Goal: Task Accomplishment & Management: Complete application form

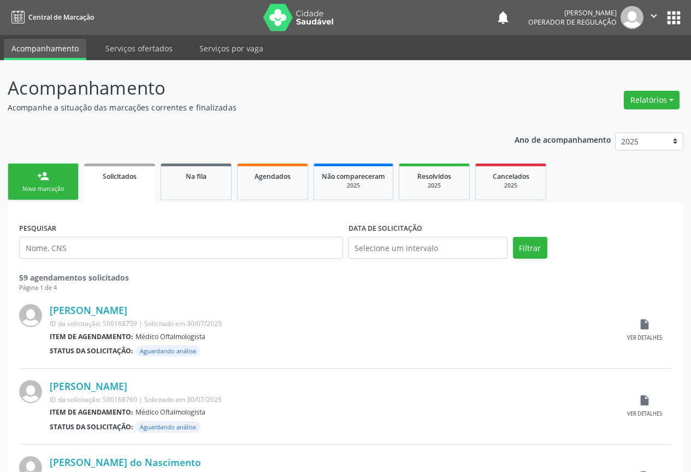
click at [52, 178] on link "person_add Nova marcação" at bounding box center [43, 181] width 71 height 37
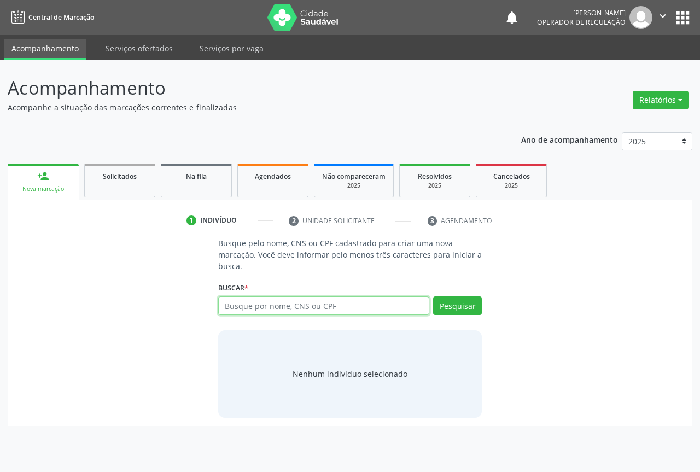
click at [250, 305] on input "text" at bounding box center [323, 305] width 211 height 19
type input "701205070015517"
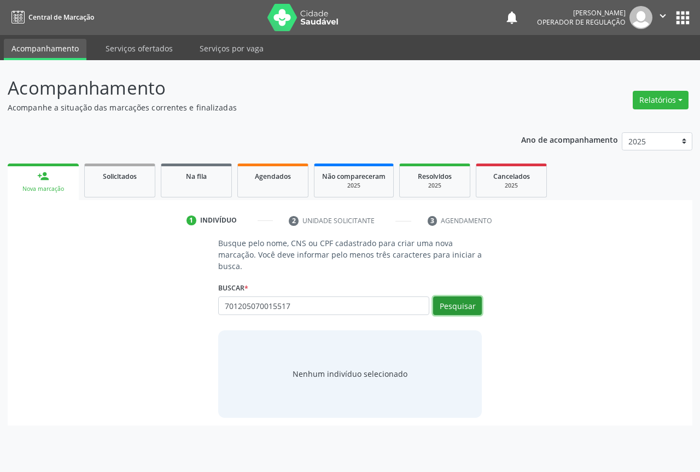
click at [449, 302] on button "Pesquisar" at bounding box center [457, 305] width 49 height 19
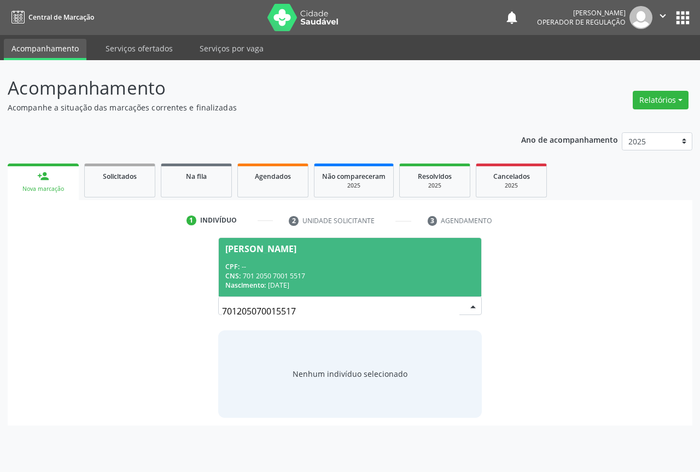
drag, startPoint x: 264, startPoint y: 266, endPoint x: 279, endPoint y: 287, distance: 26.2
click at [264, 265] on div "CPF: --" at bounding box center [349, 266] width 249 height 9
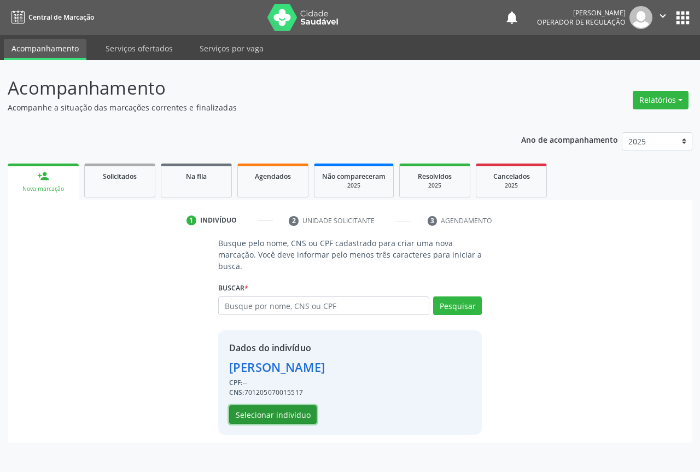
click at [259, 421] on button "Selecionar indivíduo" at bounding box center [272, 414] width 87 height 19
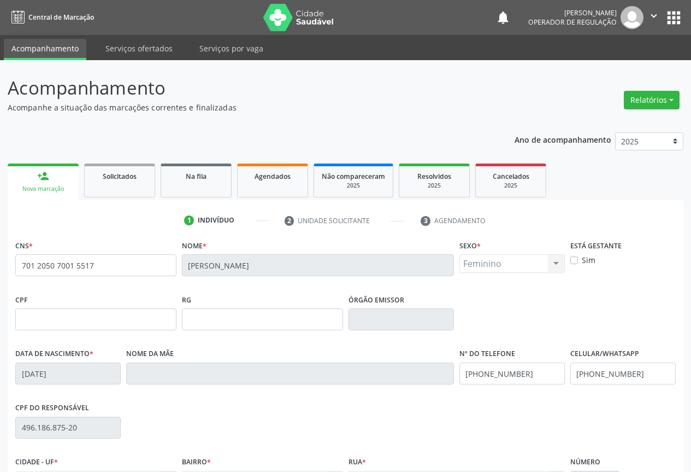
scroll to position [121, 0]
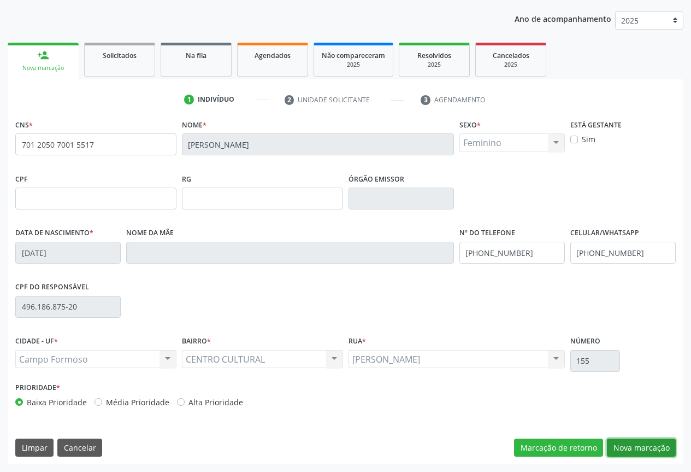
click at [633, 445] on button "Nova marcação" at bounding box center [641, 447] width 69 height 19
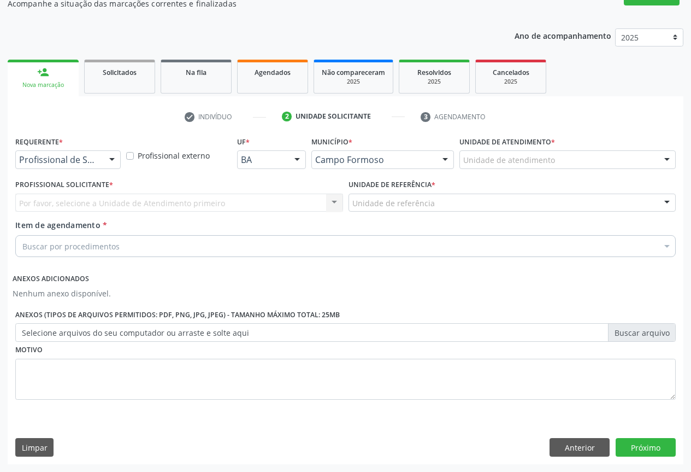
scroll to position [104, 0]
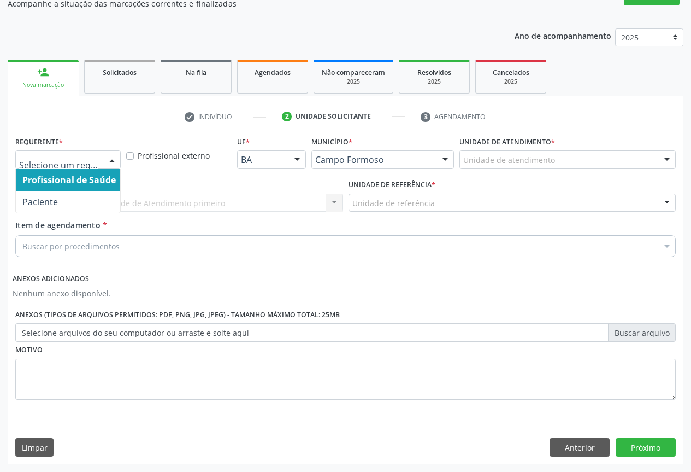
click at [110, 162] on div at bounding box center [112, 160] width 16 height 19
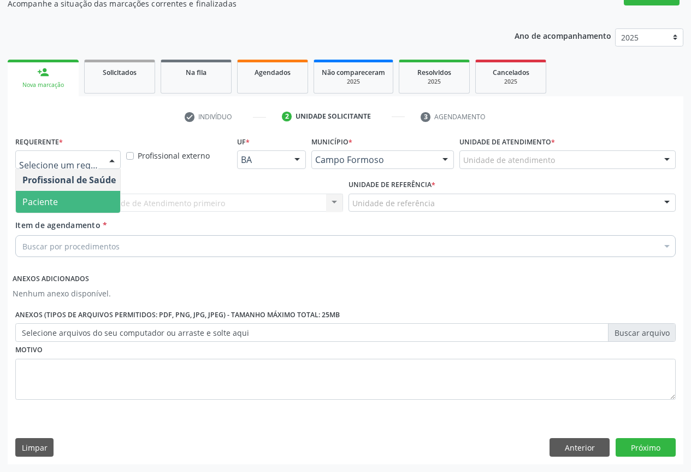
click at [38, 204] on span "Paciente" at bounding box center [40, 202] width 36 height 12
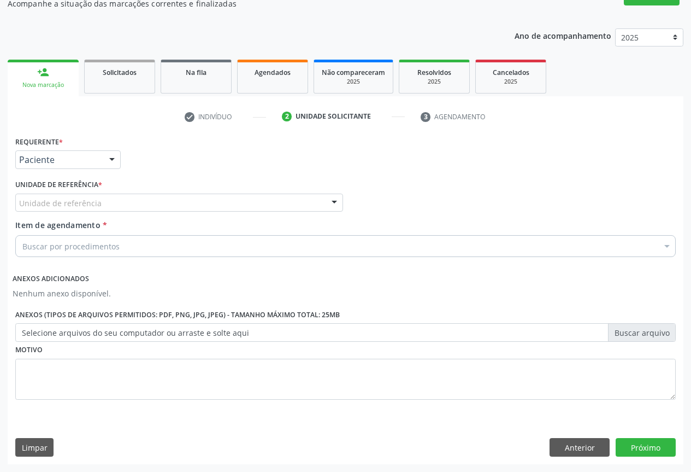
click at [336, 203] on div at bounding box center [334, 203] width 16 height 19
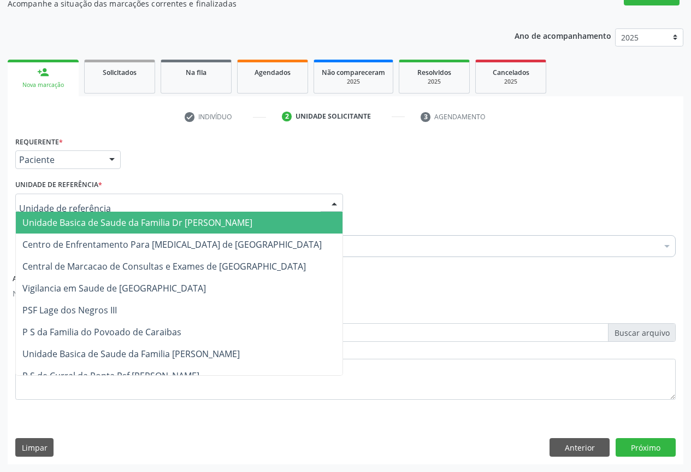
click at [127, 224] on span "Unidade Basica de Saude da Familia Dr [PERSON_NAME]" at bounding box center [137, 222] width 230 height 12
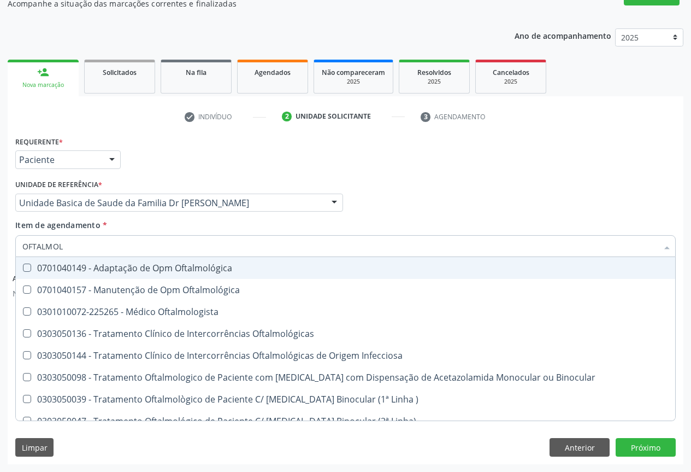
type input "OFTALMOLO"
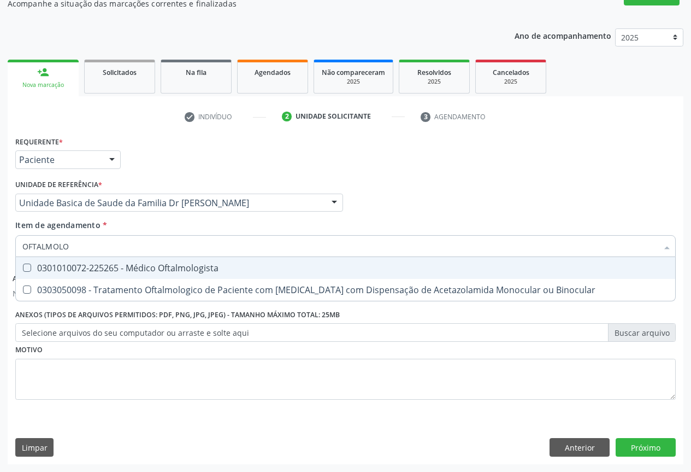
click at [164, 266] on div "0301010072-225265 - Médico Oftalmologista" at bounding box center [345, 267] width 647 height 9
checkbox Oftalmologista "true"
click at [192, 226] on div "Item de agendamento * OFTALMOLO Desfazer seleção 0301010072-225265 - Médico Oft…" at bounding box center [345, 236] width 661 height 34
checkbox Binocular "true"
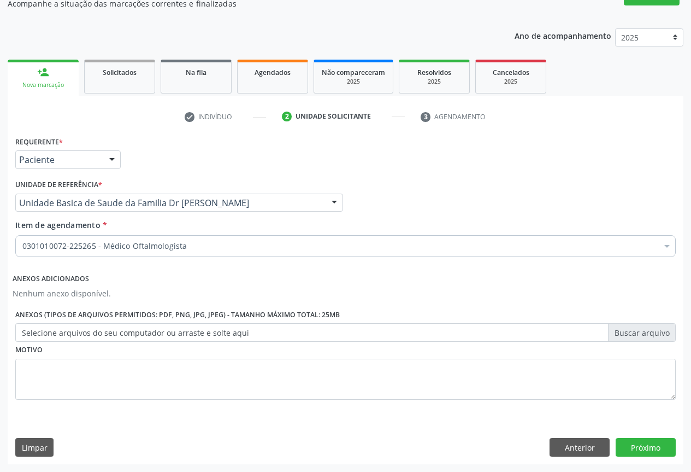
click at [636, 434] on div "Requerente * Paciente Profissional de Saúde Paciente Nenhum resultado encontrad…" at bounding box center [346, 298] width 676 height 330
click at [637, 443] on button "Próximo" at bounding box center [646, 447] width 60 height 19
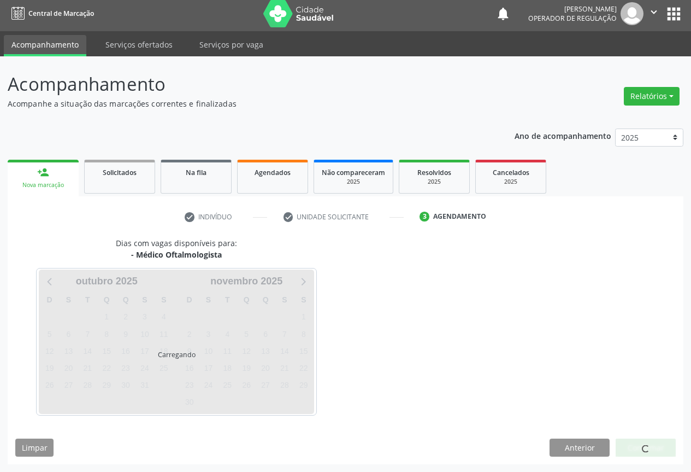
scroll to position [4, 0]
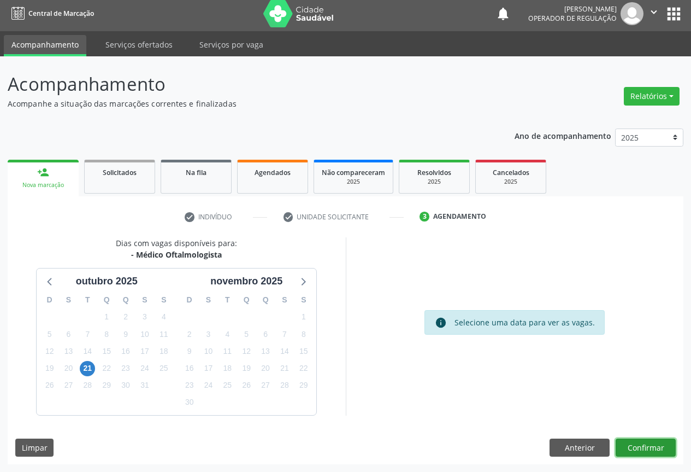
click at [643, 440] on button "Confirmar" at bounding box center [646, 447] width 60 height 19
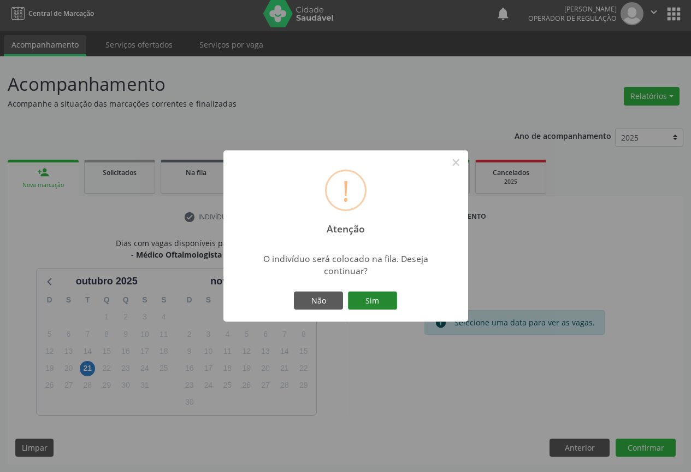
click at [373, 298] on button "Sim" at bounding box center [372, 300] width 49 height 19
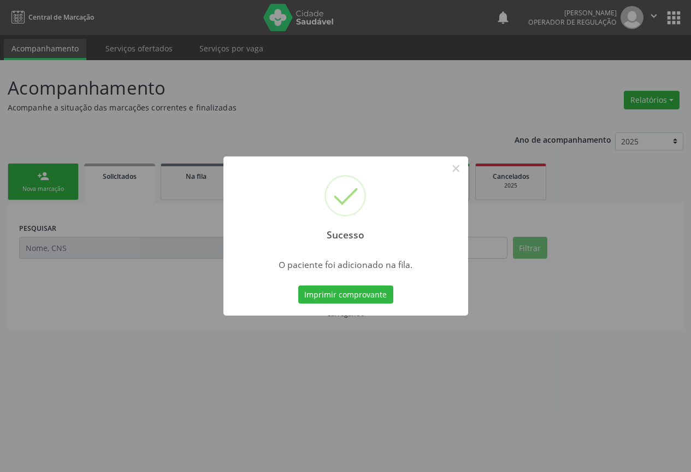
scroll to position [0, 0]
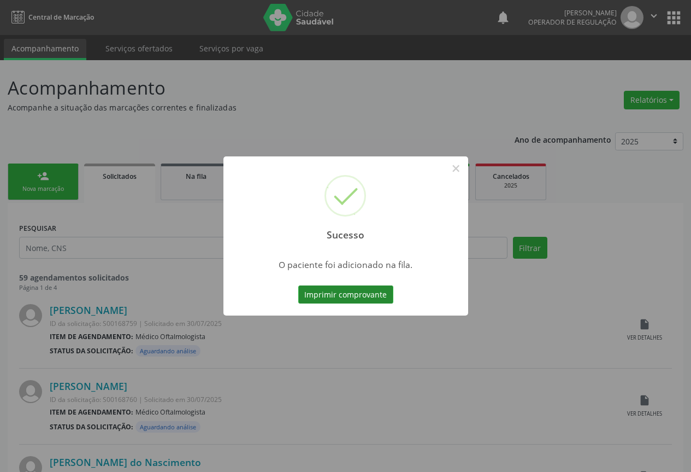
click at [359, 298] on button "Imprimir comprovante" at bounding box center [345, 294] width 95 height 19
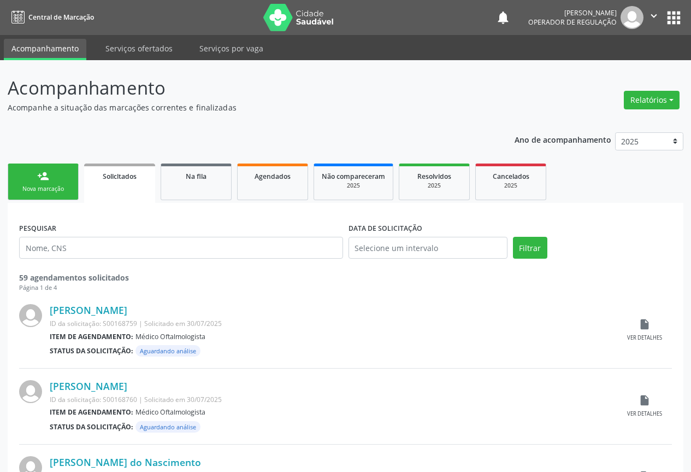
click at [47, 187] on div "Nova marcação" at bounding box center [43, 189] width 55 height 8
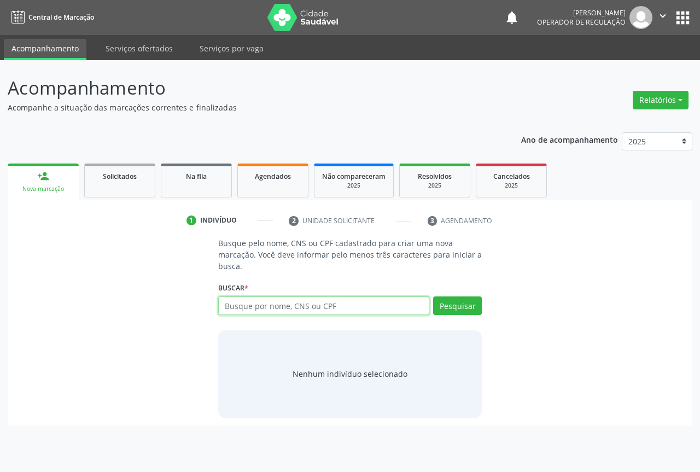
click at [258, 308] on input "text" at bounding box center [323, 305] width 211 height 19
type input "707408026788077"
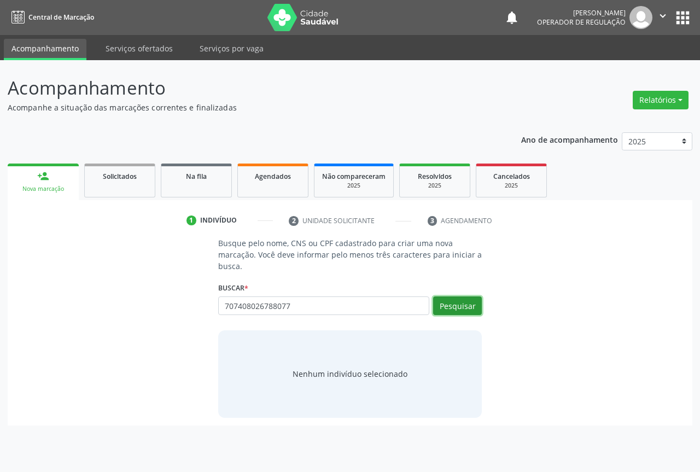
click at [456, 307] on button "Pesquisar" at bounding box center [457, 305] width 49 height 19
type input "707408026788077"
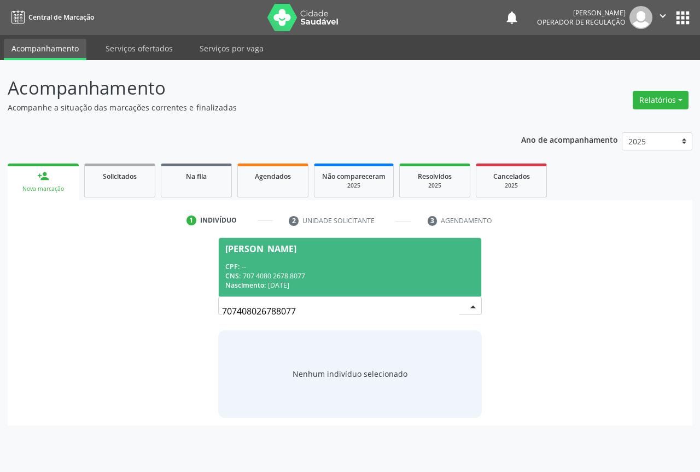
click at [287, 263] on div "CPF: --" at bounding box center [349, 266] width 249 height 9
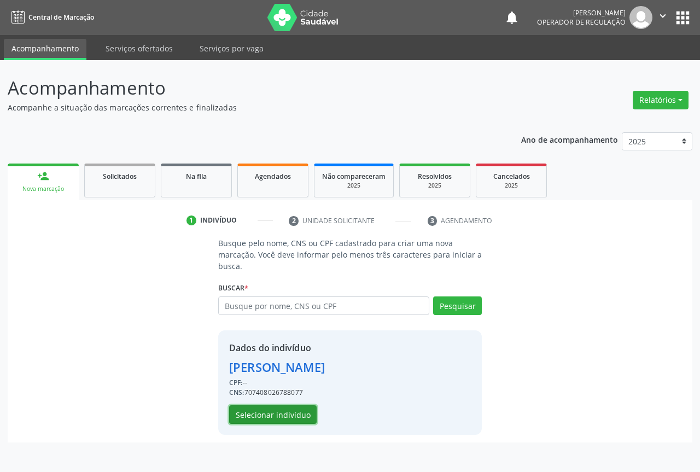
click at [271, 413] on button "Selecionar indivíduo" at bounding box center [272, 414] width 87 height 19
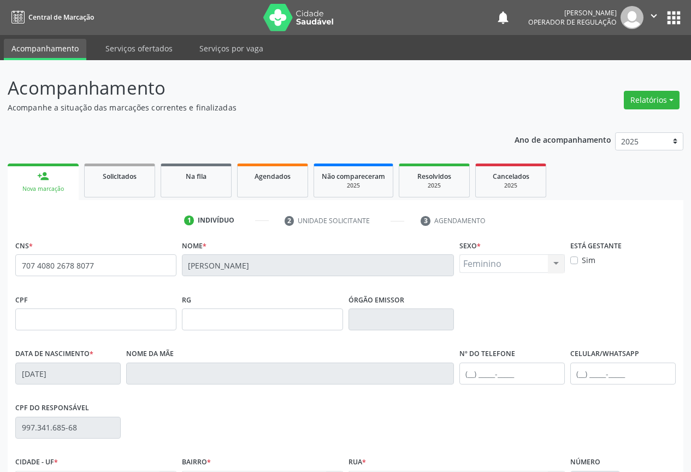
scroll to position [121, 0]
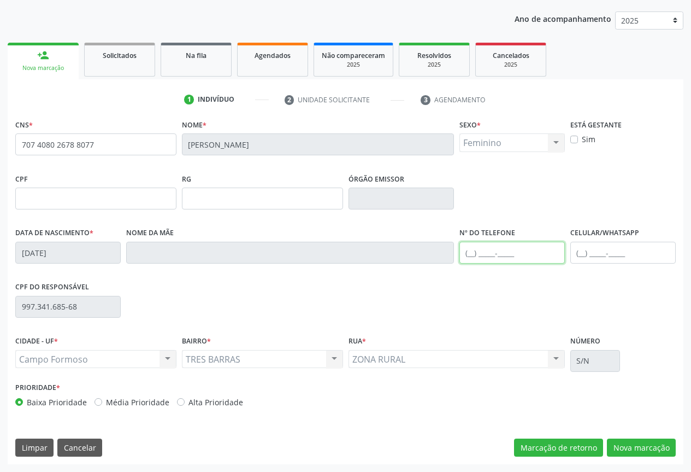
click at [494, 252] on input "text" at bounding box center [512, 253] width 105 height 22
type input "(74) 99188-3660"
drag, startPoint x: 629, startPoint y: 450, endPoint x: 589, endPoint y: 391, distance: 71.5
click at [629, 445] on button "Nova marcação" at bounding box center [641, 447] width 69 height 19
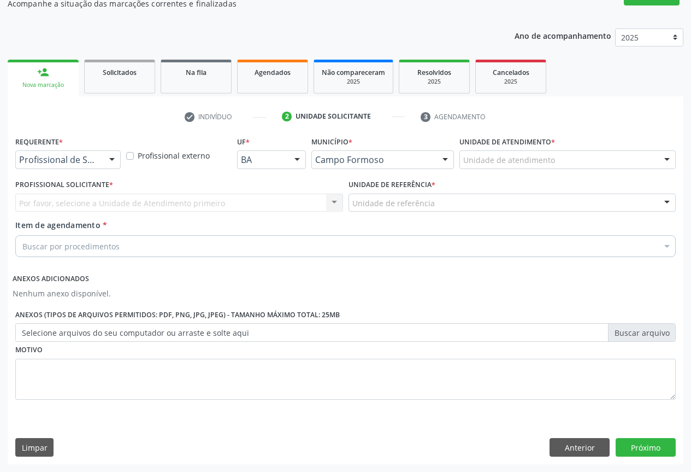
drag, startPoint x: 74, startPoint y: 157, endPoint x: 78, endPoint y: 164, distance: 8.8
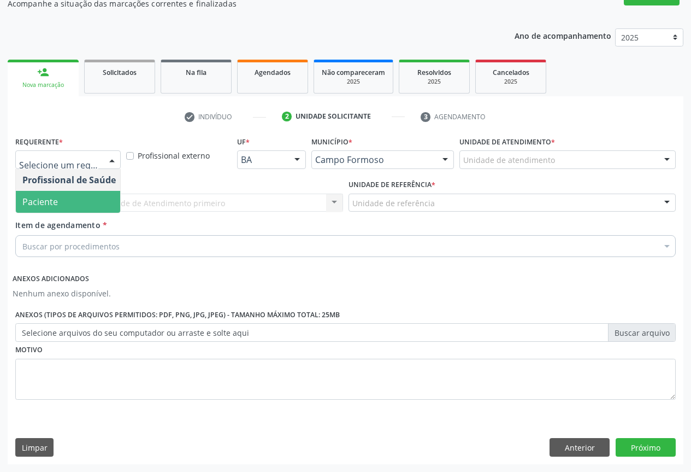
drag, startPoint x: 44, startPoint y: 197, endPoint x: 86, endPoint y: 211, distance: 44.4
click at [44, 197] on span "Paciente" at bounding box center [40, 202] width 36 height 12
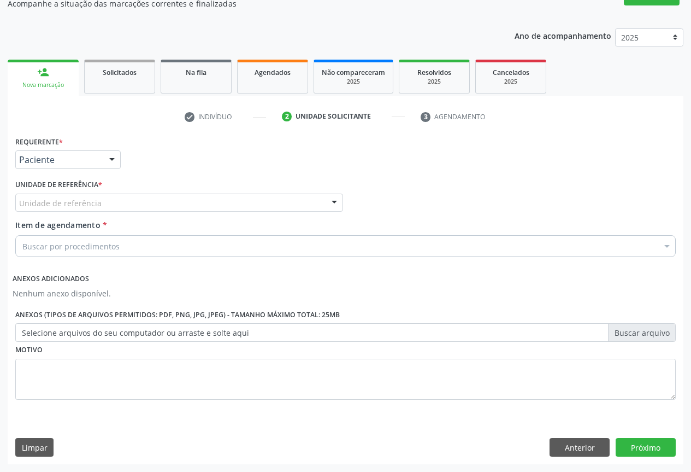
click at [147, 204] on div "Unidade de referência" at bounding box center [179, 202] width 328 height 19
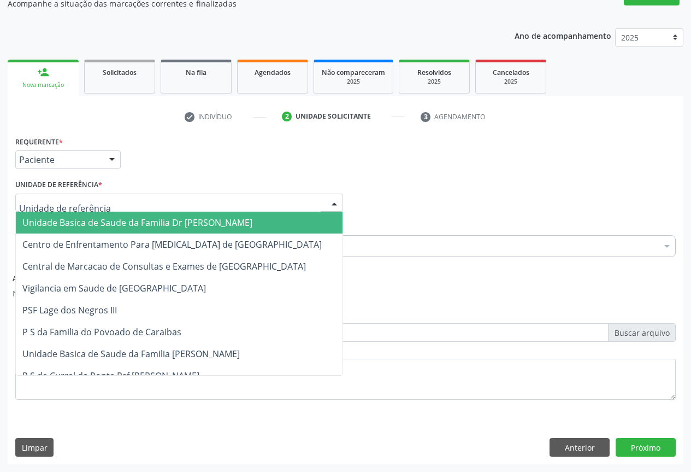
drag, startPoint x: 114, startPoint y: 224, endPoint x: 116, endPoint y: 246, distance: 23.1
click at [115, 227] on span "Unidade Basica de Saude da Familia Dr [PERSON_NAME]" at bounding box center [137, 222] width 230 height 12
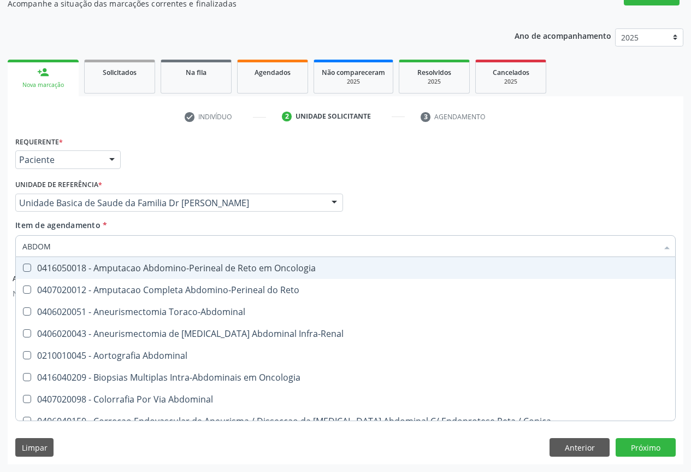
type input "ABDOME"
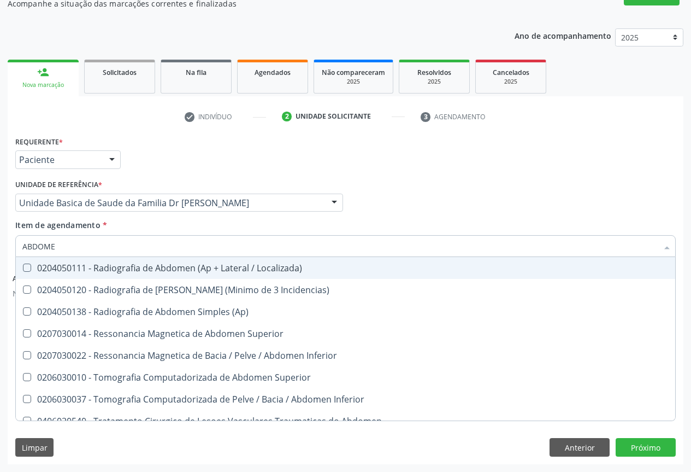
scroll to position [55, 0]
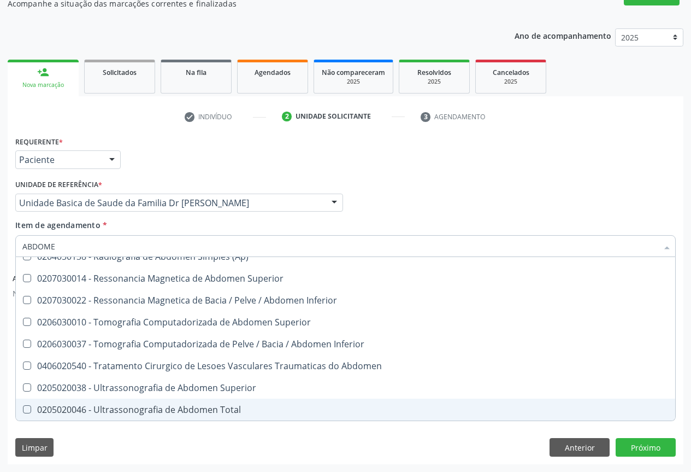
click at [188, 410] on div "0205020046 - Ultrassonografia de Abdomen Total" at bounding box center [345, 409] width 647 height 9
checkbox Total "true"
drag, startPoint x: 268, startPoint y: 442, endPoint x: 293, endPoint y: 442, distance: 25.7
click at [268, 442] on div "Limpar Anterior Próximo" at bounding box center [345, 447] width 661 height 19
checkbox Incidencias\) "true"
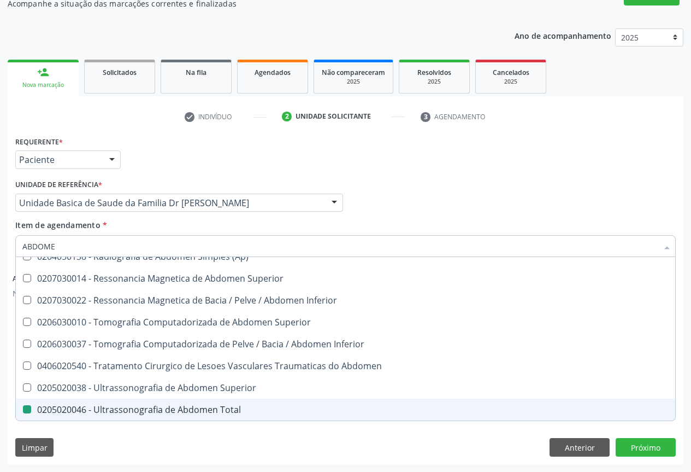
checkbox Total "false"
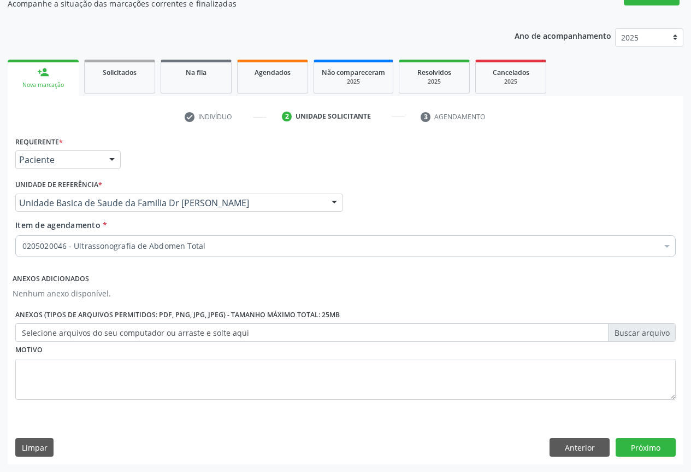
scroll to position [0, 0]
click at [659, 444] on button "Próximo" at bounding box center [646, 447] width 60 height 19
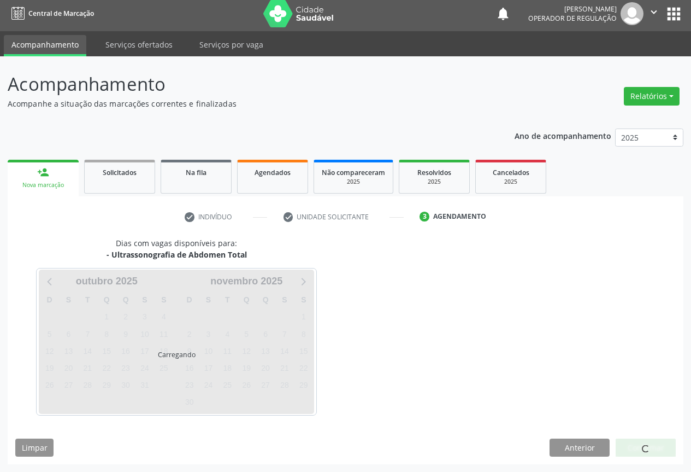
scroll to position [4, 0]
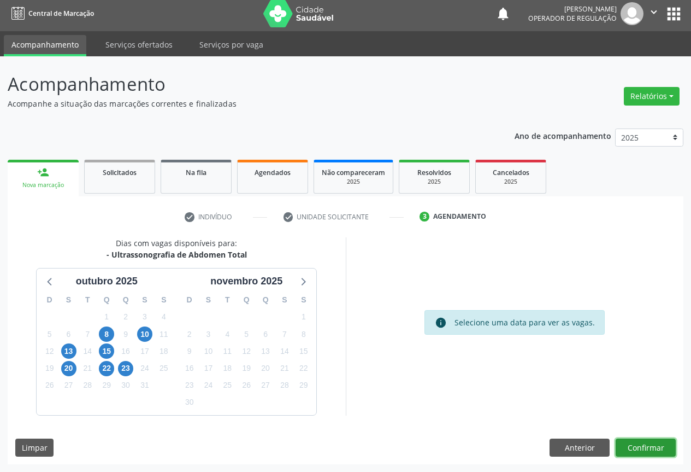
click at [632, 446] on button "Confirmar" at bounding box center [646, 447] width 60 height 19
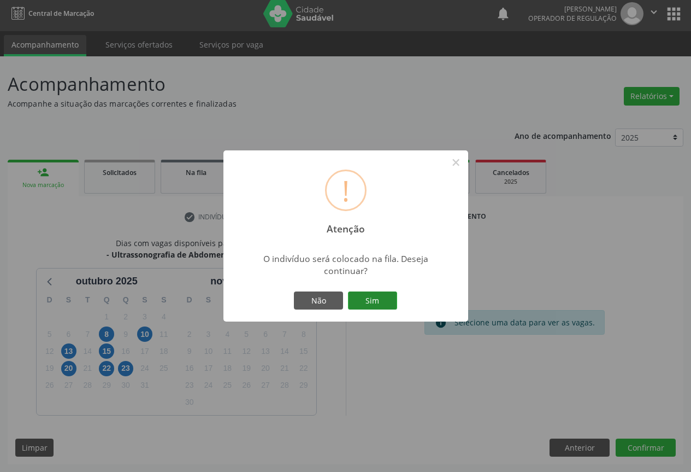
click at [387, 304] on button "Sim" at bounding box center [372, 300] width 49 height 19
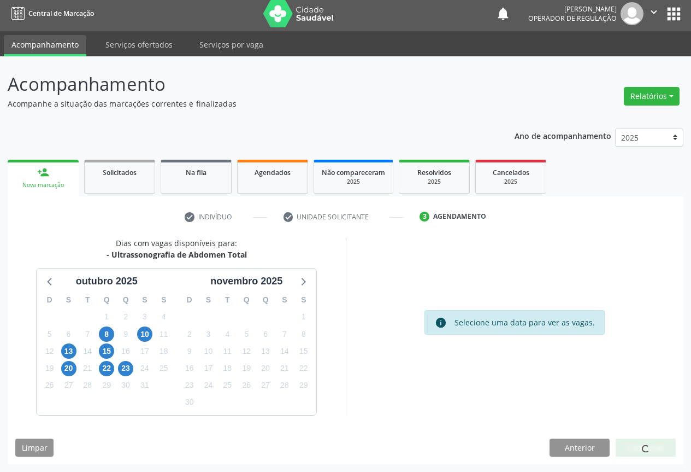
scroll to position [0, 0]
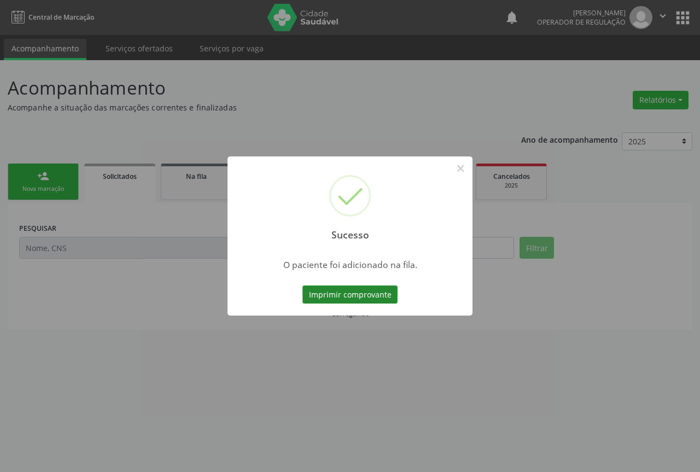
click at [359, 294] on button "Imprimir comprovante" at bounding box center [349, 294] width 95 height 19
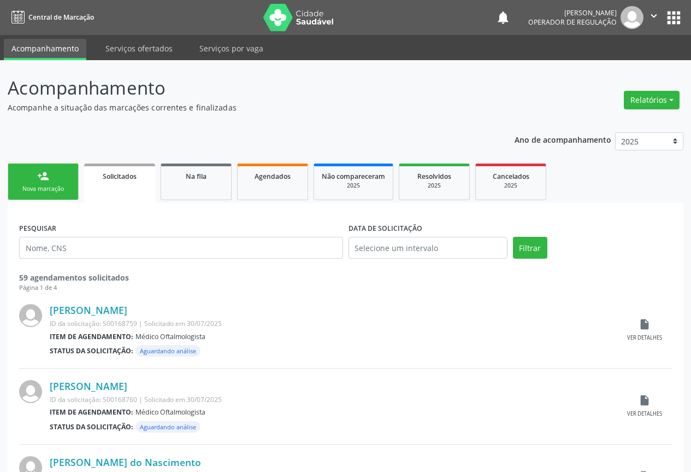
click at [52, 174] on link "person_add Nova marcação" at bounding box center [43, 181] width 71 height 37
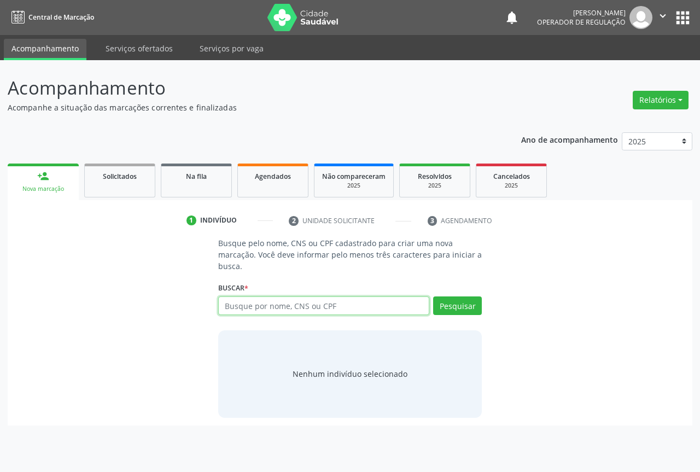
click at [272, 305] on input "text" at bounding box center [323, 305] width 211 height 19
type input "703408213517410"
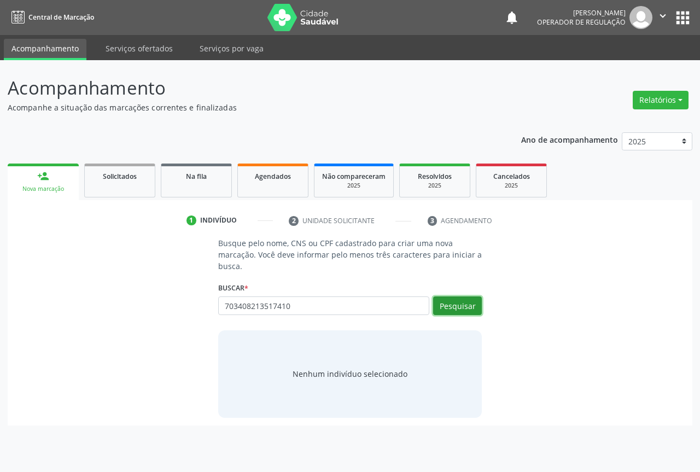
click at [455, 302] on button "Pesquisar" at bounding box center [457, 305] width 49 height 19
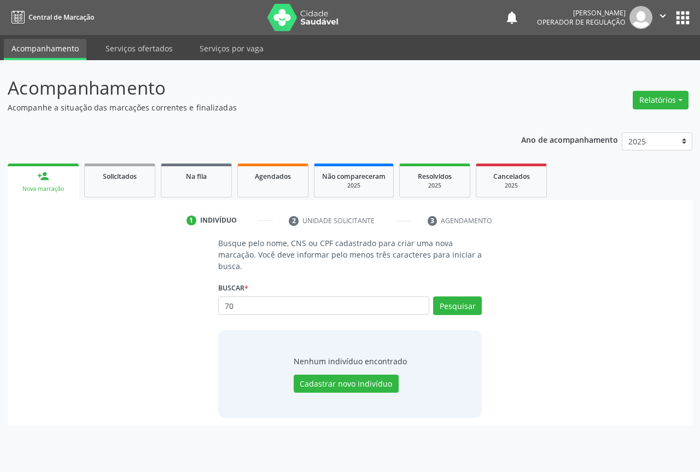
type input "7"
type input "703408213517410"
click at [463, 301] on button "Pesquisar" at bounding box center [457, 305] width 49 height 19
click at [320, 385] on button "Cadastrar novo indivíduo" at bounding box center [345, 383] width 105 height 19
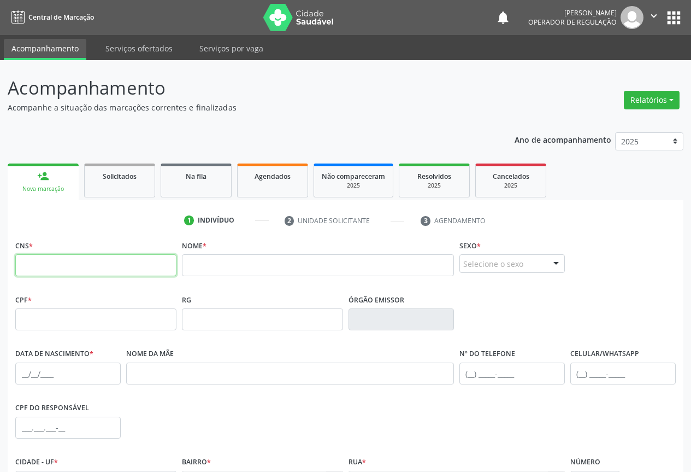
drag, startPoint x: 110, startPoint y: 260, endPoint x: 152, endPoint y: 258, distance: 41.6
click at [113, 264] on input "text" at bounding box center [95, 265] width 161 height 22
type input "703 4082 1351 7410"
click at [198, 263] on input "text" at bounding box center [318, 265] width 272 height 22
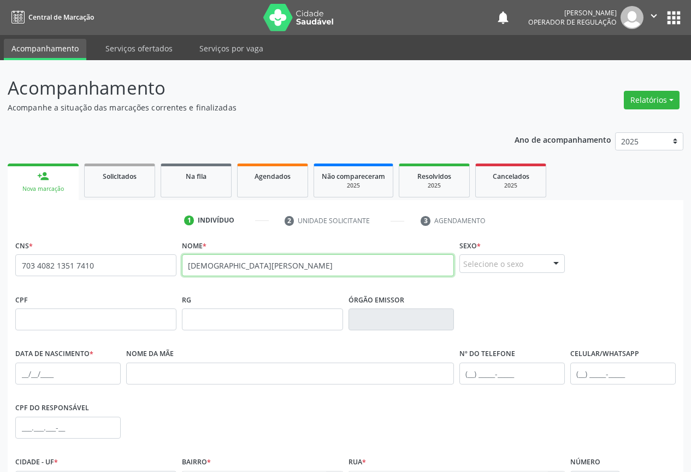
type input "VANICEA BARBOSA VIEIRA SANTOS"
click at [544, 271] on div "Selecione o sexo" at bounding box center [512, 263] width 105 height 19
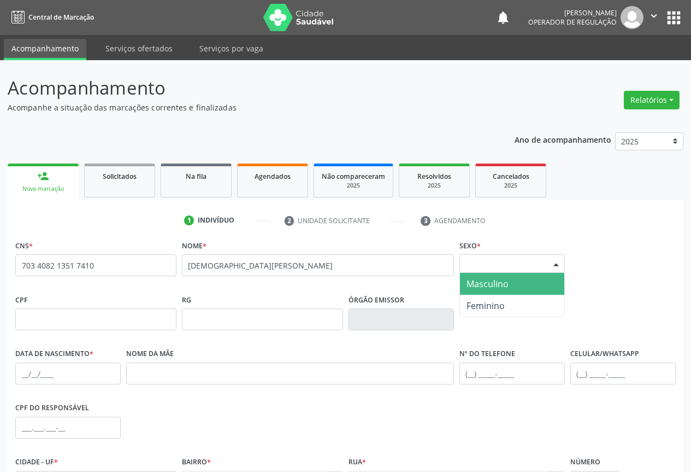
click at [479, 284] on span "Masculino" at bounding box center [488, 284] width 42 height 12
click at [516, 262] on span "Masculino" at bounding box center [502, 263] width 79 height 11
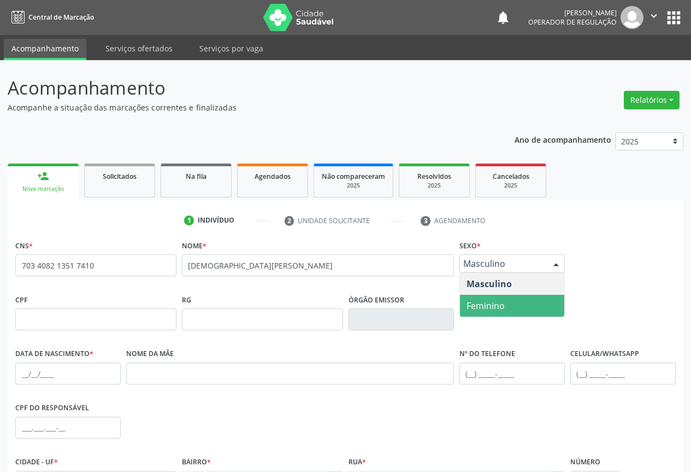
click at [496, 301] on span "Feminino" at bounding box center [486, 305] width 38 height 12
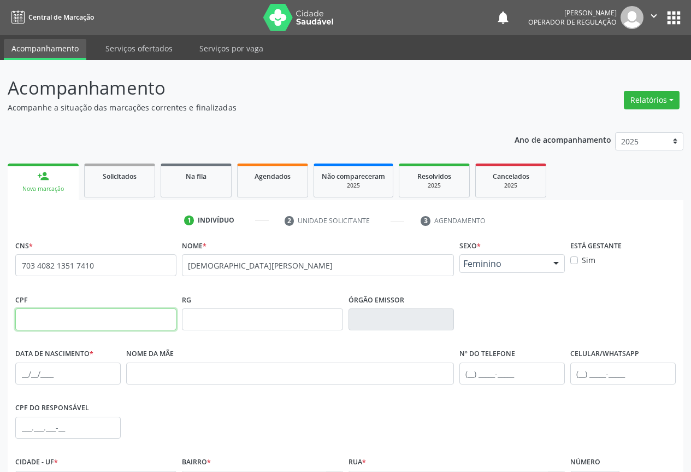
drag, startPoint x: 36, startPoint y: 320, endPoint x: 135, endPoint y: 289, distance: 104.1
click at [36, 320] on input "text" at bounding box center [95, 319] width 161 height 22
type input "076.944.255-20"
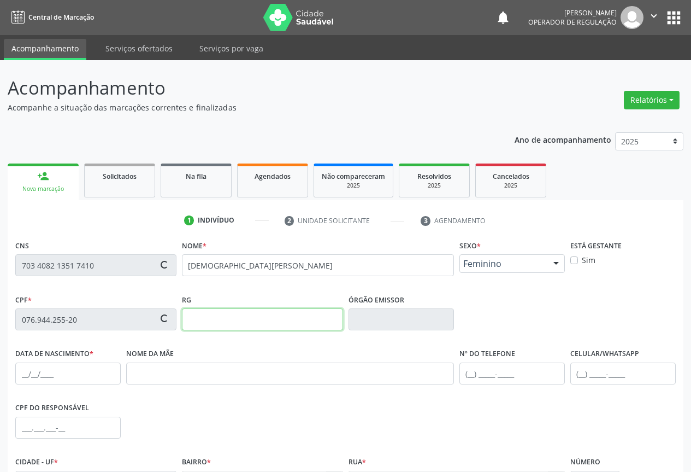
click at [238, 320] on input "text" at bounding box center [262, 319] width 161 height 22
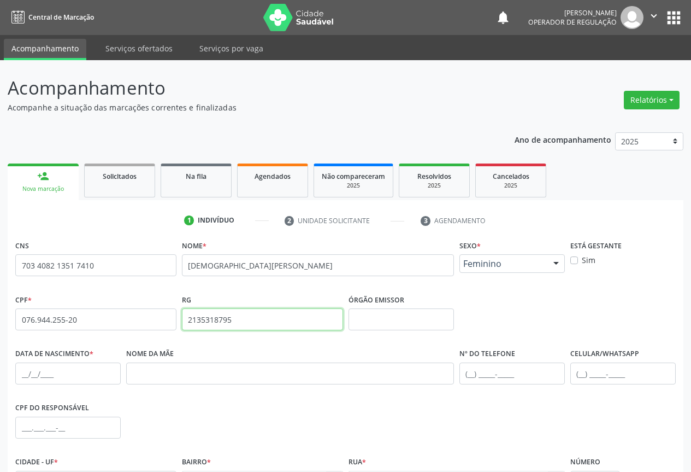
type input "2135318795"
click at [75, 367] on input "text" at bounding box center [67, 373] width 105 height 22
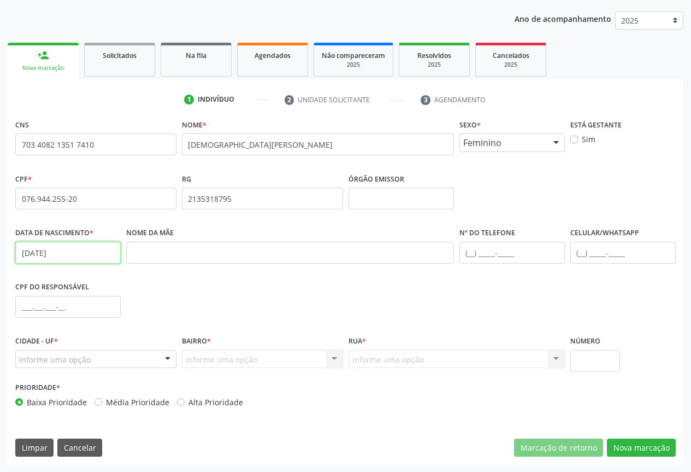
type input "10/09/1997"
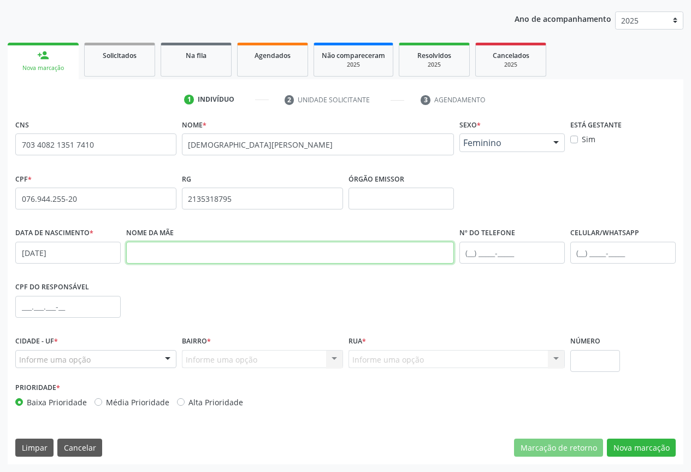
click at [177, 251] on input "text" at bounding box center [290, 253] width 328 height 22
type input "MARIA DA GLORIA BARBOSA NASCIMENTO"
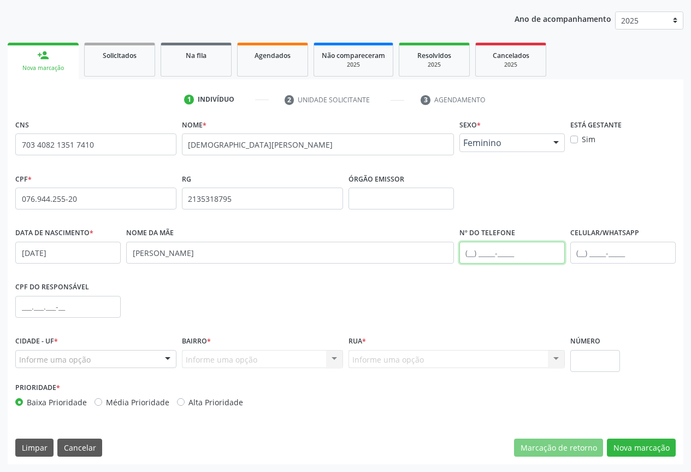
drag, startPoint x: 545, startPoint y: 254, endPoint x: 543, endPoint y: 248, distance: 6.4
click at [545, 254] on input "text" at bounding box center [512, 253] width 105 height 22
type input "(74) 99196-4234"
click at [163, 359] on div at bounding box center [168, 359] width 16 height 19
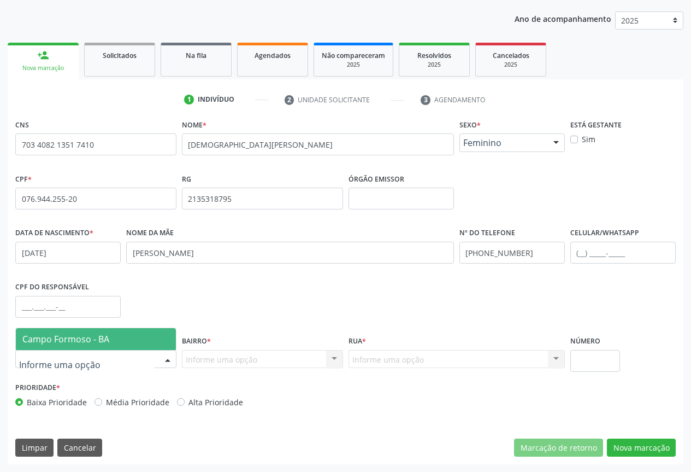
click at [70, 334] on span "Campo Formoso - BA" at bounding box center [65, 339] width 87 height 12
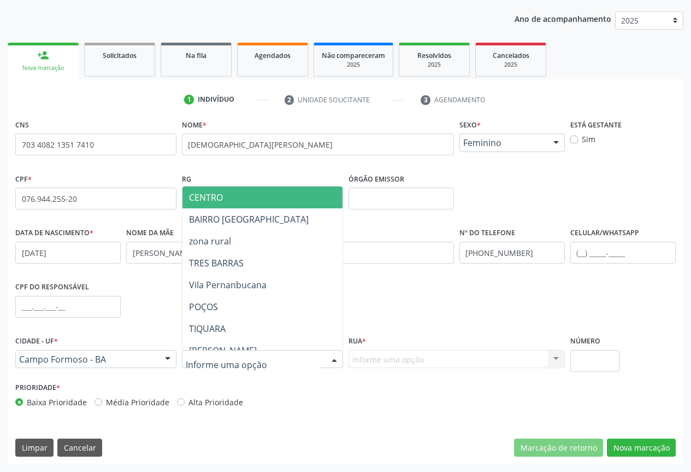
click at [333, 359] on div at bounding box center [334, 359] width 16 height 19
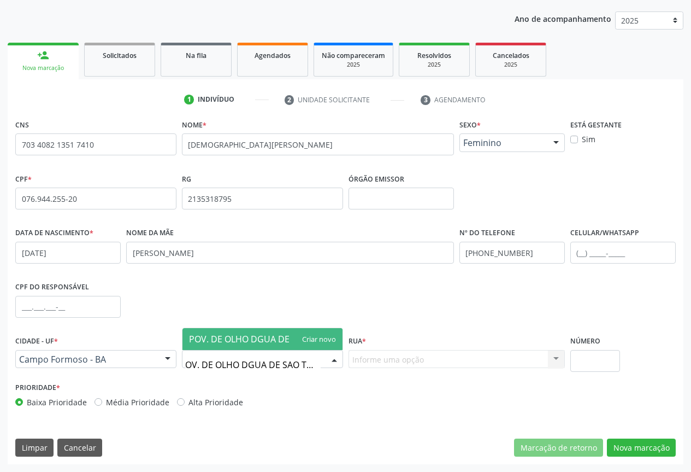
type input "POV. DE OLHO DGUA DE SAO TOME"
click at [262, 341] on span "POV. DE OLHO DGUA DE SAO TOME" at bounding box center [262, 339] width 146 height 12
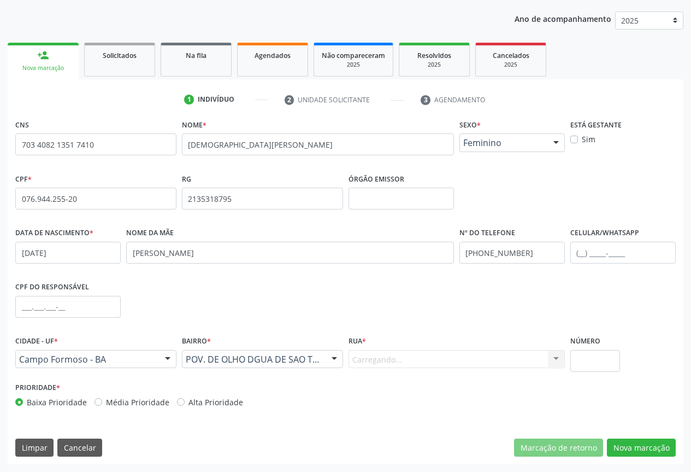
scroll to position [0, 0]
click at [435, 359] on div "Informe uma opção" at bounding box center [457, 359] width 216 height 19
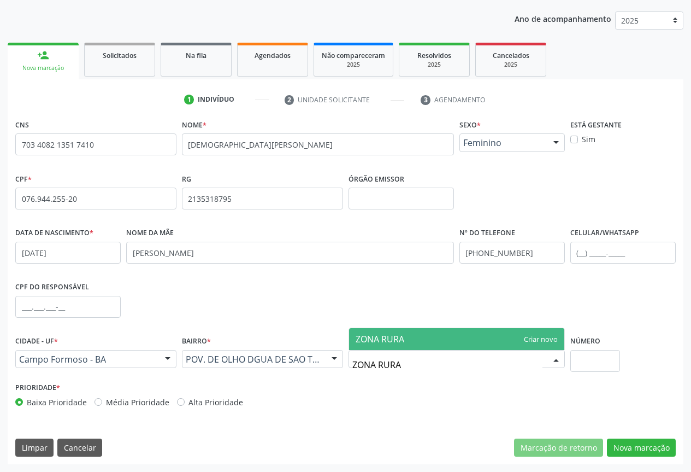
type input "ZONA RURAL"
click at [387, 331] on span "ZONA RURAL" at bounding box center [456, 339] width 215 height 22
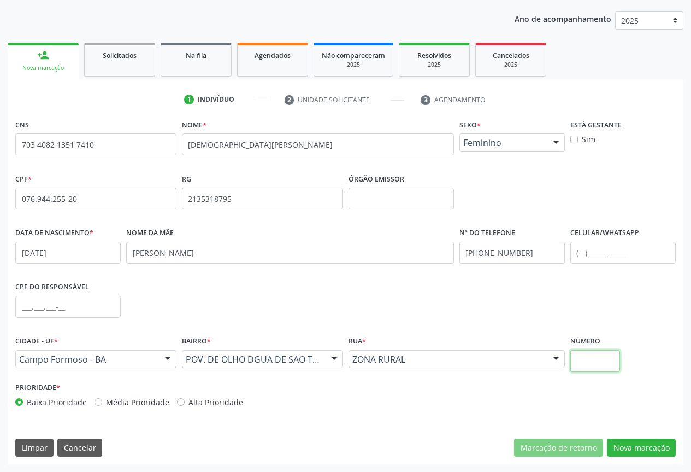
click at [612, 359] on input "text" at bounding box center [596, 361] width 50 height 22
type input "SN"
click at [631, 440] on button "Nova marcação" at bounding box center [641, 447] width 69 height 19
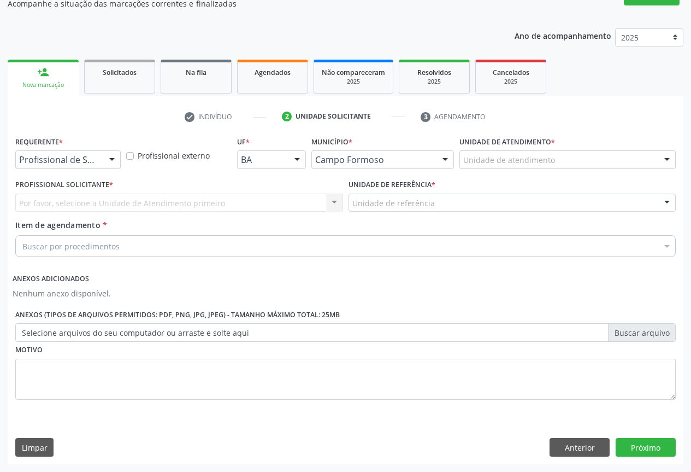
scroll to position [104, 0]
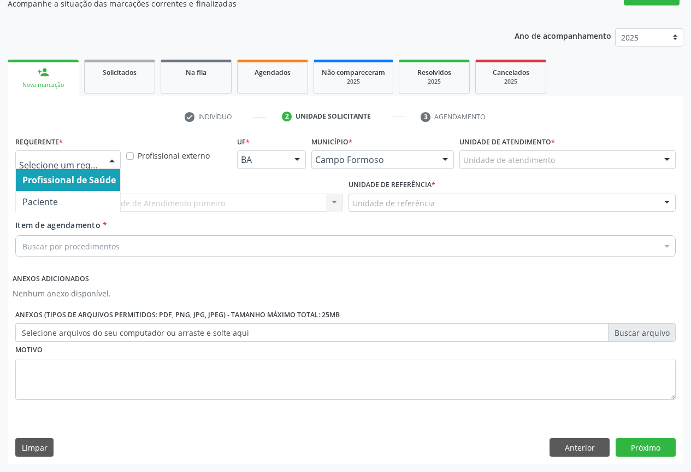
click at [100, 162] on div at bounding box center [67, 159] width 105 height 19
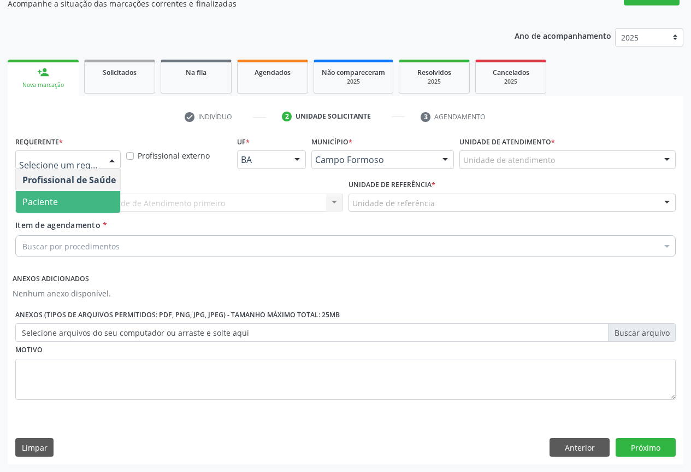
click at [50, 203] on span "Paciente" at bounding box center [40, 202] width 36 height 12
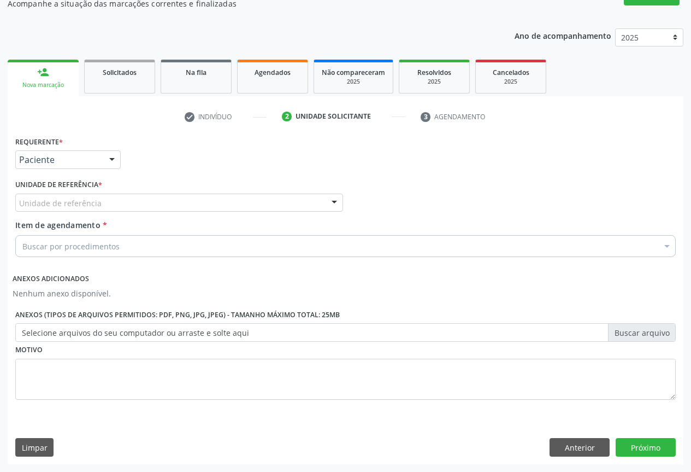
click at [104, 202] on div "Unidade de referência" at bounding box center [179, 202] width 328 height 19
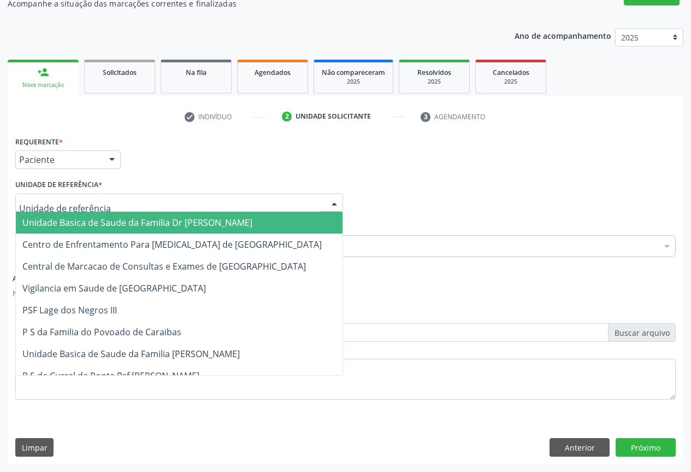
click at [69, 219] on span "Unidade Basica de Saude da Familia Dr [PERSON_NAME]" at bounding box center [137, 222] width 230 height 12
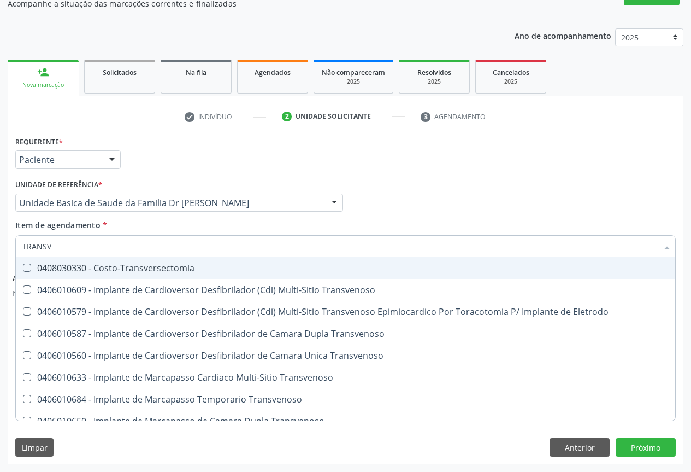
type input "TRANSVA"
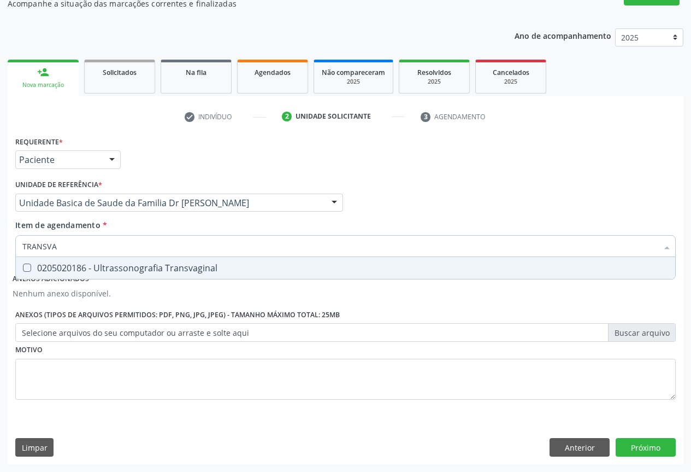
click at [131, 268] on div "0205020186 - Ultrassonografia Transvaginal" at bounding box center [345, 267] width 647 height 9
checkbox Transvaginal "true"
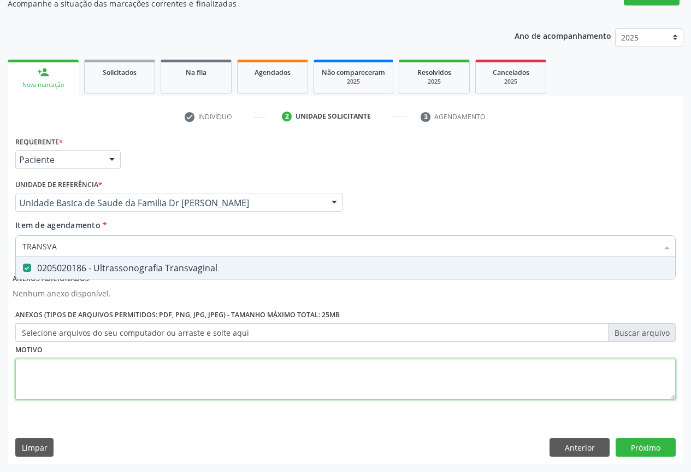
click at [109, 367] on div "Requerente * Paciente Profissional de Saúde Paciente Nenhum resultado encontrad…" at bounding box center [345, 273] width 661 height 281
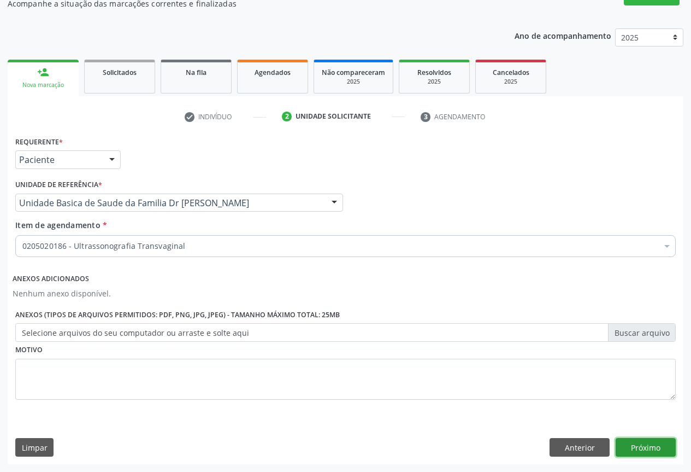
click at [629, 440] on button "Próximo" at bounding box center [646, 447] width 60 height 19
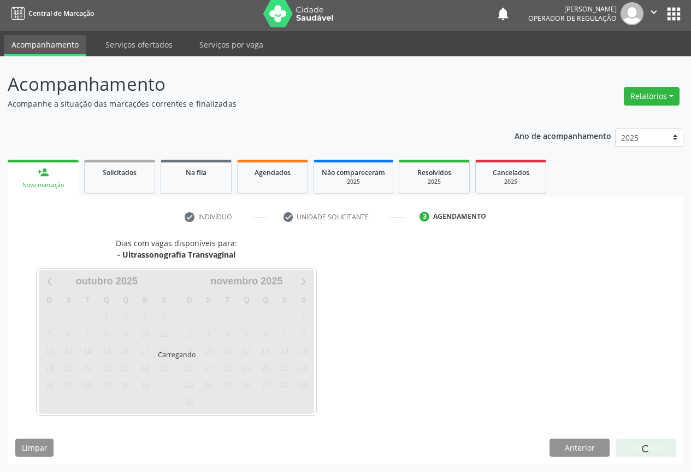
scroll to position [4, 0]
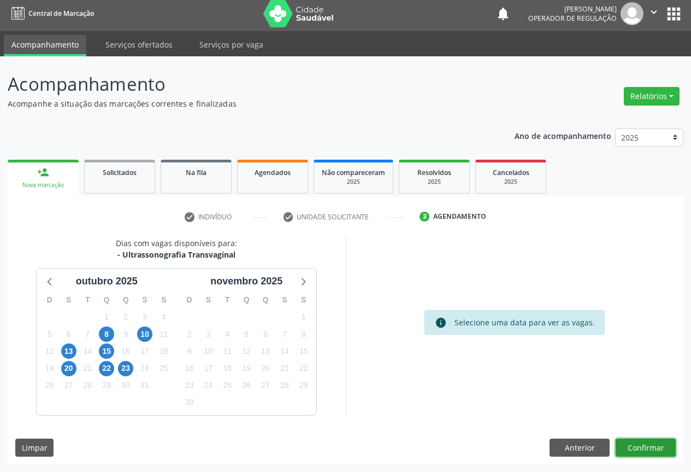
click at [632, 439] on button "Confirmar" at bounding box center [646, 447] width 60 height 19
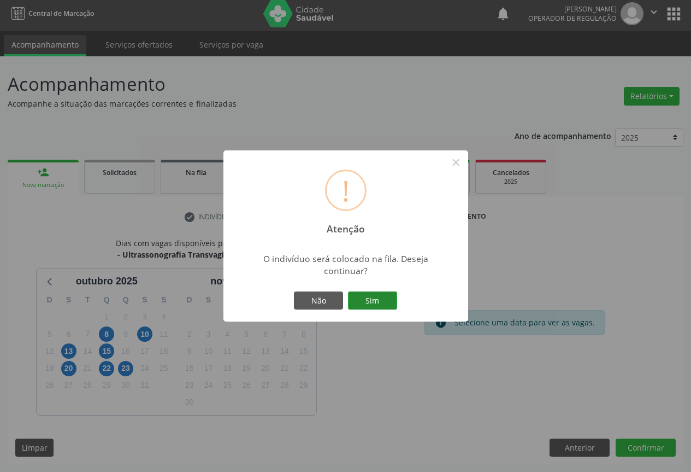
click at [373, 301] on button "Sim" at bounding box center [372, 300] width 49 height 19
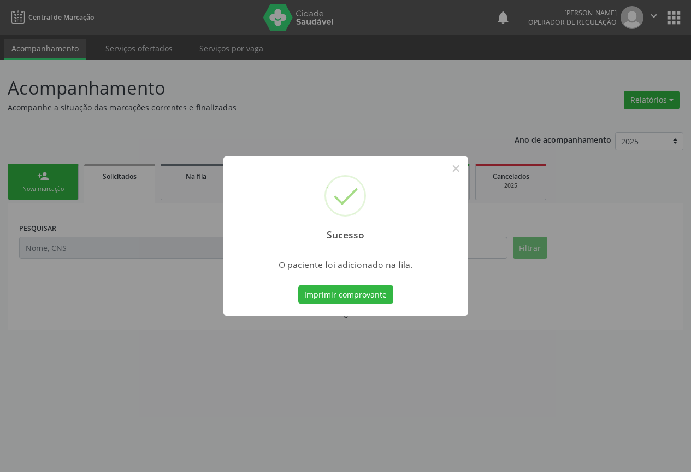
scroll to position [0, 0]
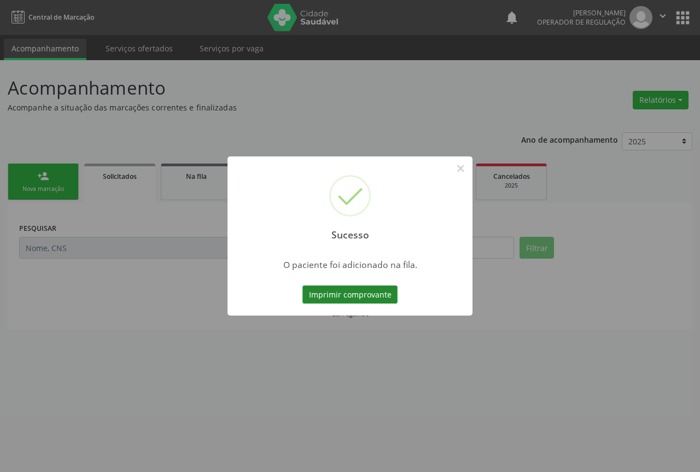
click at [356, 299] on button "Imprimir comprovante" at bounding box center [349, 294] width 95 height 19
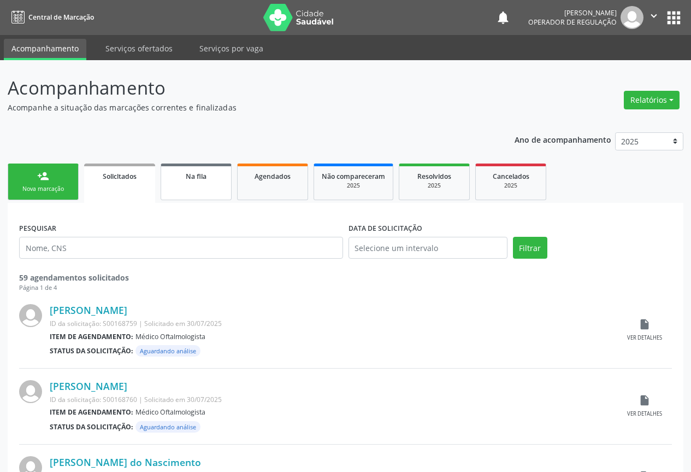
drag, startPoint x: 49, startPoint y: 187, endPoint x: 187, endPoint y: 181, distance: 138.4
click at [49, 187] on div "Nova marcação" at bounding box center [43, 189] width 55 height 8
click at [49, 185] on div "Nova marcação" at bounding box center [43, 189] width 55 height 8
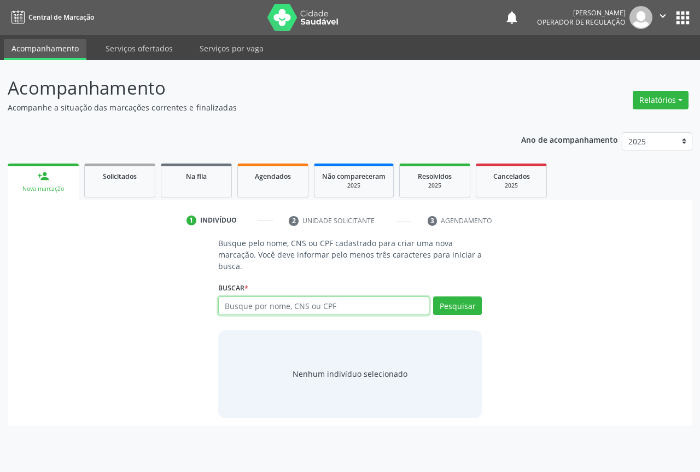
click at [262, 305] on input "text" at bounding box center [323, 305] width 211 height 19
type input "700008479936902"
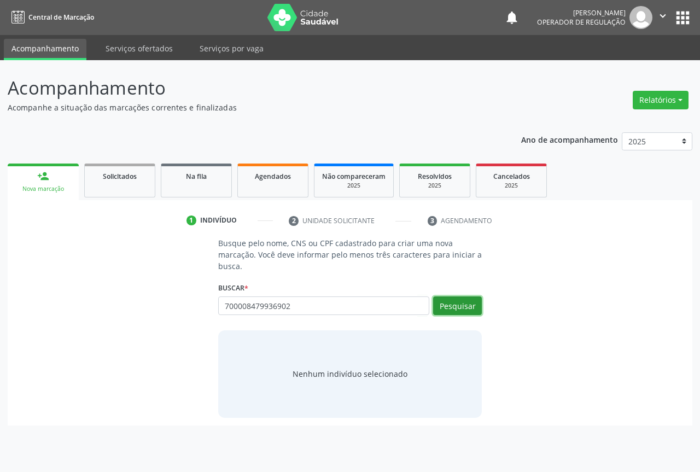
click at [467, 305] on button "Pesquisar" at bounding box center [457, 305] width 49 height 19
type input "700008479936902"
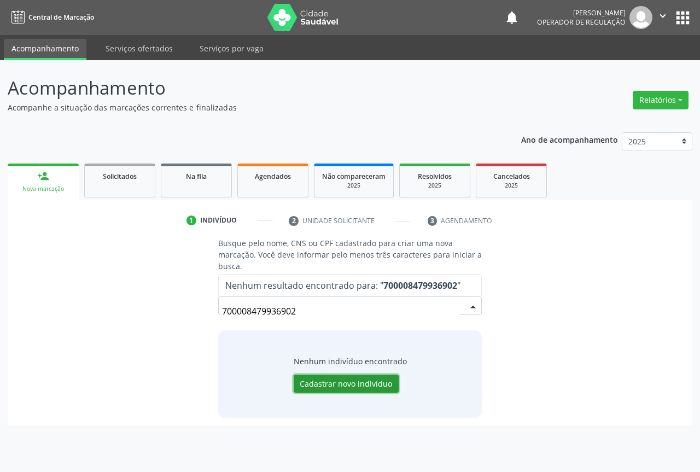
click at [344, 380] on button "Cadastrar novo indivíduo" at bounding box center [345, 383] width 105 height 19
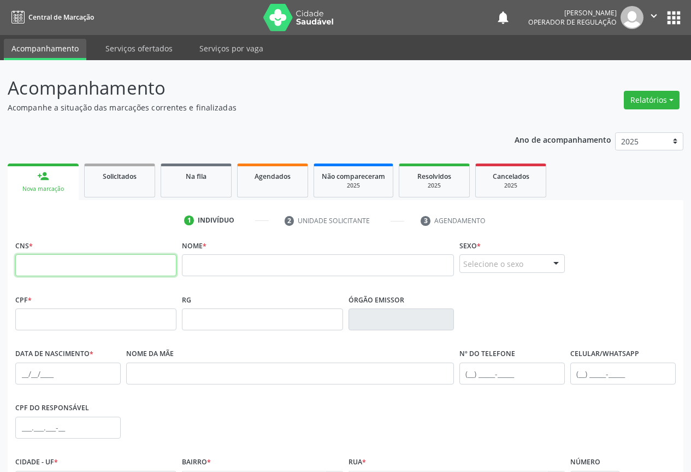
drag, startPoint x: 102, startPoint y: 262, endPoint x: 245, endPoint y: 265, distance: 143.2
click at [105, 263] on input "text" at bounding box center [95, 265] width 161 height 22
type input "700 0084 7993 6902"
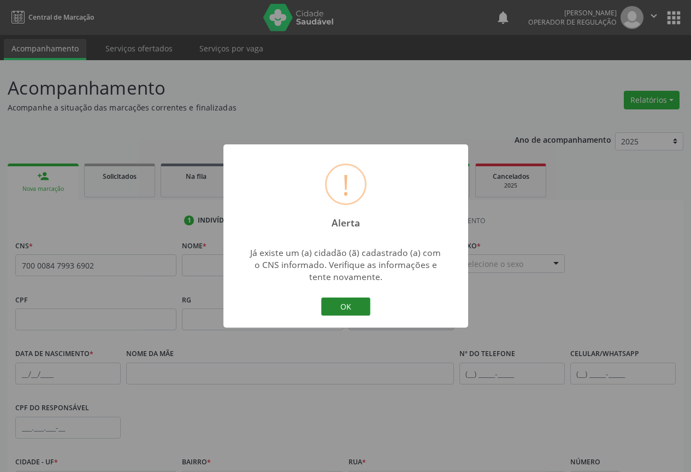
click at [346, 305] on button "OK" at bounding box center [345, 306] width 49 height 19
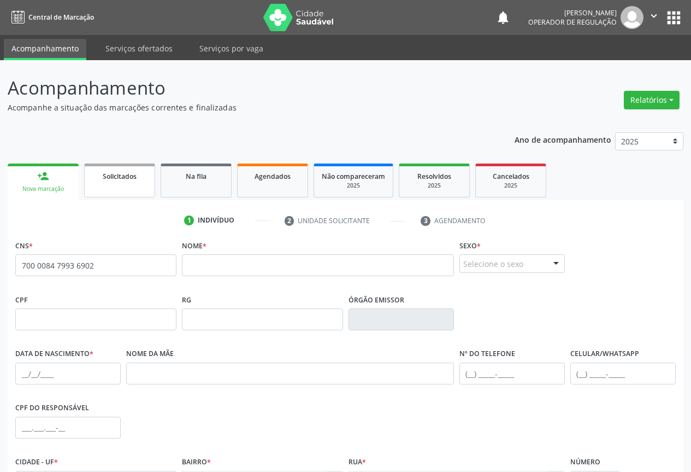
click at [133, 180] on span "Solicitados" at bounding box center [120, 176] width 34 height 9
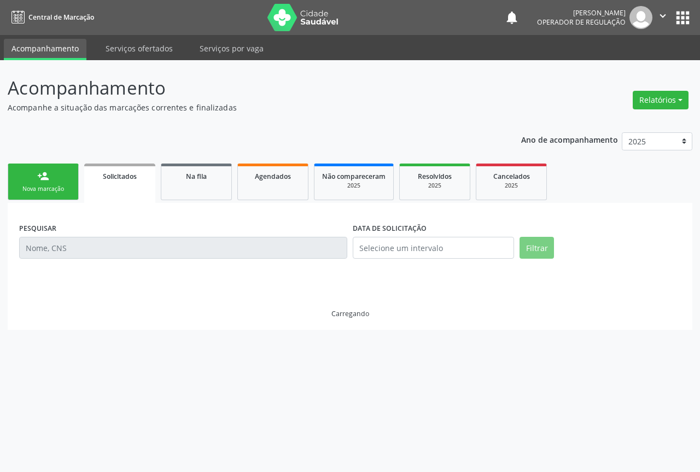
click at [38, 184] on link "person_add Nova marcação" at bounding box center [43, 181] width 71 height 37
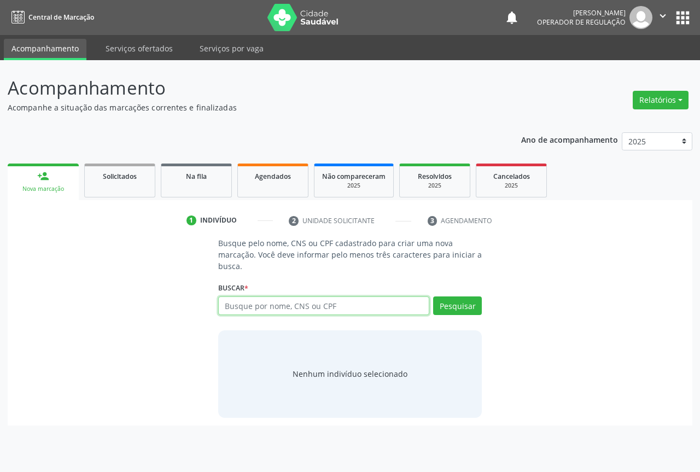
click at [307, 306] on input "text" at bounding box center [323, 305] width 211 height 19
type input "EDITE MARIA DA SILVA"
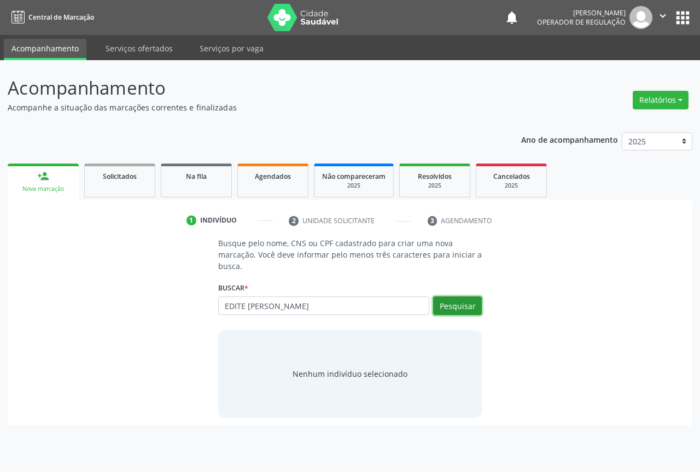
click at [461, 310] on button "Pesquisar" at bounding box center [457, 305] width 49 height 19
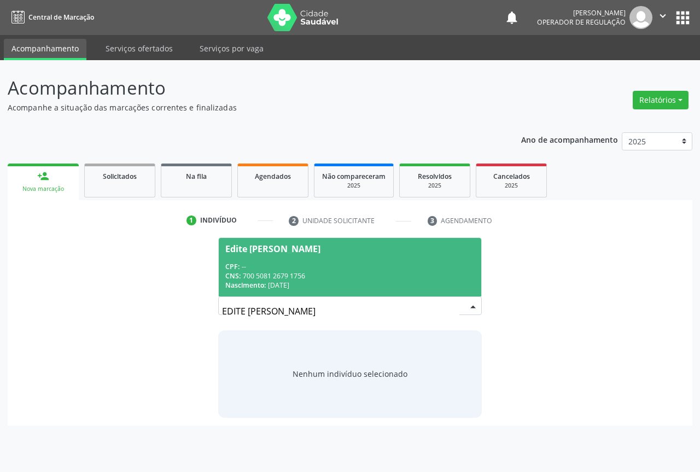
click at [256, 266] on div "CPF: --" at bounding box center [349, 266] width 249 height 9
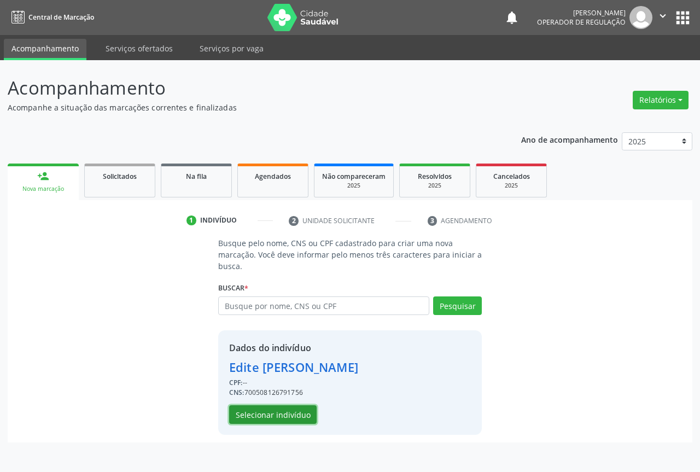
click at [274, 414] on button "Selecionar indivíduo" at bounding box center [272, 414] width 87 height 19
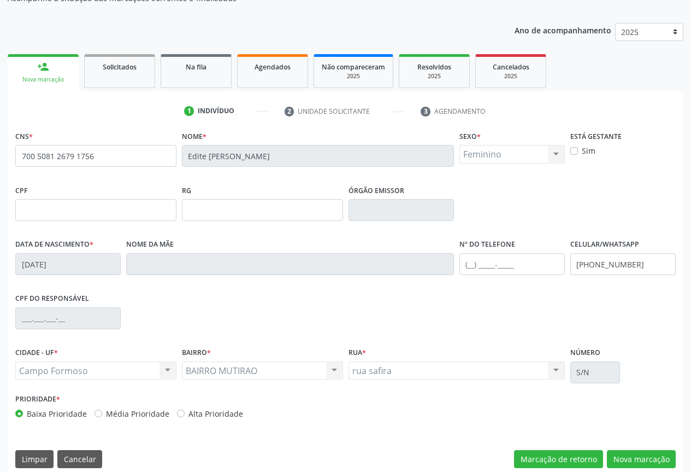
scroll to position [121, 0]
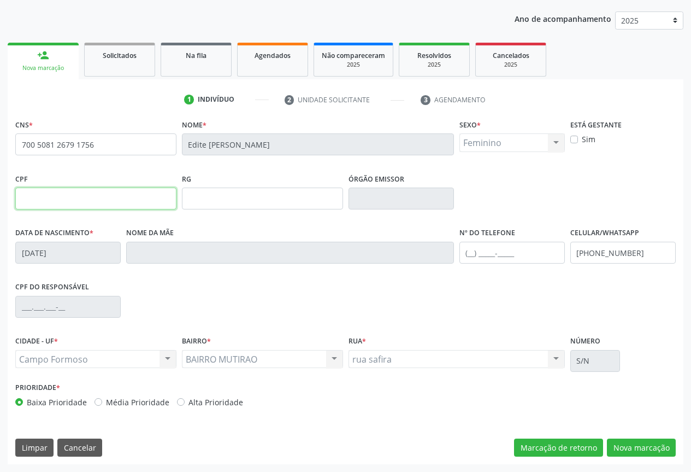
click at [53, 198] on input "text" at bounding box center [95, 198] width 161 height 22
drag, startPoint x: 542, startPoint y: 314, endPoint x: 530, endPoint y: 285, distance: 31.4
click at [542, 314] on div "CPF do responsável" at bounding box center [346, 306] width 666 height 54
drag, startPoint x: 491, startPoint y: 248, endPoint x: 526, endPoint y: 254, distance: 35.5
click at [491, 248] on input "text" at bounding box center [512, 253] width 105 height 22
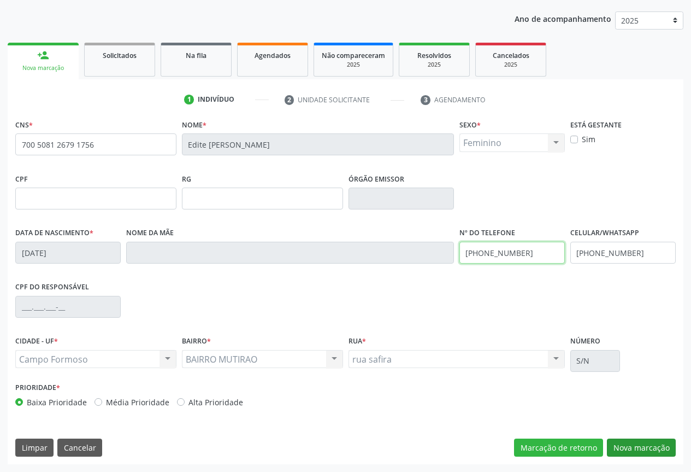
type input "(74) 99122-6435"
drag, startPoint x: 626, startPoint y: 444, endPoint x: 622, endPoint y: 426, distance: 18.4
click at [626, 444] on button "Nova marcação" at bounding box center [641, 447] width 69 height 19
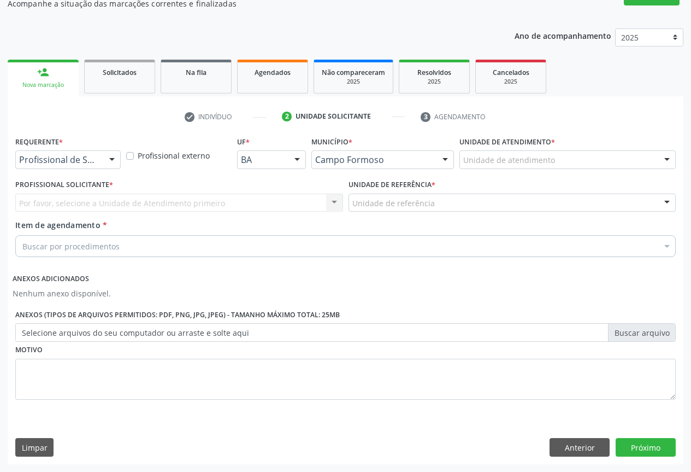
scroll to position [104, 0]
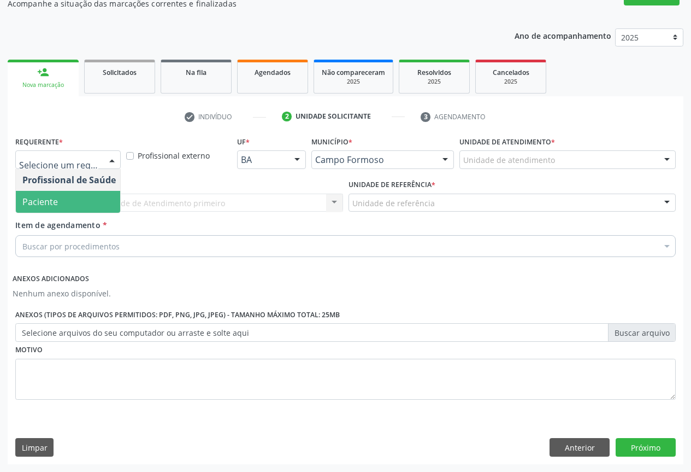
drag, startPoint x: 57, startPoint y: 197, endPoint x: 107, endPoint y: 204, distance: 50.7
click at [57, 197] on span "Paciente" at bounding box center [69, 202] width 107 height 22
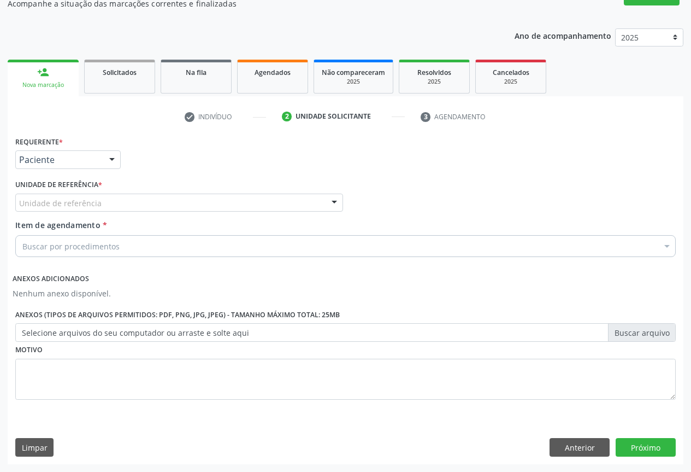
click at [138, 207] on div "Unidade de referência" at bounding box center [179, 202] width 328 height 19
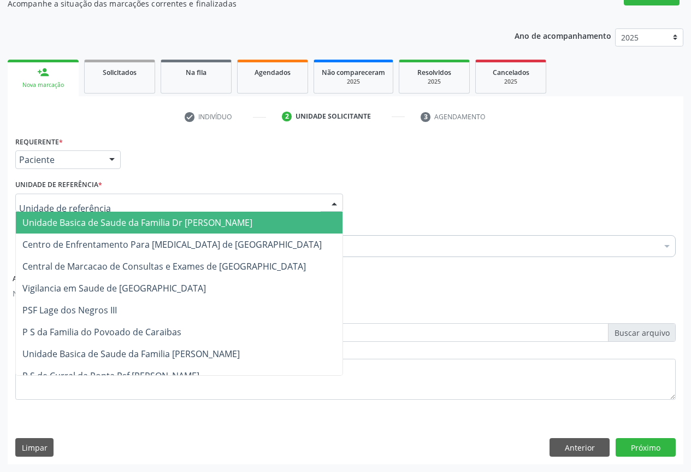
click at [109, 225] on span "Unidade Basica de Saude da Familia Dr [PERSON_NAME]" at bounding box center [137, 222] width 230 height 12
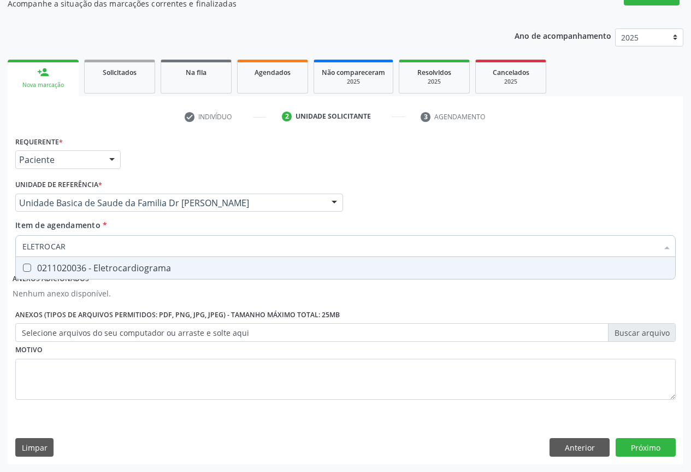
type input "ELETROCARD"
click at [134, 266] on div "0211020036 - Eletrocardiograma" at bounding box center [345, 267] width 647 height 9
checkbox Eletrocardiograma "true"
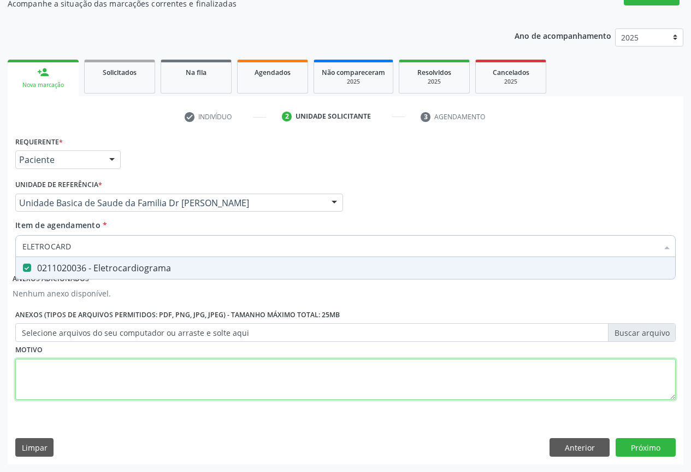
click at [118, 373] on div "Requerente * Paciente Profissional de Saúde Paciente Nenhum resultado encontrad…" at bounding box center [345, 273] width 661 height 281
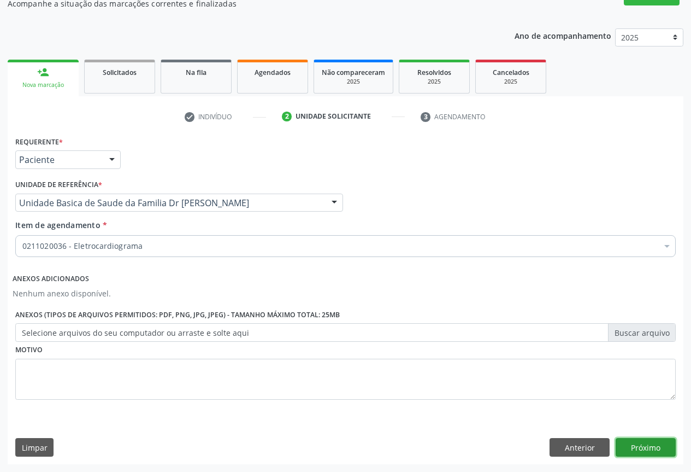
click at [632, 446] on button "Próximo" at bounding box center [646, 447] width 60 height 19
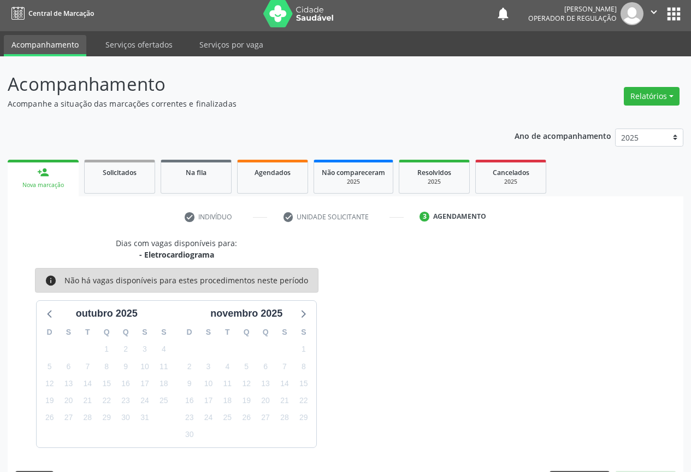
scroll to position [36, 0]
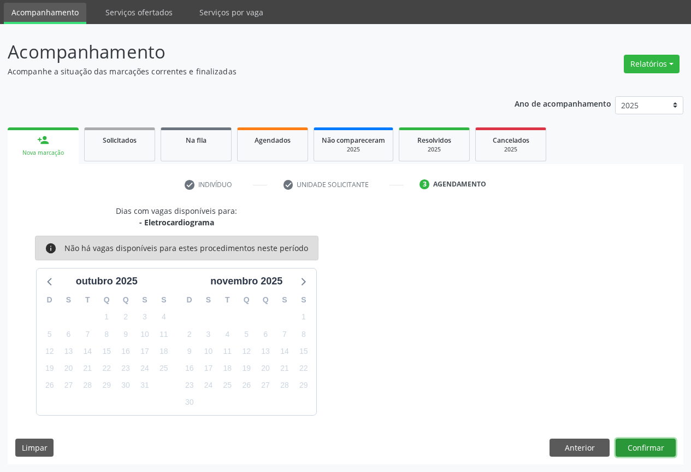
click at [632, 446] on button "Confirmar" at bounding box center [646, 447] width 60 height 19
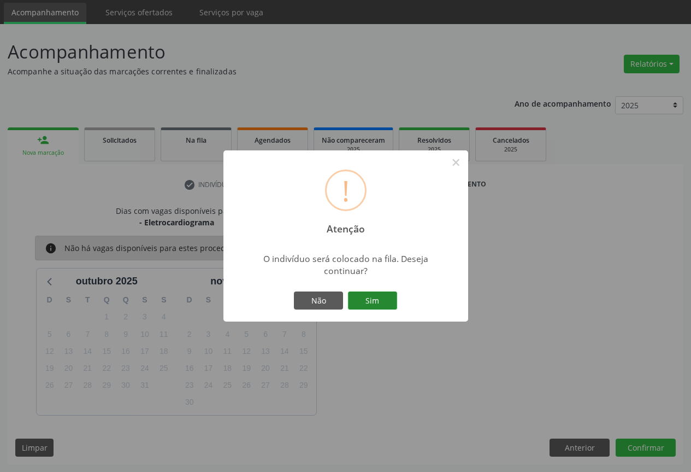
click at [380, 293] on button "Sim" at bounding box center [372, 300] width 49 height 19
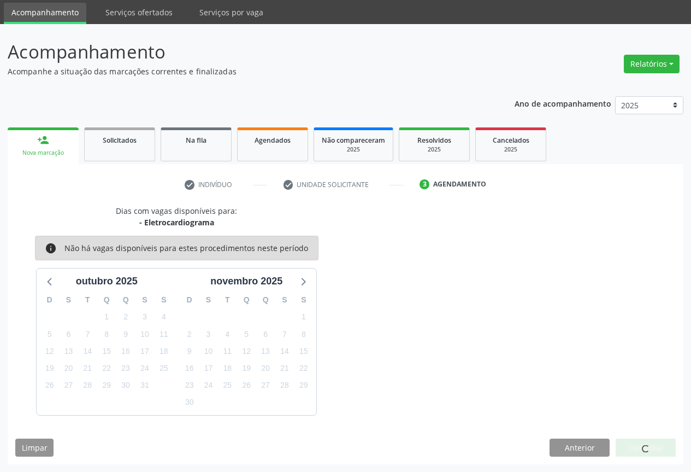
scroll to position [0, 0]
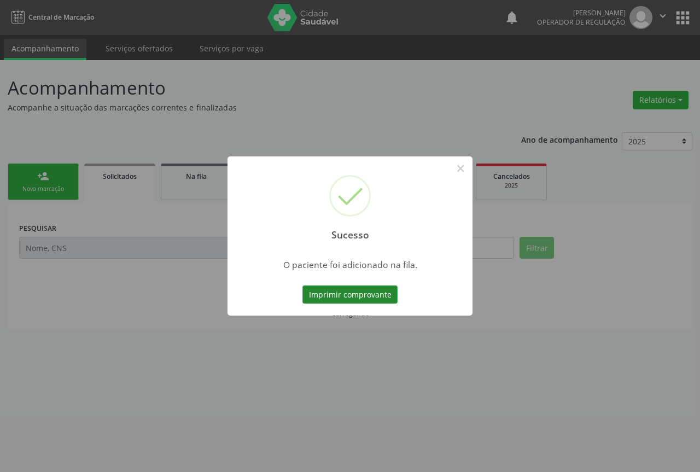
click at [356, 292] on button "Imprimir comprovante" at bounding box center [349, 294] width 95 height 19
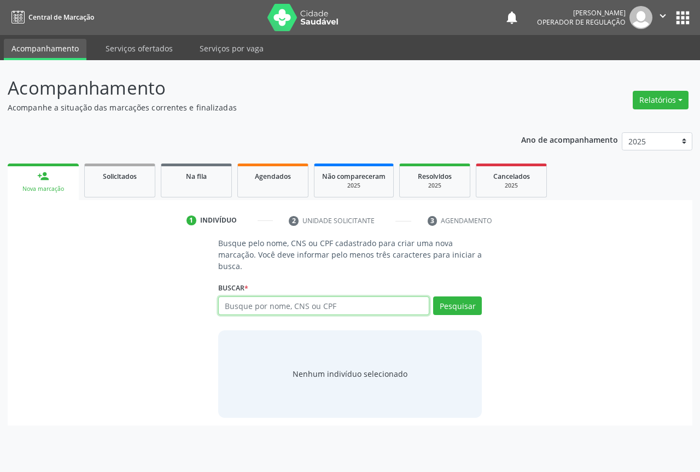
click at [250, 302] on input "text" at bounding box center [323, 305] width 211 height 19
type input "705609491191012"
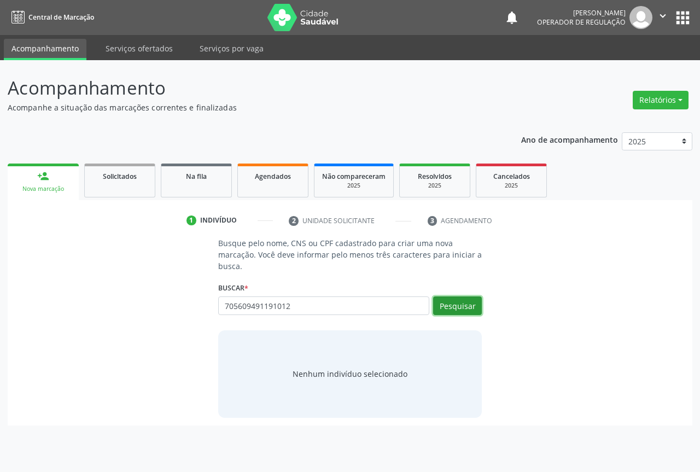
click at [455, 305] on button "Pesquisar" at bounding box center [457, 305] width 49 height 19
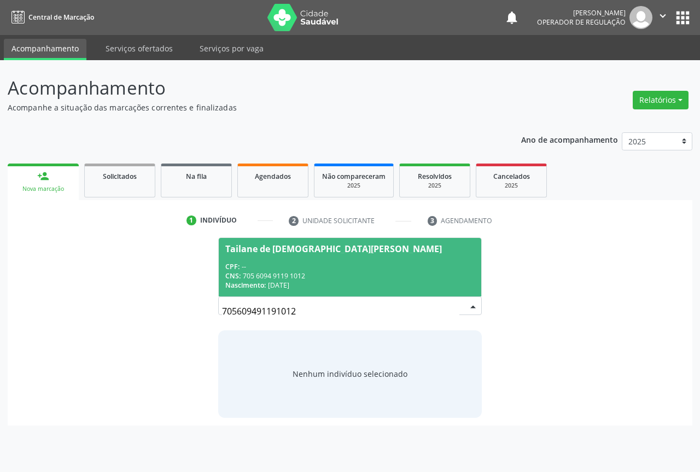
click at [254, 260] on span "Tailane de Jesus Souza CPF: -- CNS: 705 6094 9119 1012 Nascimento: 21/10/1996" at bounding box center [350, 267] width 262 height 58
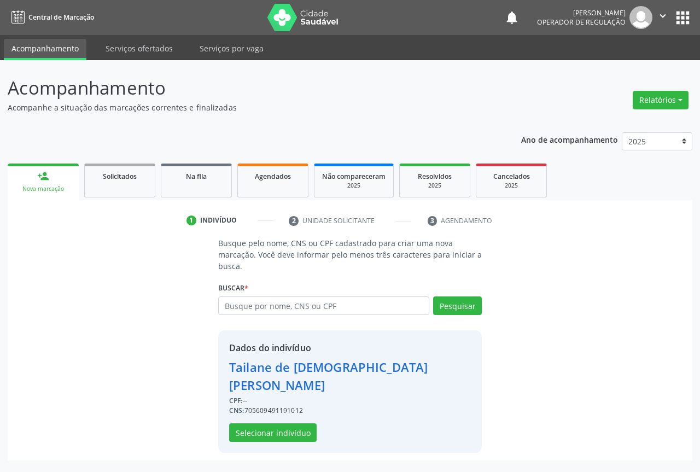
click at [263, 403] on div "Dados do indivíduo Tailane de Jesus Souza CPF: -- CNS: 705609491191012 Selecion…" at bounding box center [350, 391] width 242 height 101
click at [261, 423] on button "Selecionar indivíduo" at bounding box center [272, 432] width 87 height 19
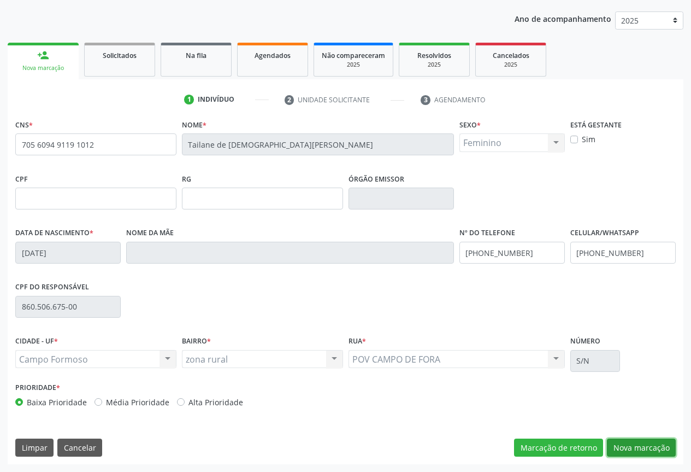
drag, startPoint x: 643, startPoint y: 446, endPoint x: 655, endPoint y: 398, distance: 49.4
click at [643, 445] on button "Nova marcação" at bounding box center [641, 447] width 69 height 19
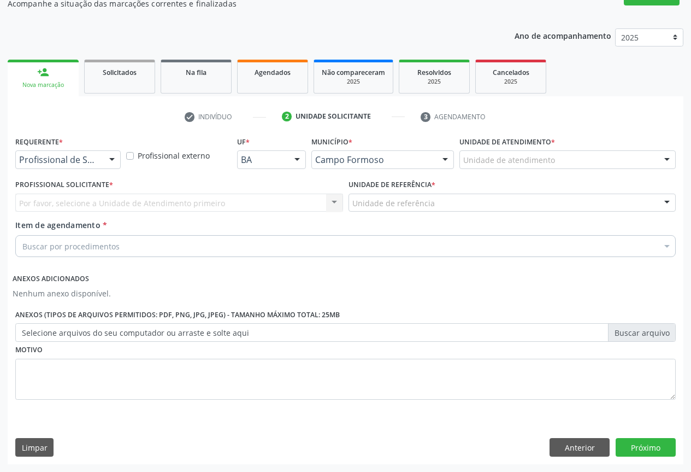
scroll to position [104, 0]
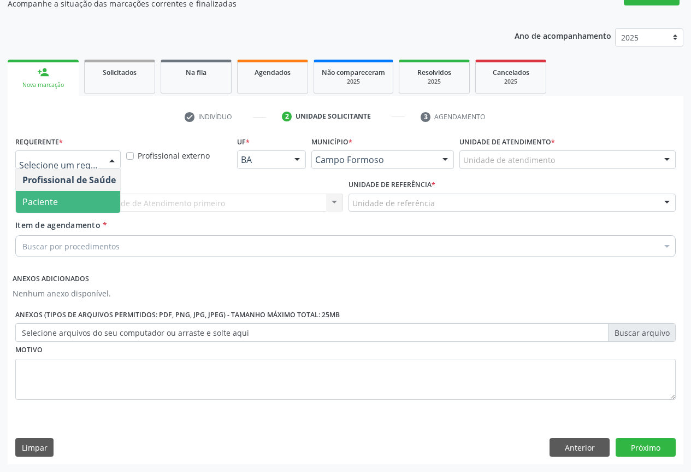
click at [44, 202] on span "Paciente" at bounding box center [40, 202] width 36 height 12
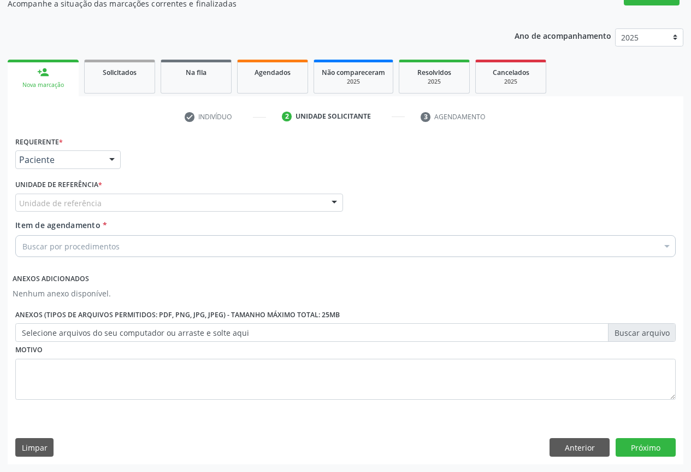
click at [138, 206] on div "Unidade de referência" at bounding box center [179, 202] width 328 height 19
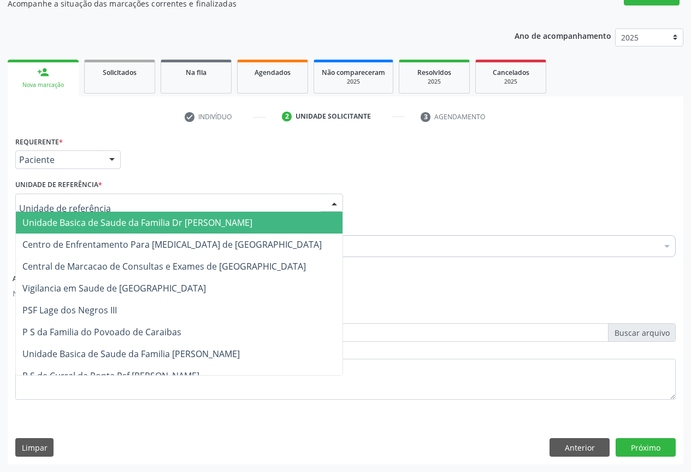
click at [93, 225] on span "Unidade Basica de Saude da Familia Dr [PERSON_NAME]" at bounding box center [137, 222] width 230 height 12
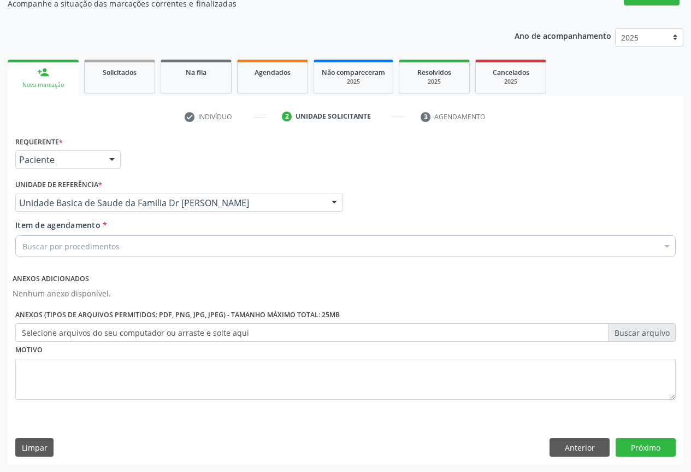
click at [79, 252] on div "Buscar por procedimentos" at bounding box center [345, 246] width 661 height 22
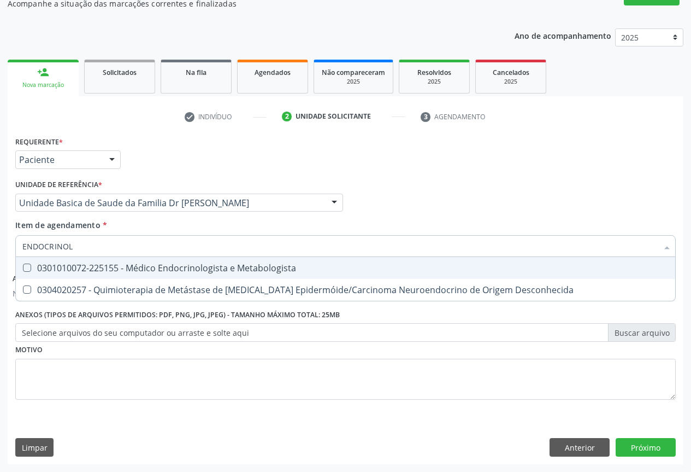
type input "ENDOCRINOLO"
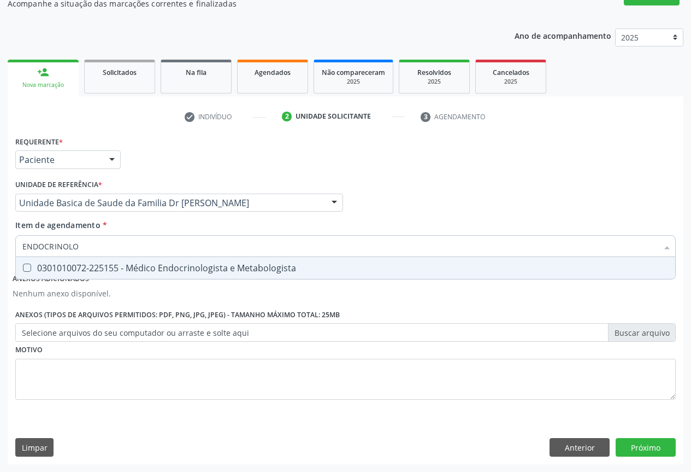
drag, startPoint x: 138, startPoint y: 265, endPoint x: 148, endPoint y: 357, distance: 92.9
click at [139, 269] on div "0301010072-225155 - Médico Endocrinologista e Metabologista" at bounding box center [345, 267] width 647 height 9
checkbox Metabologista "true"
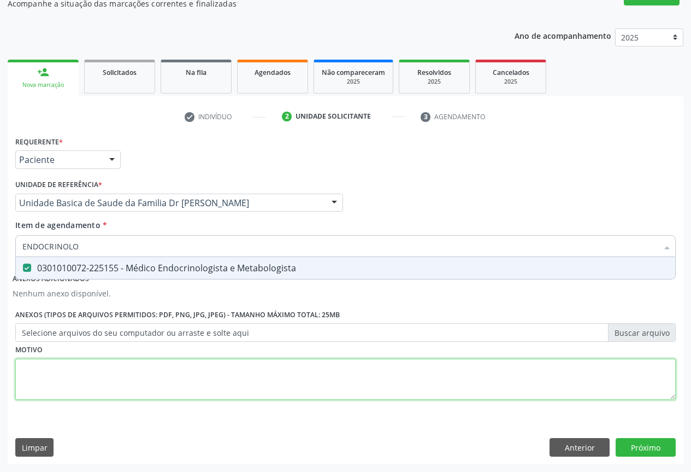
click at [117, 392] on div "Requerente * Paciente Profissional de Saúde Paciente Nenhum resultado encontrad…" at bounding box center [345, 273] width 661 height 281
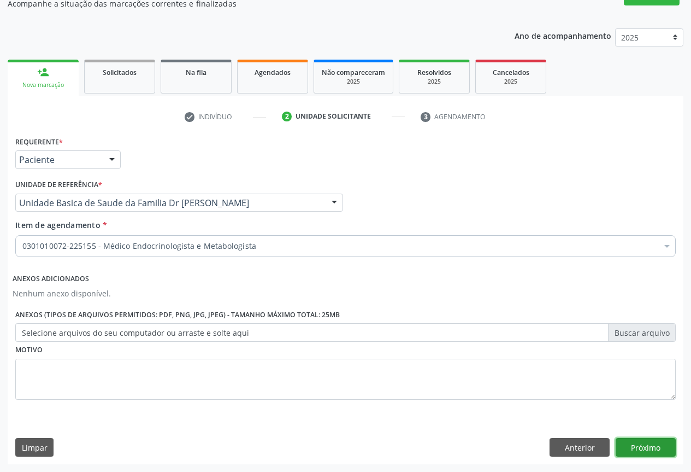
click at [643, 452] on button "Próximo" at bounding box center [646, 447] width 60 height 19
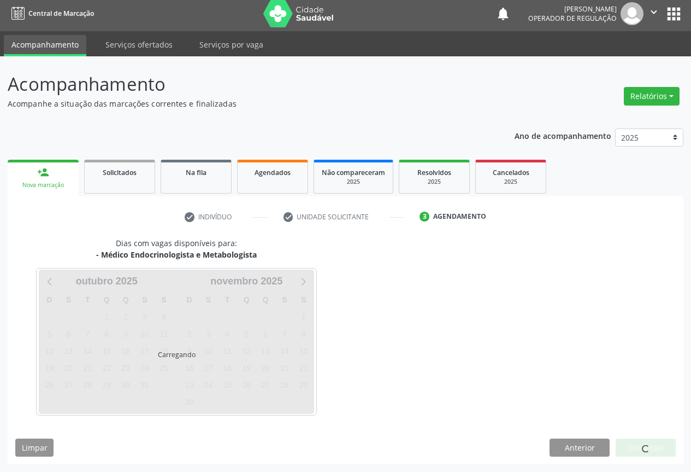
scroll to position [4, 0]
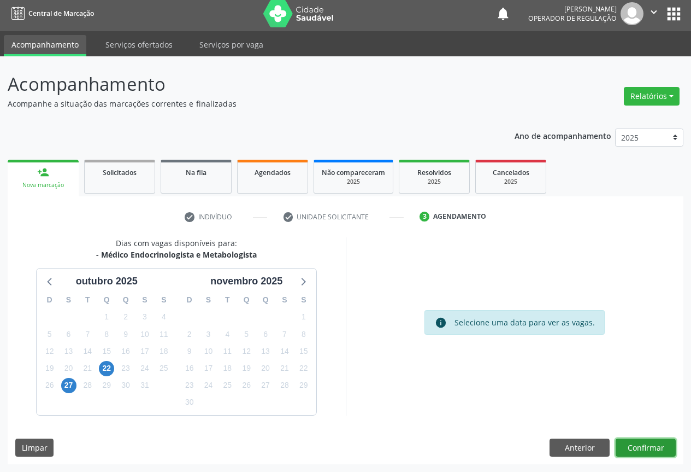
click at [644, 443] on button "Confirmar" at bounding box center [646, 447] width 60 height 19
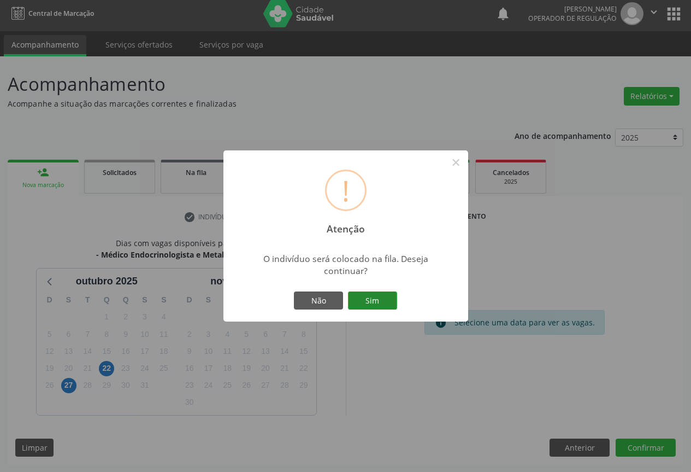
click at [378, 302] on button "Sim" at bounding box center [372, 300] width 49 height 19
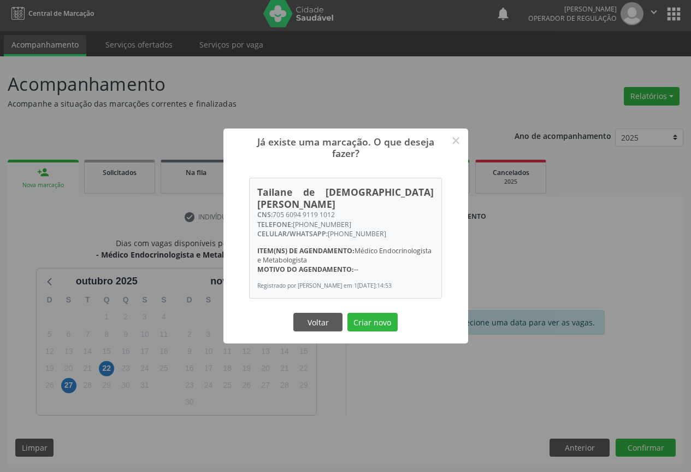
click at [379, 320] on button "Criar novo" at bounding box center [373, 322] width 50 height 19
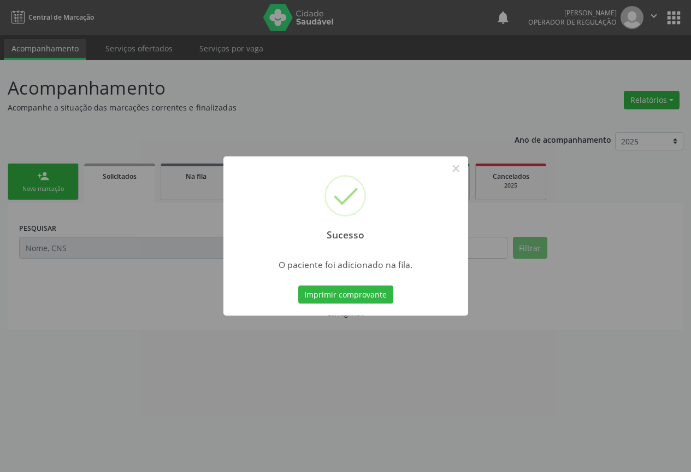
scroll to position [0, 0]
click at [362, 293] on button "Imprimir comprovante" at bounding box center [345, 294] width 95 height 19
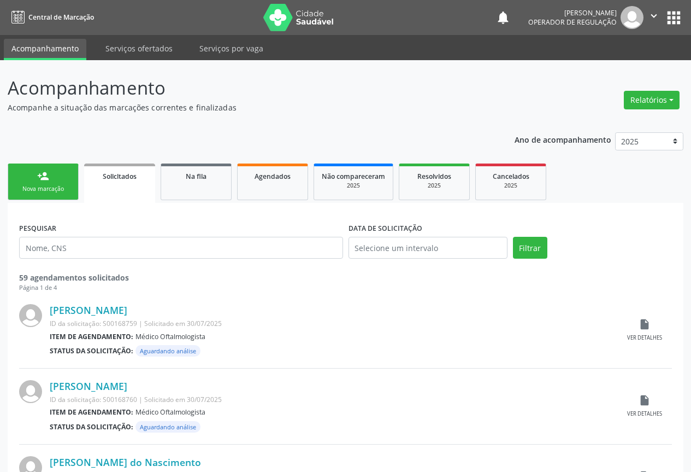
click at [56, 186] on div "Nova marcação" at bounding box center [43, 189] width 55 height 8
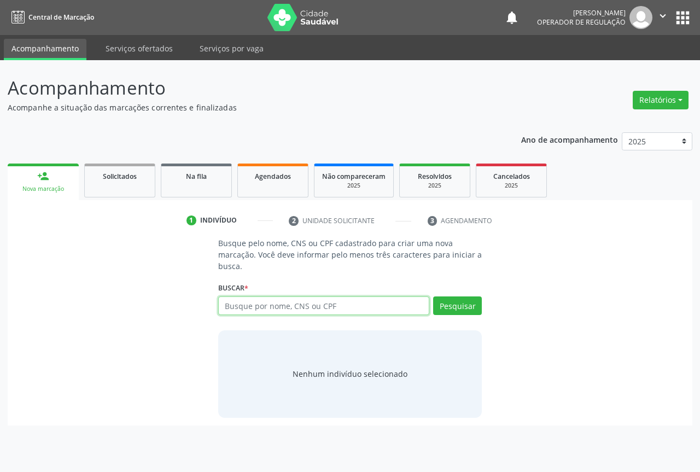
click at [274, 306] on input "text" at bounding box center [323, 305] width 211 height 19
type input "700701919495078"
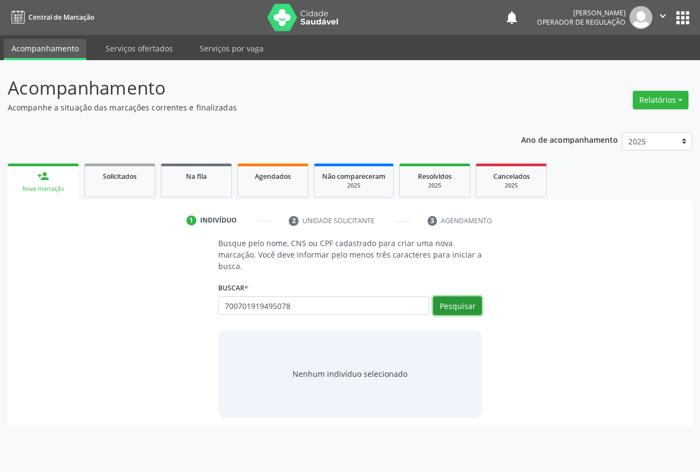
click at [461, 300] on button "Pesquisar" at bounding box center [457, 305] width 49 height 19
type input "700701919495078"
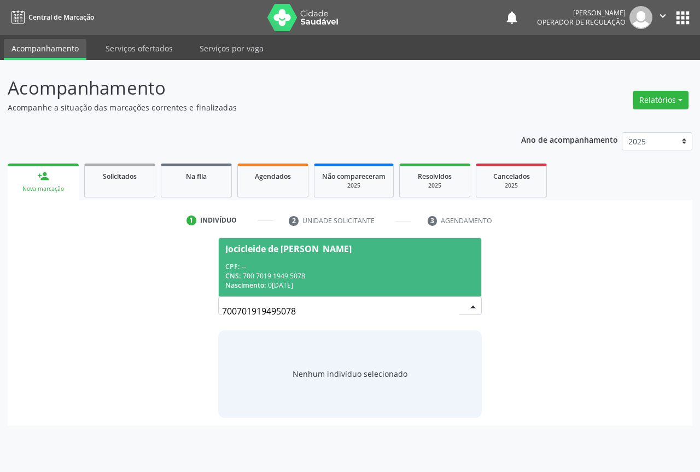
click at [254, 280] on span "Nascimento:" at bounding box center [245, 284] width 40 height 9
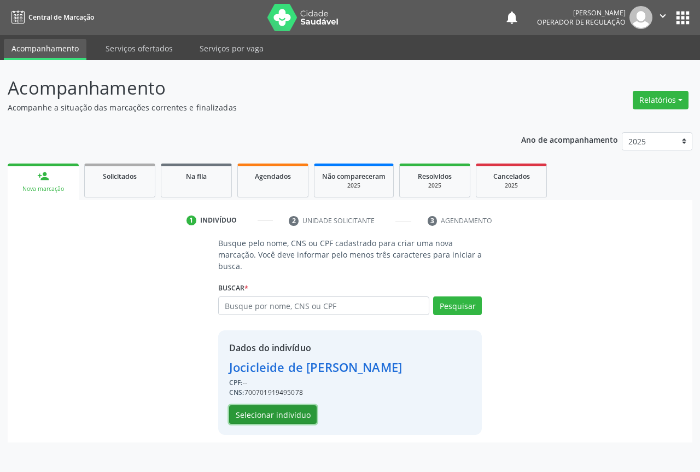
click at [263, 413] on button "Selecionar indivíduo" at bounding box center [272, 414] width 87 height 19
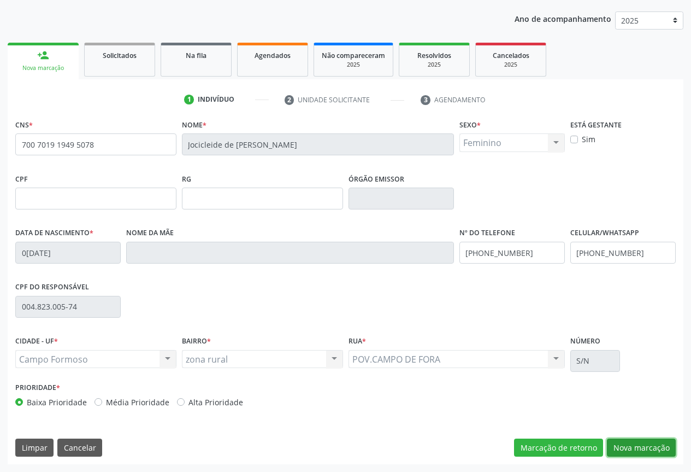
click at [631, 442] on button "Nova marcação" at bounding box center [641, 447] width 69 height 19
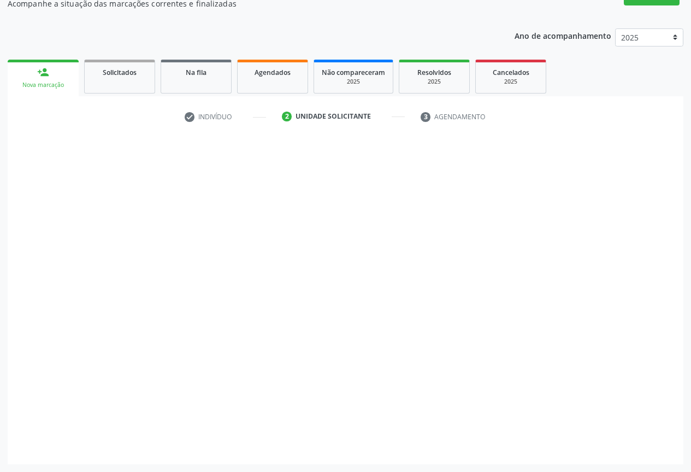
scroll to position [104, 0]
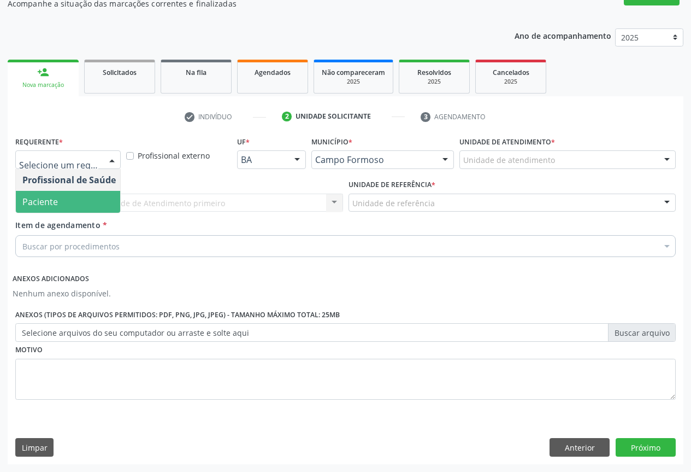
click at [55, 201] on span "Paciente" at bounding box center [40, 202] width 36 height 12
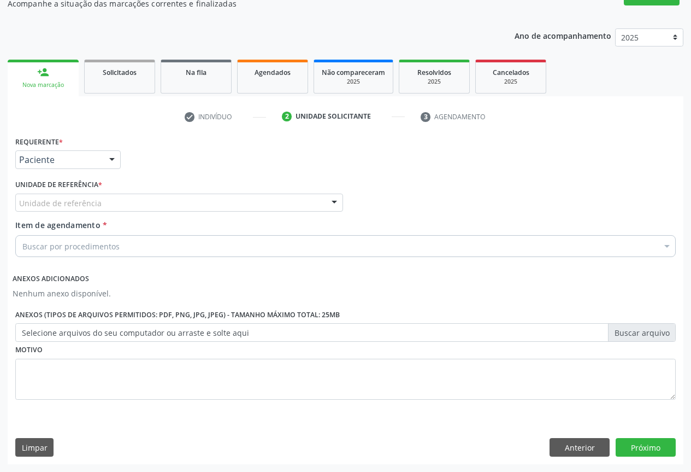
click at [157, 205] on div "Unidade de referência" at bounding box center [179, 202] width 328 height 19
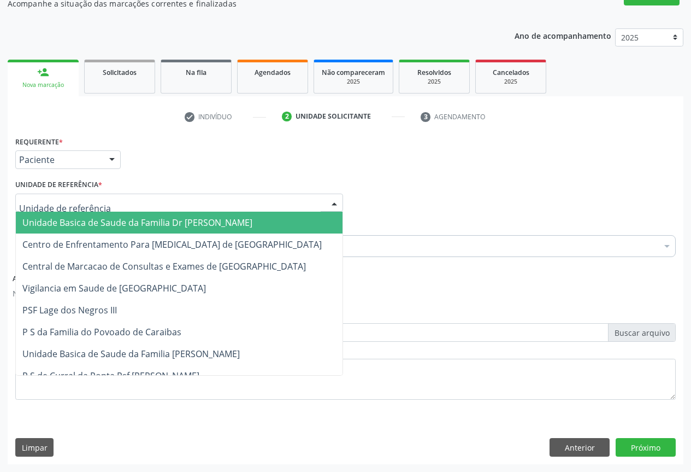
click at [106, 220] on span "Unidade Basica de Saude da Familia Dr [PERSON_NAME]" at bounding box center [137, 222] width 230 height 12
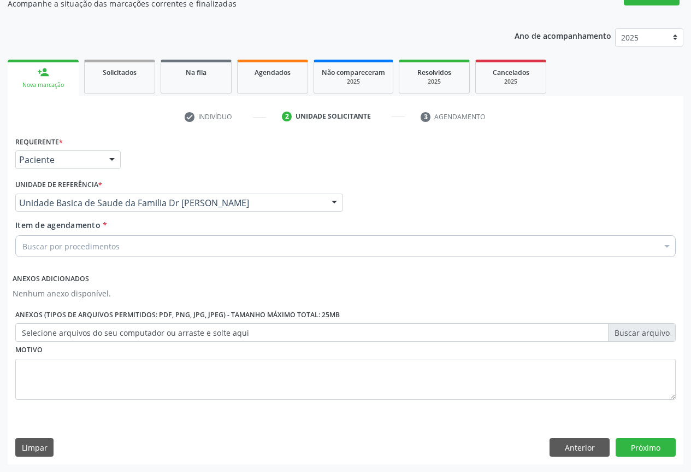
click at [132, 240] on div "Buscar por procedimentos" at bounding box center [345, 246] width 661 height 22
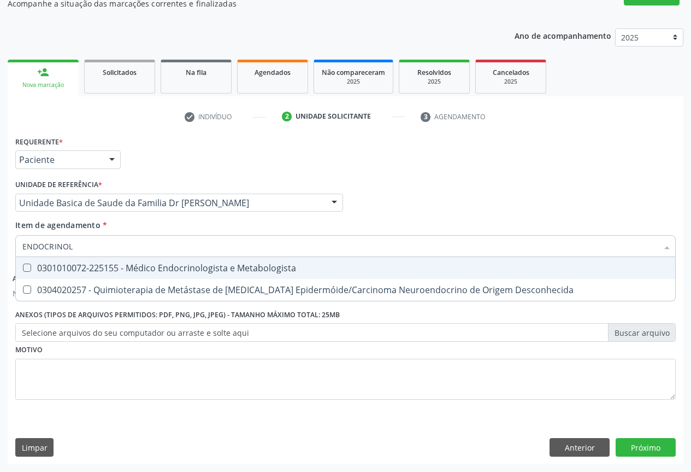
type input "ENDOCRINOLO"
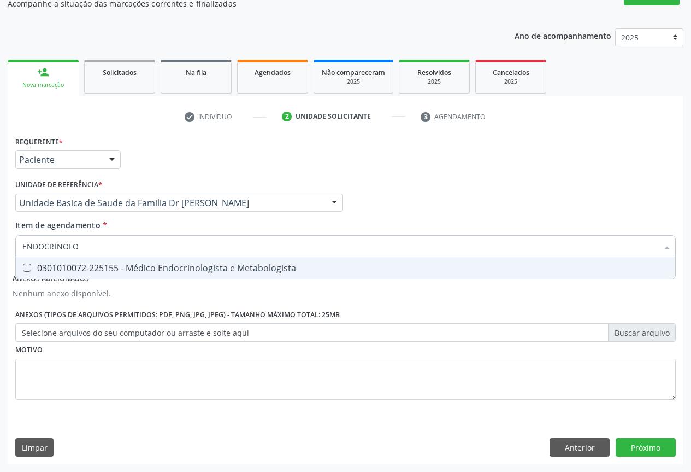
drag, startPoint x: 184, startPoint y: 261, endPoint x: 203, endPoint y: 269, distance: 20.8
click at [188, 263] on span "0301010072-225155 - Médico Endocrinologista e Metabologista" at bounding box center [346, 268] width 660 height 22
checkbox Metabologista "true"
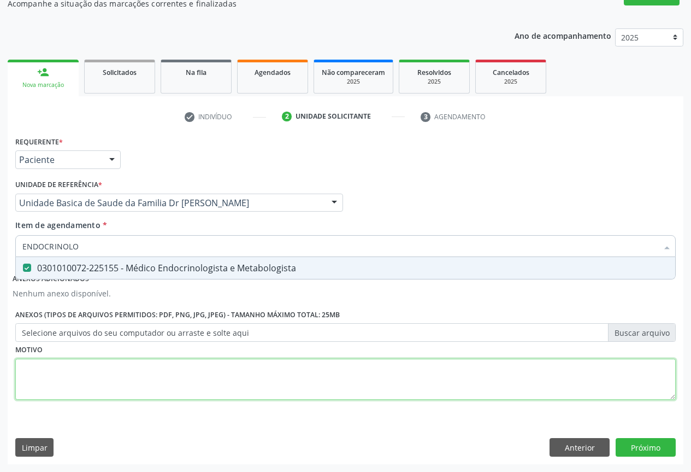
click at [289, 389] on div "Requerente * Paciente Profissional de Saúde Paciente Nenhum resultado encontrad…" at bounding box center [345, 273] width 661 height 281
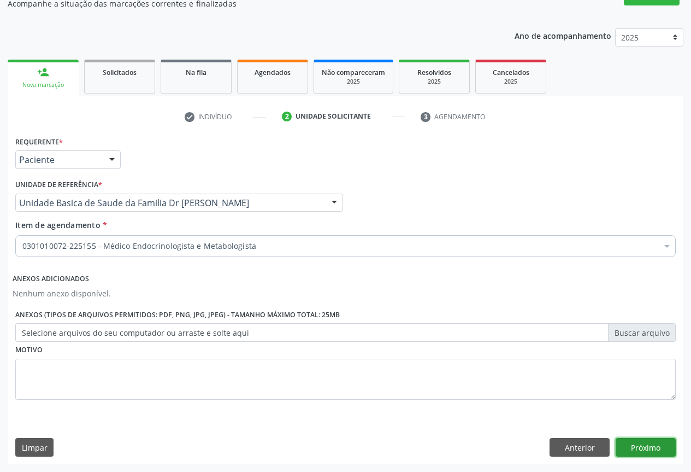
click at [656, 445] on button "Próximo" at bounding box center [646, 447] width 60 height 19
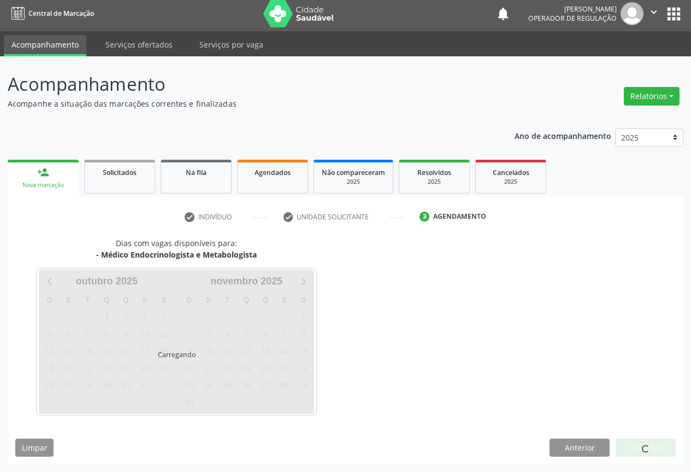
scroll to position [4, 0]
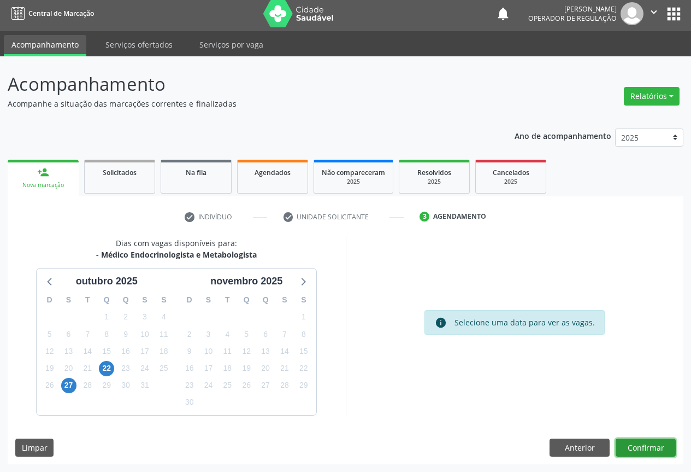
click at [638, 444] on button "Confirmar" at bounding box center [646, 447] width 60 height 19
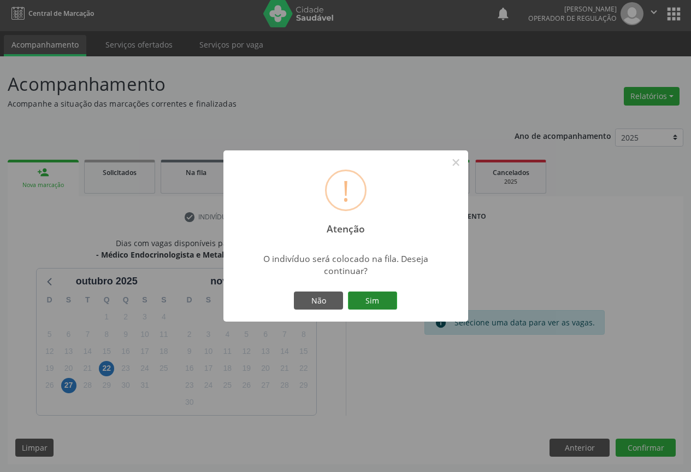
click at [381, 302] on button "Sim" at bounding box center [372, 300] width 49 height 19
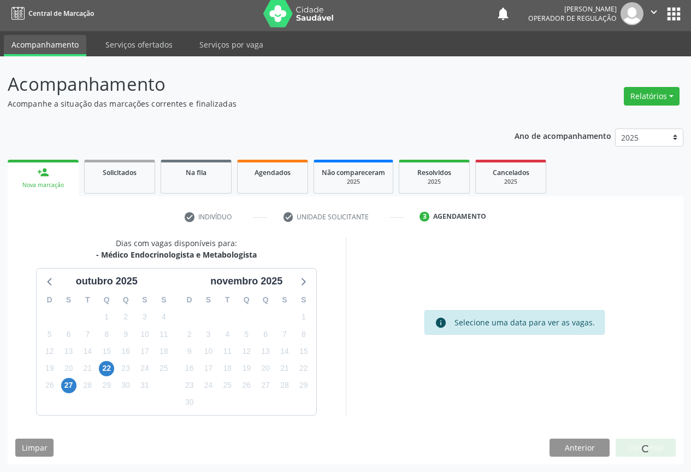
scroll to position [0, 0]
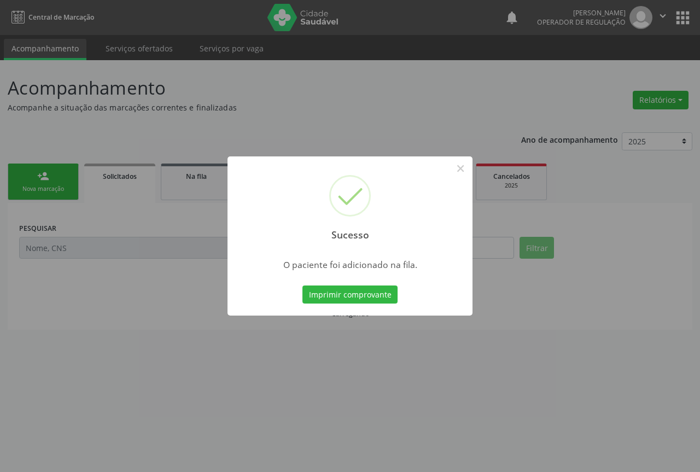
click at [445, 336] on div "Sucesso × O paciente foi adicionado na fila. Imprimir comprovante Cancel" at bounding box center [350, 236] width 700 height 472
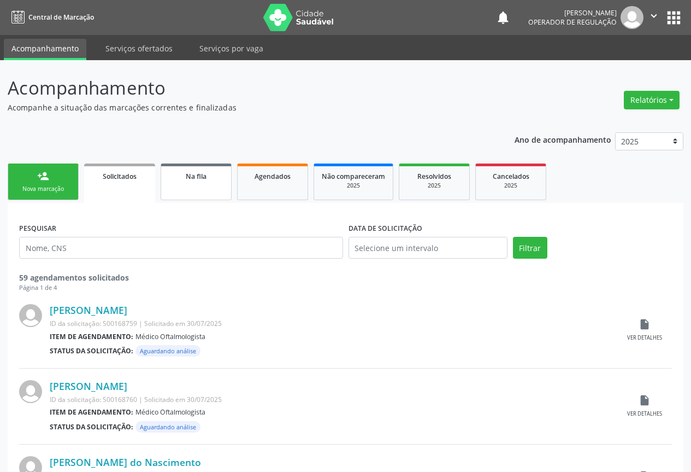
click at [210, 190] on link "Na fila" at bounding box center [196, 181] width 71 height 37
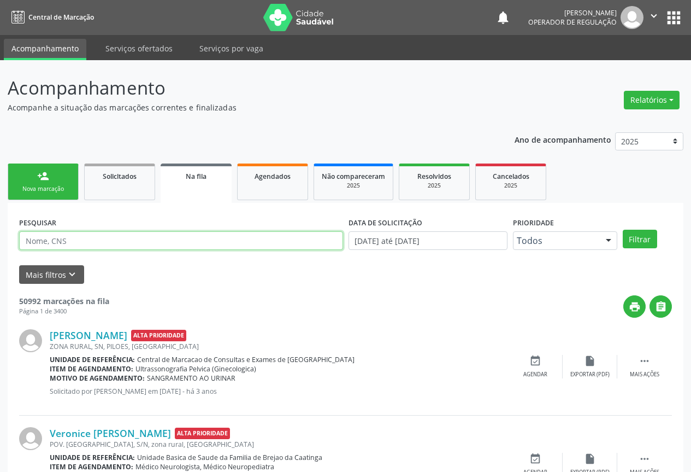
click at [72, 237] on input "text" at bounding box center [181, 240] width 324 height 19
click at [85, 238] on input "text" at bounding box center [181, 240] width 324 height 19
type input "700701919495078"
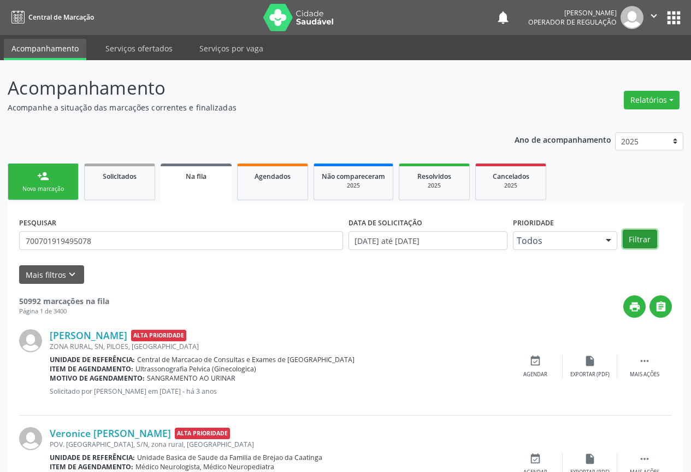
click at [630, 239] on button "Filtrar" at bounding box center [640, 239] width 34 height 19
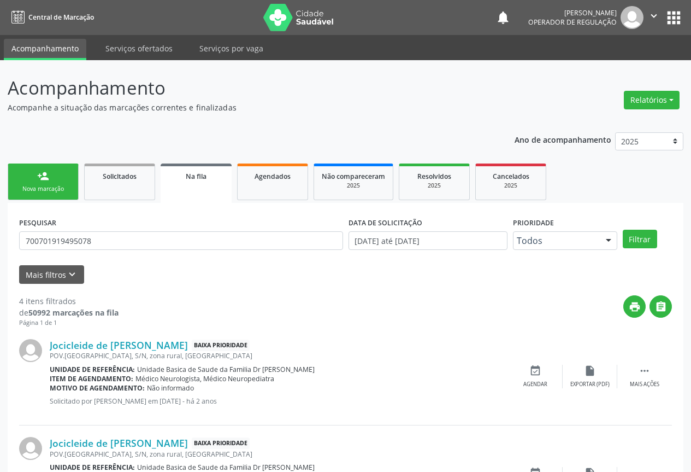
scroll to position [275, 0]
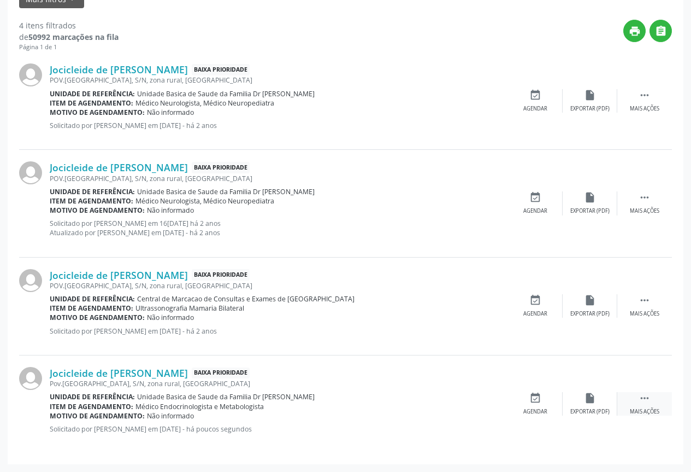
click at [651, 402] on div " Mais ações" at bounding box center [645, 403] width 55 height 23
click at [479, 399] on icon "print" at bounding box center [481, 398] width 12 height 12
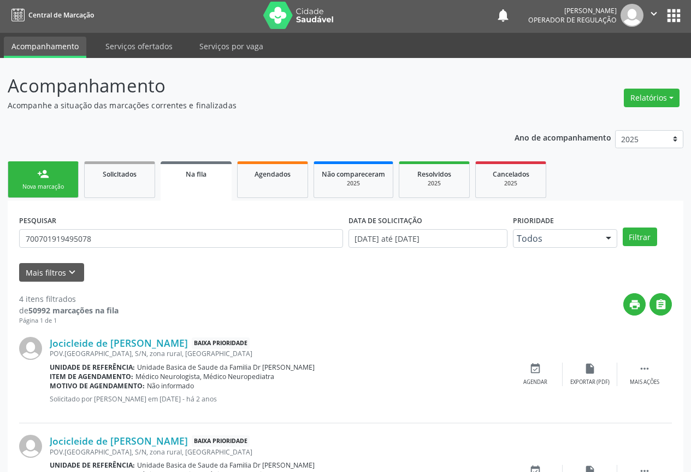
scroll to position [0, 0]
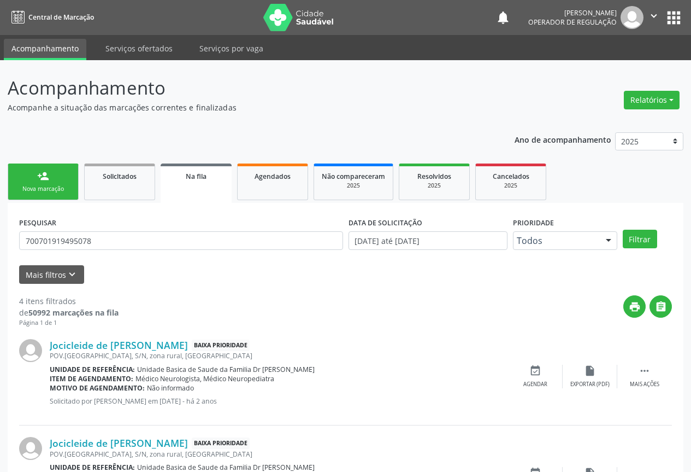
click at [33, 172] on link "person_add Nova marcação" at bounding box center [43, 181] width 71 height 37
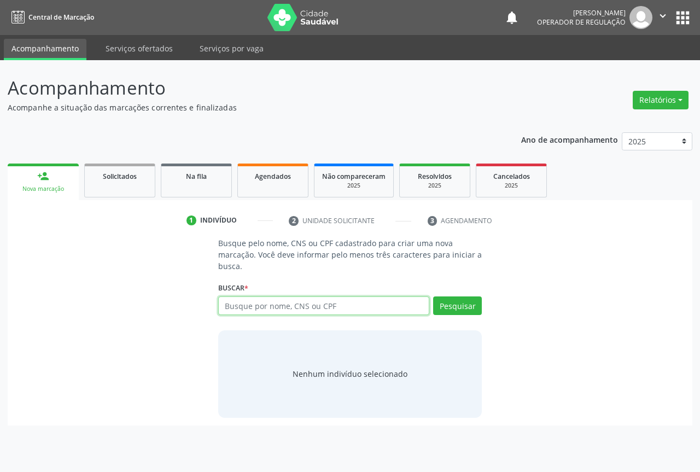
click at [272, 309] on input "text" at bounding box center [323, 305] width 211 height 19
type input "707807668636719"
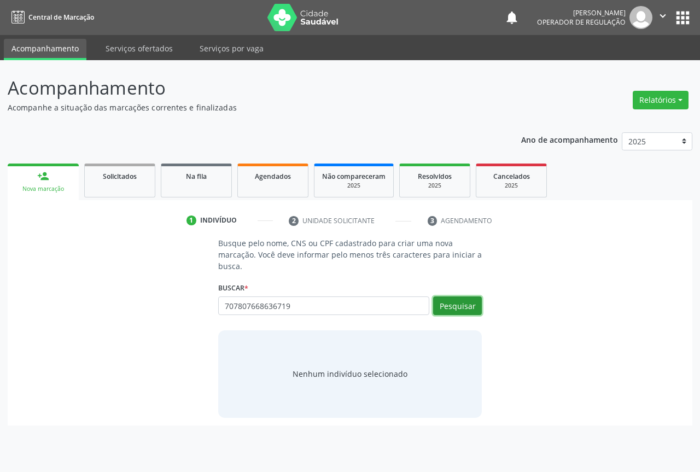
click at [441, 307] on button "Pesquisar" at bounding box center [457, 305] width 49 height 19
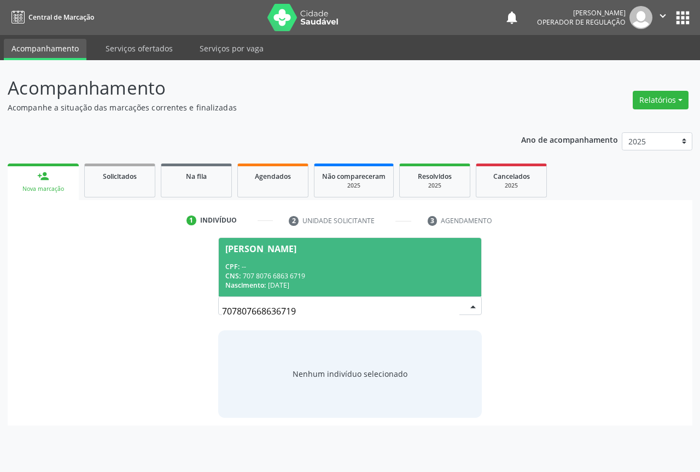
click at [227, 257] on span "Ana Carla da Silva Carvalho CPF: -- CNS: 707 8076 6863 6719 Nascimento: 01/07/1…" at bounding box center [350, 267] width 262 height 58
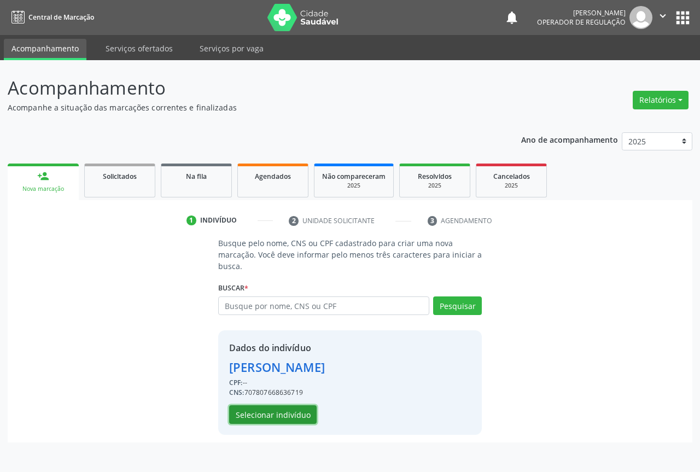
click at [261, 405] on button "Selecionar indivíduo" at bounding box center [272, 414] width 87 height 19
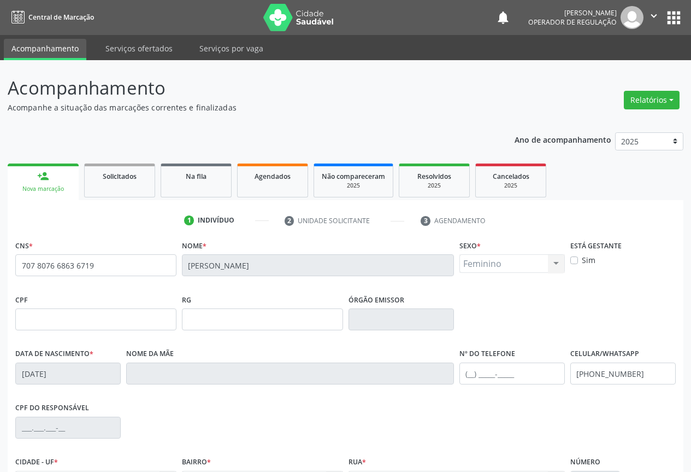
scroll to position [109, 0]
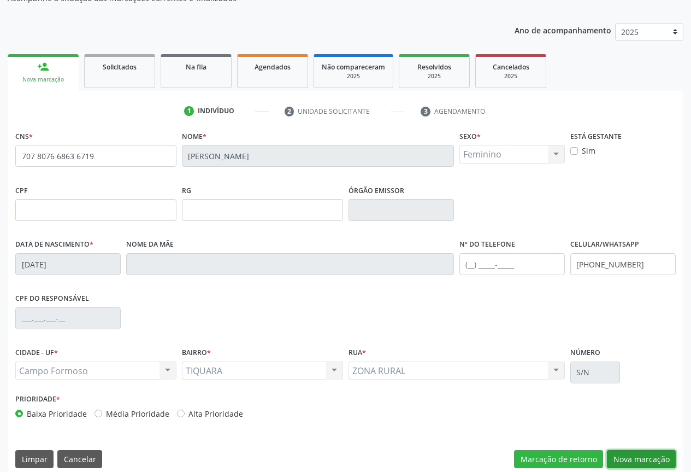
click at [648, 454] on button "Nova marcação" at bounding box center [641, 459] width 69 height 19
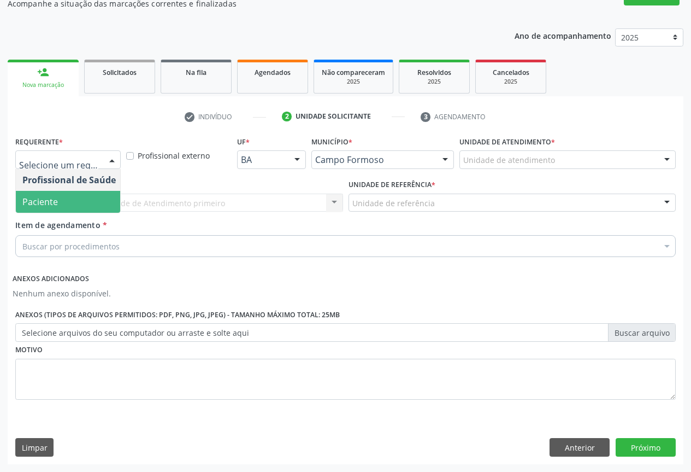
drag, startPoint x: 60, startPoint y: 200, endPoint x: 121, endPoint y: 203, distance: 61.8
click at [60, 200] on span "Paciente" at bounding box center [69, 202] width 107 height 22
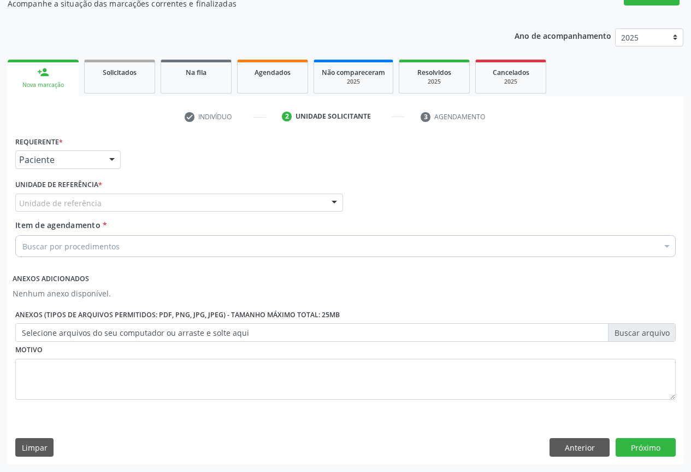
click at [125, 204] on div "Unidade de referência" at bounding box center [179, 202] width 328 height 19
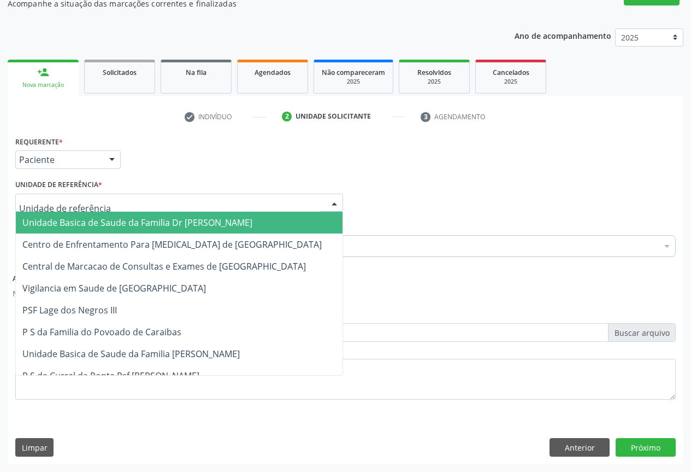
drag, startPoint x: 105, startPoint y: 214, endPoint x: 120, endPoint y: 227, distance: 20.1
click at [105, 214] on span "Unidade Basica de Saude da Familia Dr [PERSON_NAME]" at bounding box center [179, 222] width 327 height 22
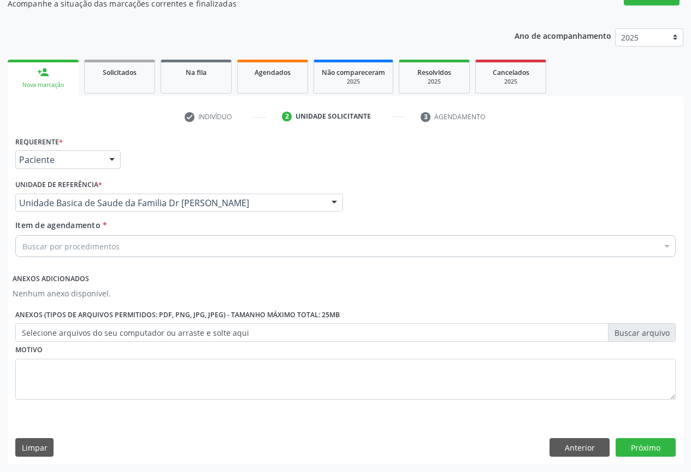
drag, startPoint x: 92, startPoint y: 246, endPoint x: 204, endPoint y: 263, distance: 113.8
type input "E"
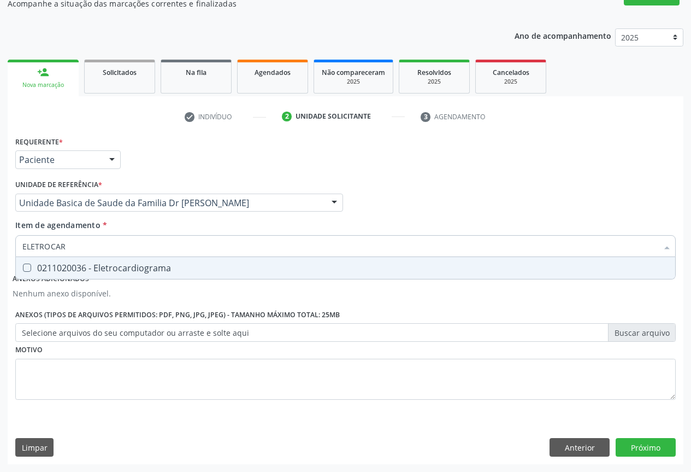
type input "ELETROCARD"
drag, startPoint x: 177, startPoint y: 267, endPoint x: 314, endPoint y: 340, distance: 155.2
click at [194, 273] on span "0211020036 - Eletrocardiograma" at bounding box center [346, 268] width 660 height 22
checkbox Eletrocardiograma "true"
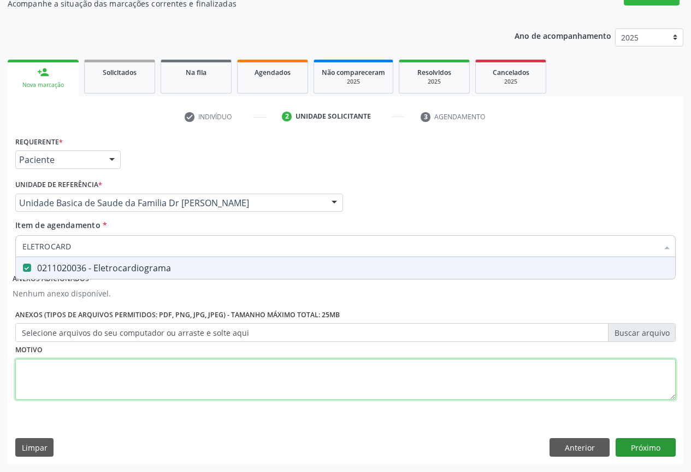
click at [249, 381] on div "Requerente * Paciente Profissional de Saúde Paciente Nenhum resultado encontrad…" at bounding box center [345, 273] width 661 height 281
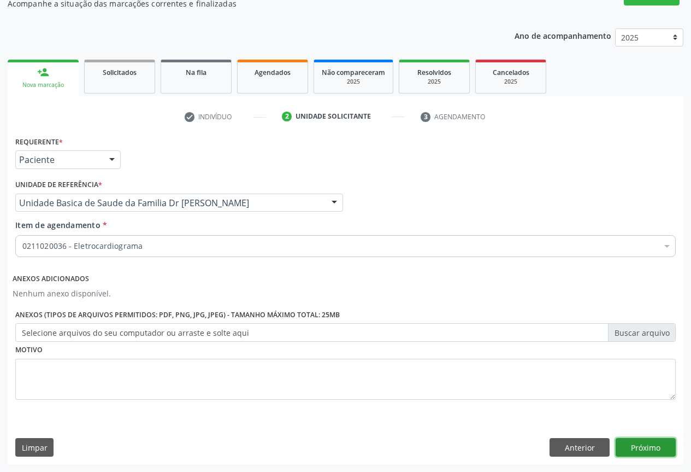
click at [649, 438] on button "Próximo" at bounding box center [646, 447] width 60 height 19
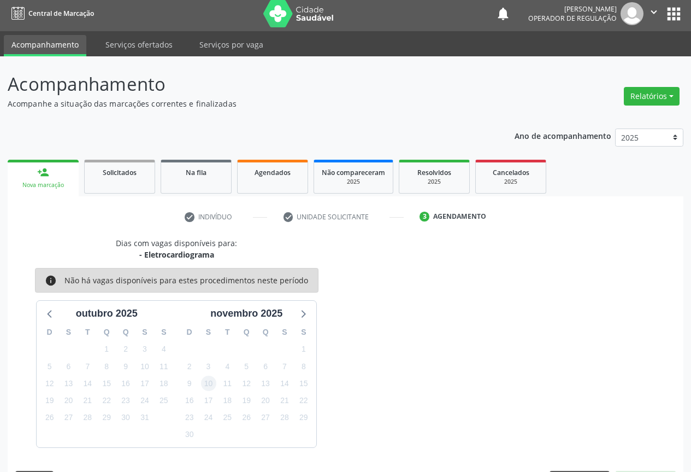
scroll to position [36, 0]
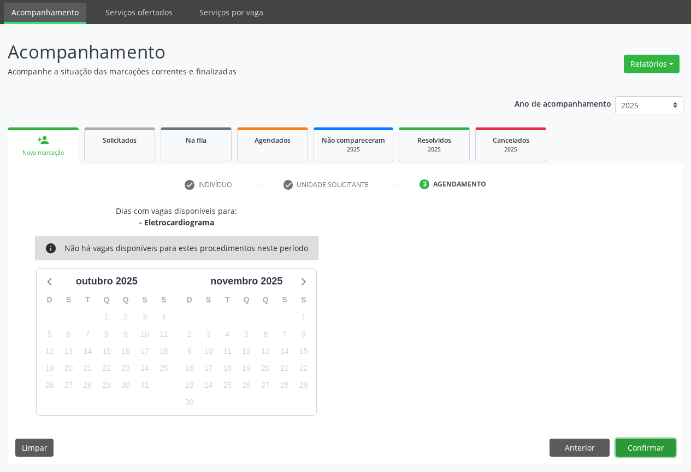
click at [654, 444] on button "Confirmar" at bounding box center [646, 447] width 60 height 19
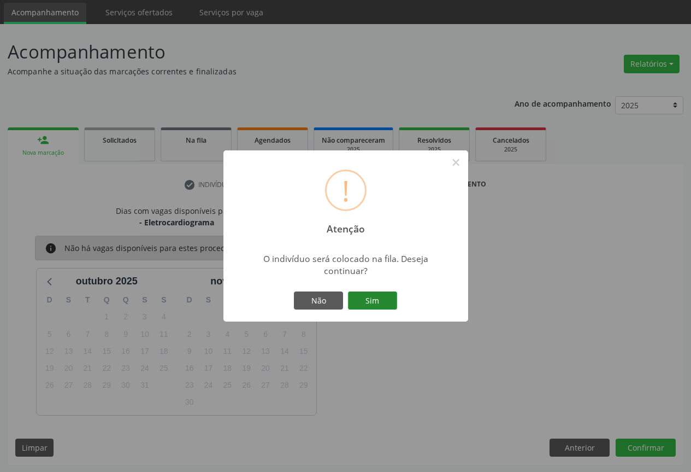
click at [366, 297] on button "Sim" at bounding box center [372, 300] width 49 height 19
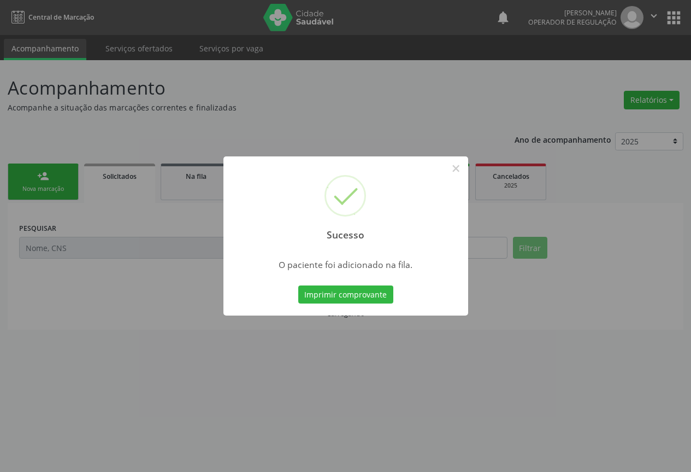
scroll to position [0, 0]
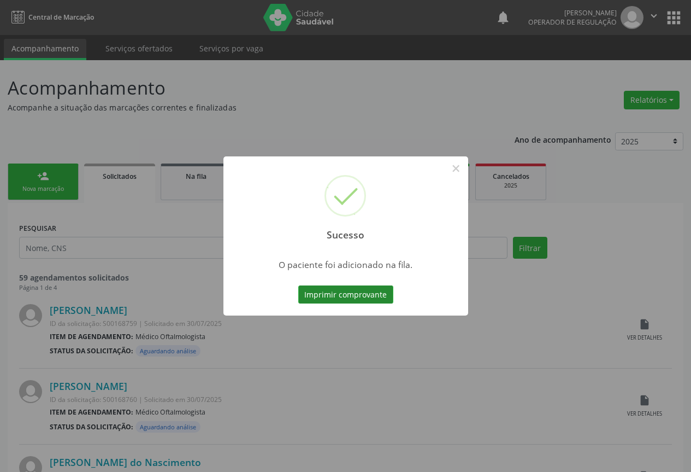
click at [367, 291] on button "Imprimir comprovante" at bounding box center [345, 294] width 95 height 19
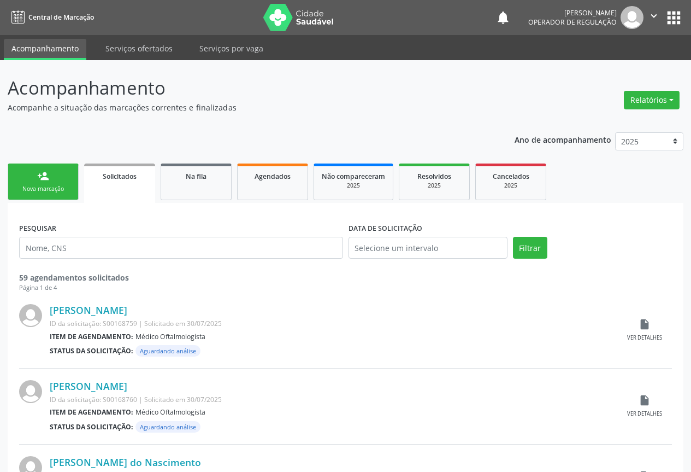
click at [64, 184] on link "person_add Nova marcação" at bounding box center [43, 181] width 71 height 37
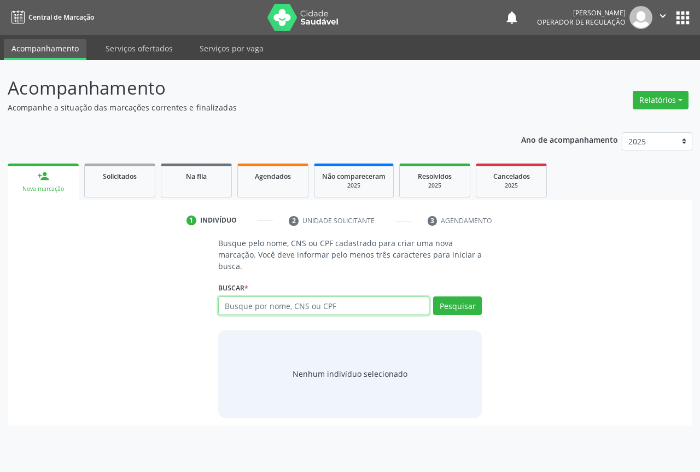
drag, startPoint x: 246, startPoint y: 304, endPoint x: 296, endPoint y: 321, distance: 52.5
click at [252, 307] on input "text" at bounding box center [323, 305] width 211 height 19
type input "70"
click at [263, 184] on link "Agendados" at bounding box center [272, 180] width 71 height 34
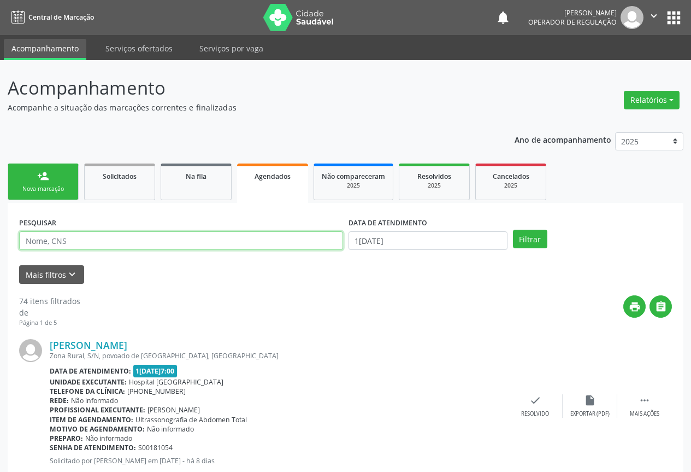
click at [36, 240] on input "text" at bounding box center [181, 240] width 324 height 19
type input "702005377069286"
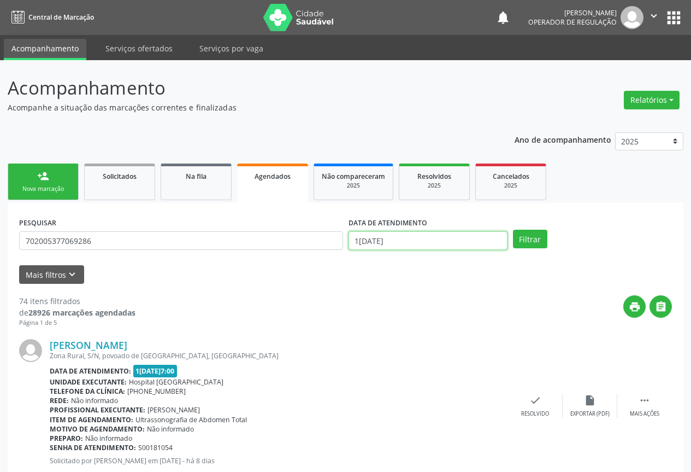
click at [437, 237] on input "15/10/2025" at bounding box center [428, 240] width 159 height 19
click at [516, 237] on button "Filtrar" at bounding box center [530, 239] width 34 height 19
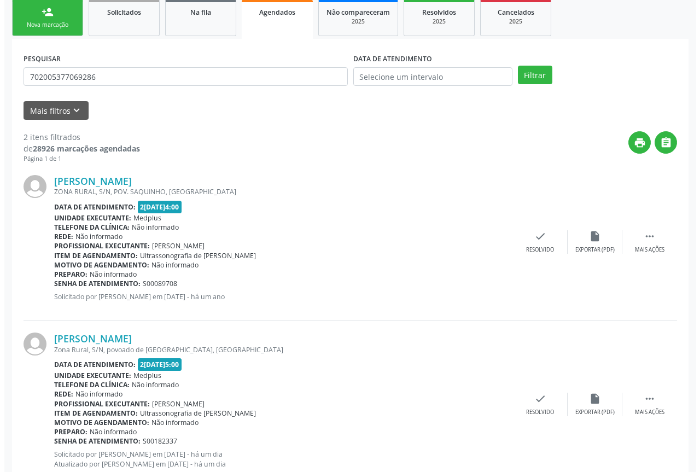
scroll to position [199, 0]
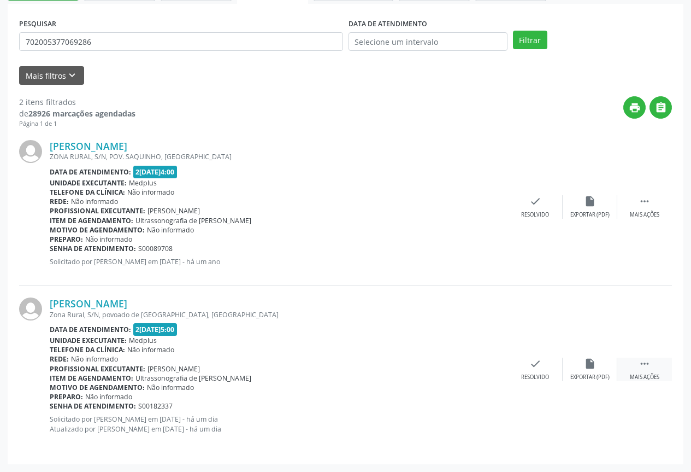
click at [650, 366] on icon "" at bounding box center [645, 363] width 12 height 12
click at [483, 361] on icon "cancel" at bounding box center [481, 363] width 12 height 12
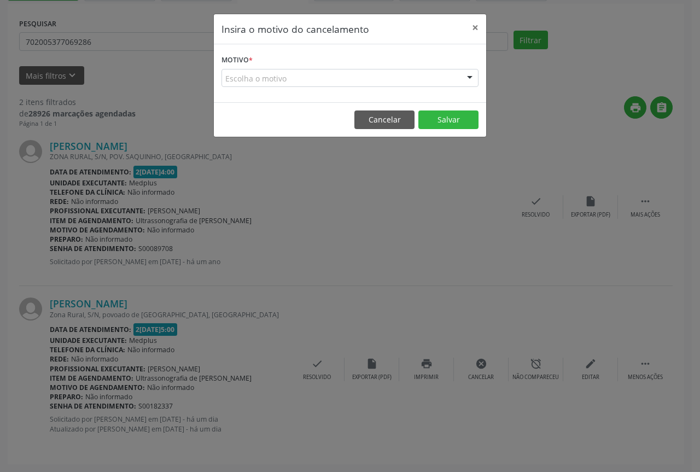
click at [459, 81] on div "Escolha o motivo Outro Médico - Participação em eventos (ex: congresso) Médico …" at bounding box center [349, 78] width 257 height 19
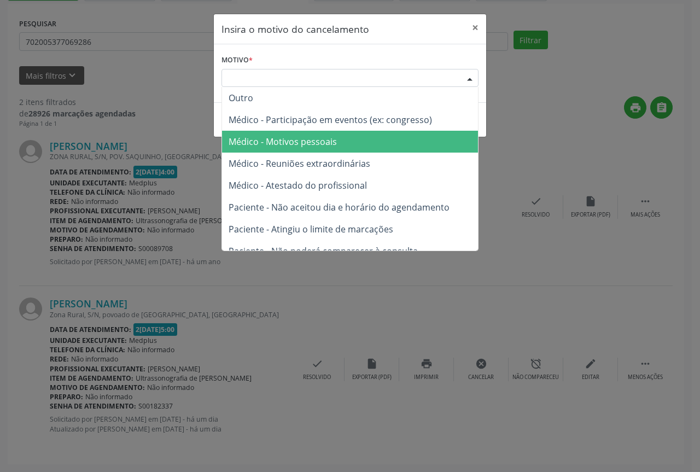
click at [309, 140] on span "Médico - Motivos pessoais" at bounding box center [282, 142] width 108 height 12
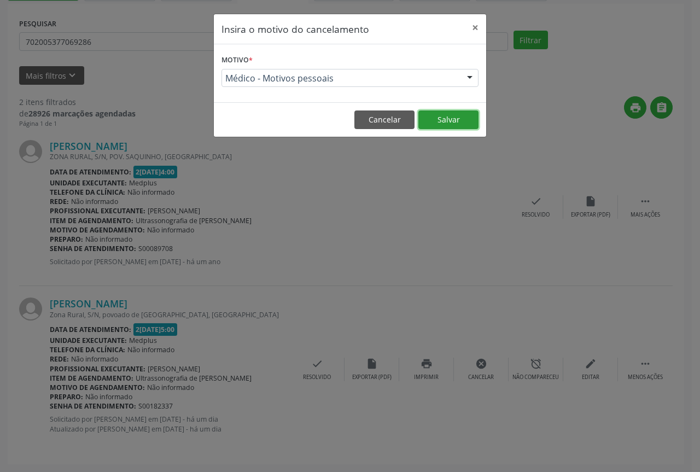
click at [440, 116] on button "Salvar" at bounding box center [448, 119] width 60 height 19
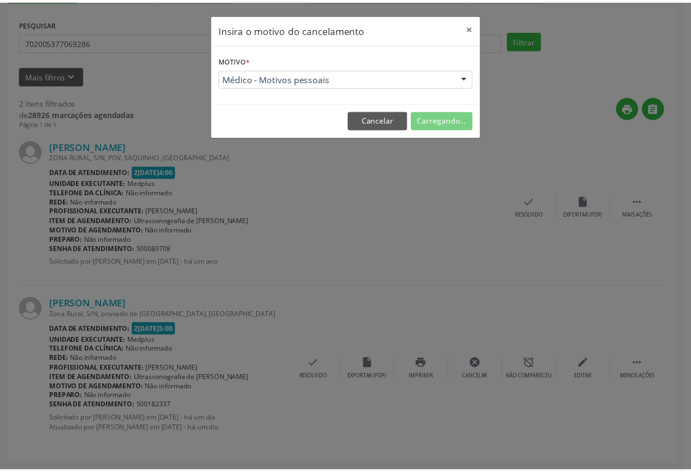
scroll to position [0, 0]
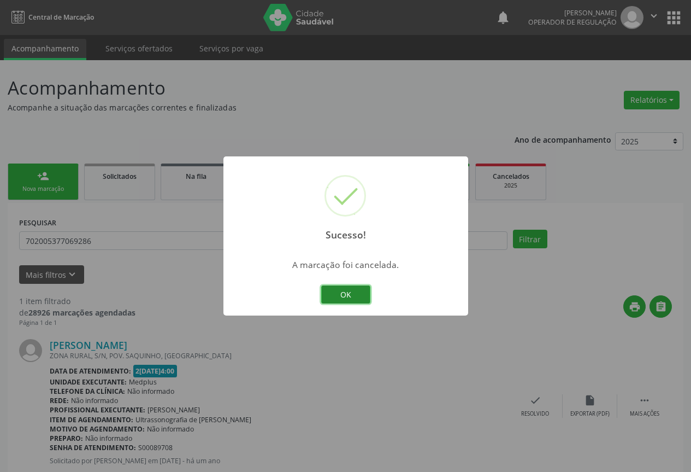
click at [338, 297] on button "OK" at bounding box center [345, 294] width 49 height 19
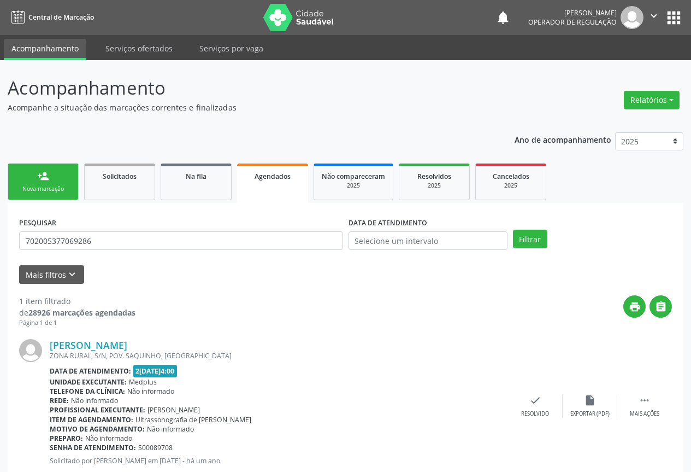
click at [44, 181] on div "person_add" at bounding box center [43, 176] width 12 height 12
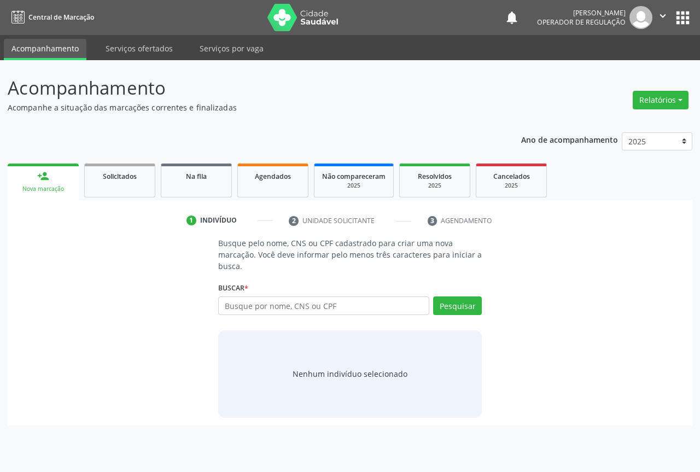
click at [44, 181] on div "person_add" at bounding box center [43, 176] width 12 height 12
click at [234, 310] on input "text" at bounding box center [323, 305] width 211 height 19
drag, startPoint x: 255, startPoint y: 303, endPoint x: 280, endPoint y: 302, distance: 24.6
click at [256, 303] on input "text" at bounding box center [323, 305] width 211 height 19
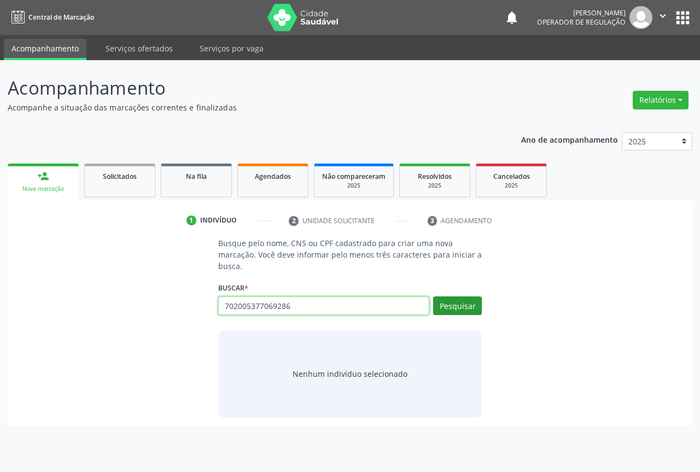
type input "702005377069286"
click at [466, 301] on button "Pesquisar" at bounding box center [457, 305] width 49 height 19
type input "702005377069286"
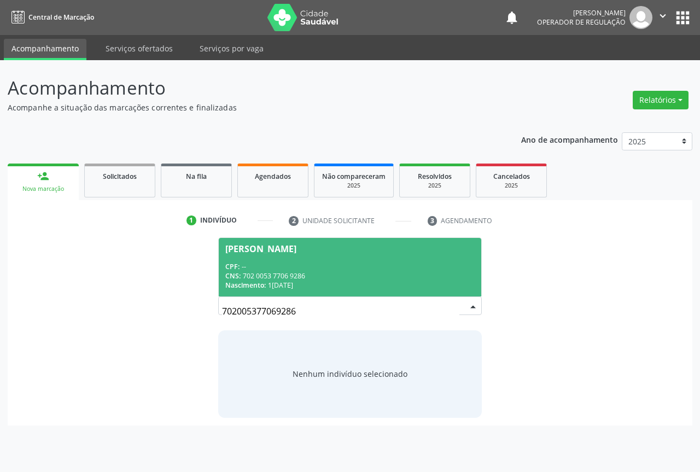
click at [263, 257] on span "Lindailza de Carvalho Silva CPF: -- CNS: 702 0053 7706 9286 Nascimento: 12/02/1…" at bounding box center [350, 267] width 262 height 58
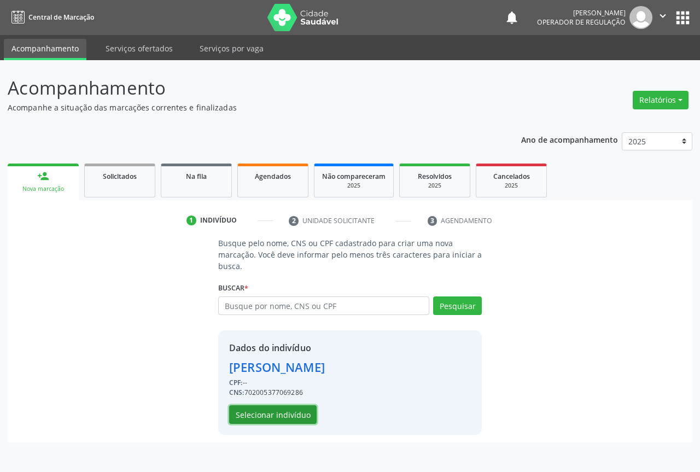
click at [268, 412] on button "Selecionar indivíduo" at bounding box center [272, 414] width 87 height 19
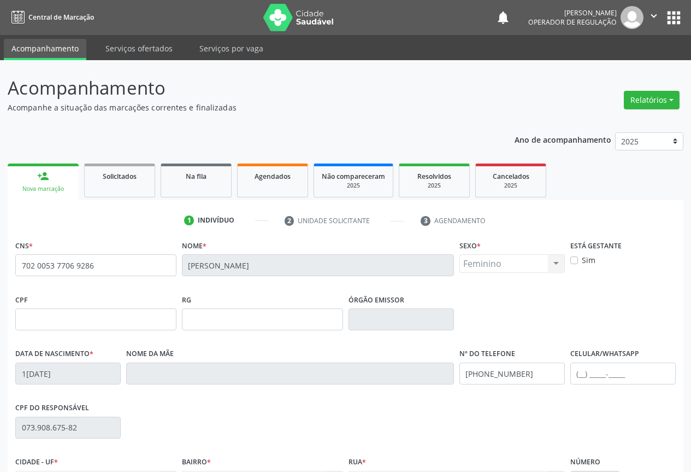
scroll to position [121, 0]
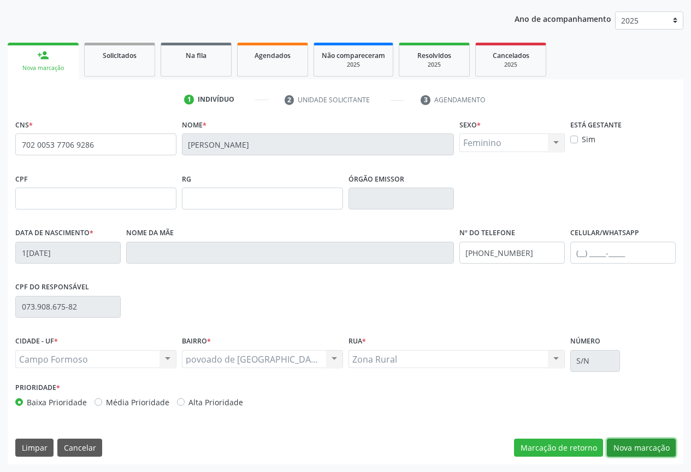
click at [650, 445] on button "Nova marcação" at bounding box center [641, 447] width 69 height 19
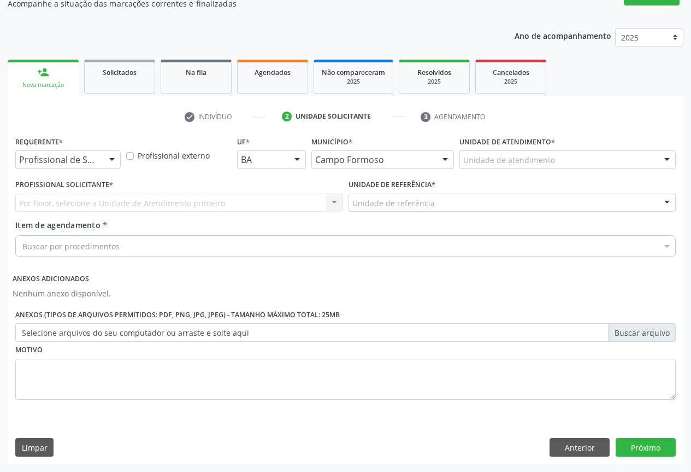
scroll to position [104, 0]
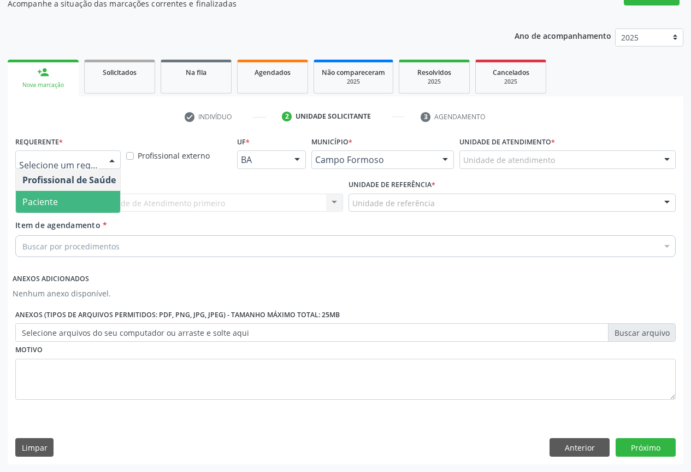
drag, startPoint x: 59, startPoint y: 197, endPoint x: 158, endPoint y: 201, distance: 99.0
click at [68, 198] on span "Paciente" at bounding box center [69, 202] width 107 height 22
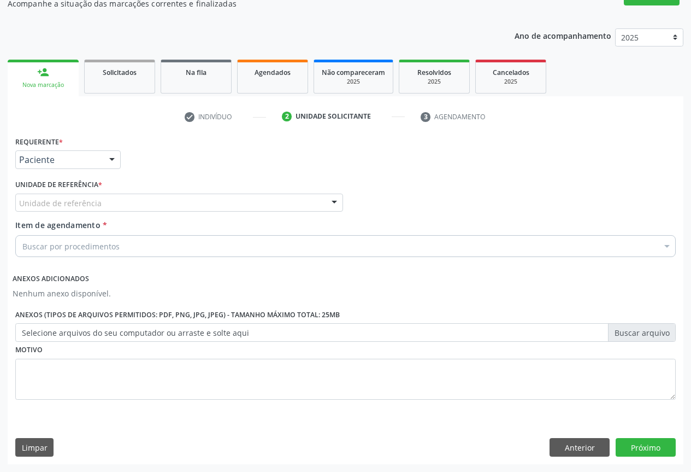
click at [163, 201] on div "Unidade de referência" at bounding box center [179, 202] width 328 height 19
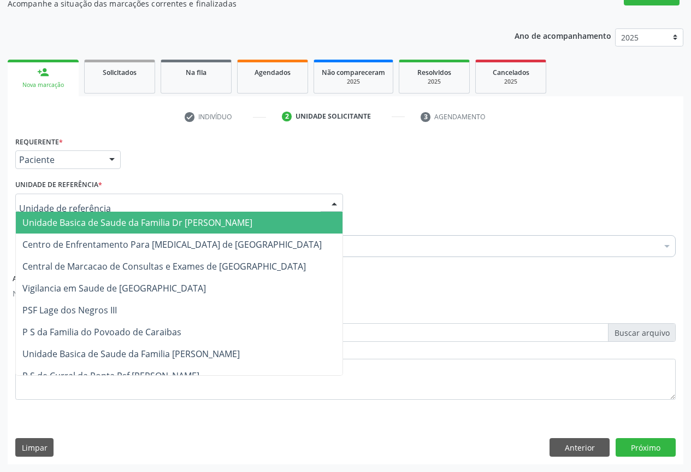
drag, startPoint x: 109, startPoint y: 222, endPoint x: 143, endPoint y: 256, distance: 47.5
click at [122, 226] on span "Unidade Basica de Saude da Familia Dr [PERSON_NAME]" at bounding box center [137, 222] width 230 height 12
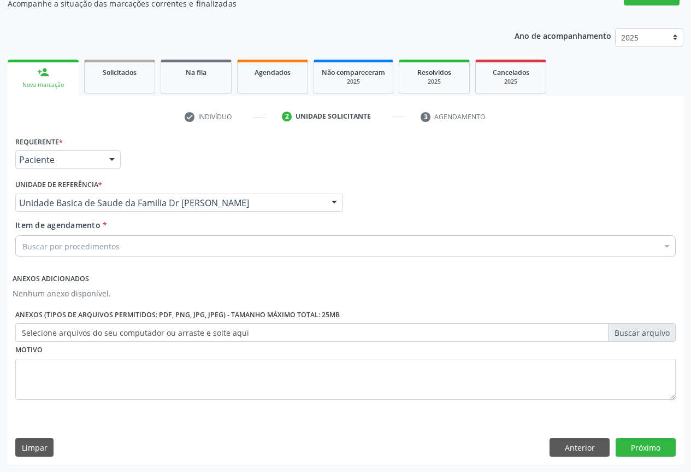
drag, startPoint x: 82, startPoint y: 252, endPoint x: 132, endPoint y: 244, distance: 50.4
click at [87, 256] on div "Buscar por procedimentos" at bounding box center [345, 246] width 661 height 22
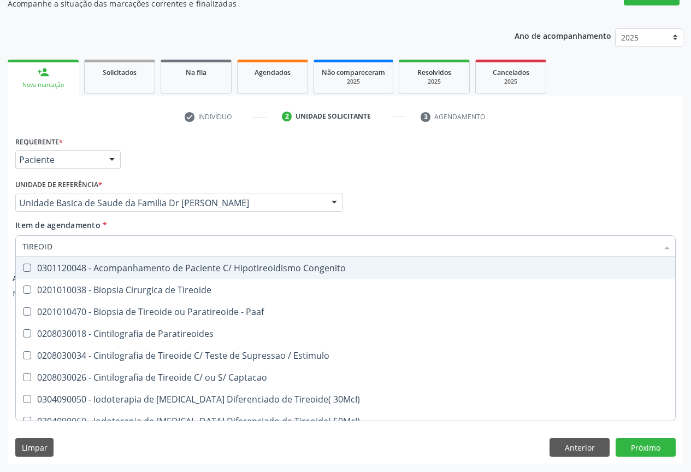
type input "TIREOIDE"
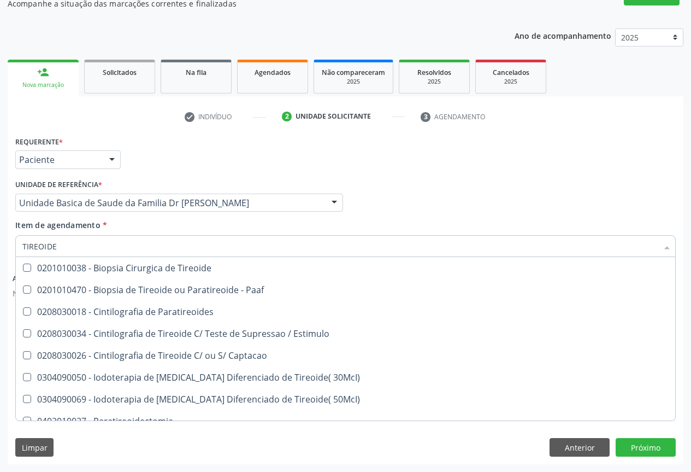
scroll to position [208, 0]
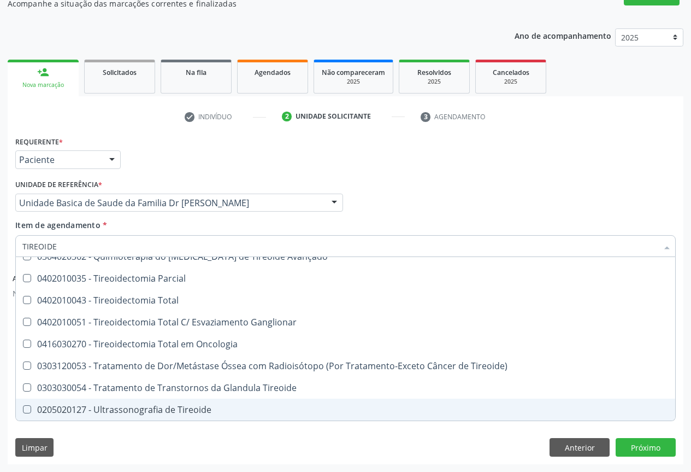
drag, startPoint x: 171, startPoint y: 409, endPoint x: 192, endPoint y: 420, distance: 24.0
click at [171, 409] on div "0205020127 - Ultrassonografia de Tireoide" at bounding box center [345, 409] width 647 height 9
checkbox Tireoide "true"
click at [257, 440] on div "Limpar Anterior Próximo" at bounding box center [345, 447] width 661 height 19
checkbox Paaf "true"
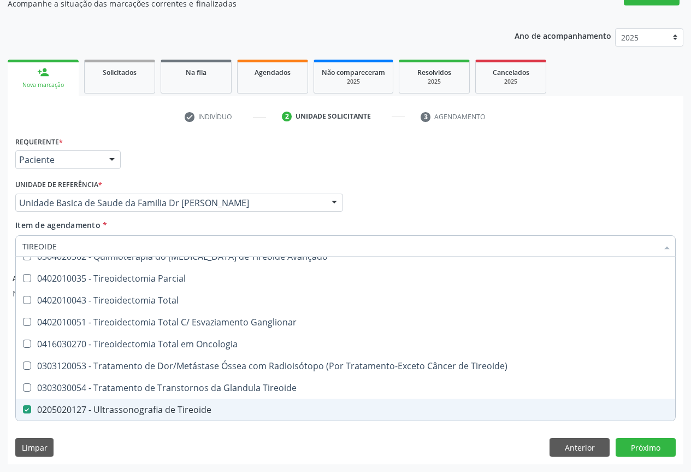
checkbox Tireoide "false"
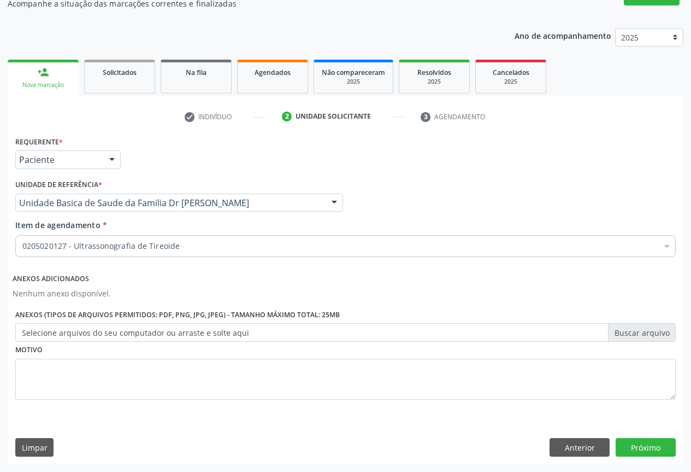
scroll to position [0, 0]
click at [640, 449] on button "Próximo" at bounding box center [646, 447] width 60 height 19
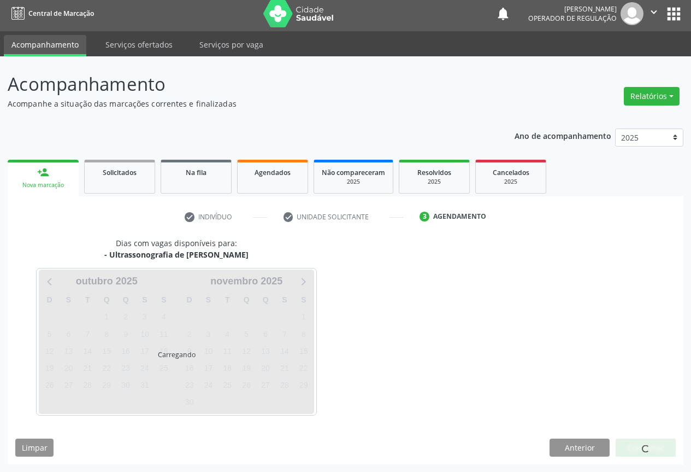
scroll to position [4, 0]
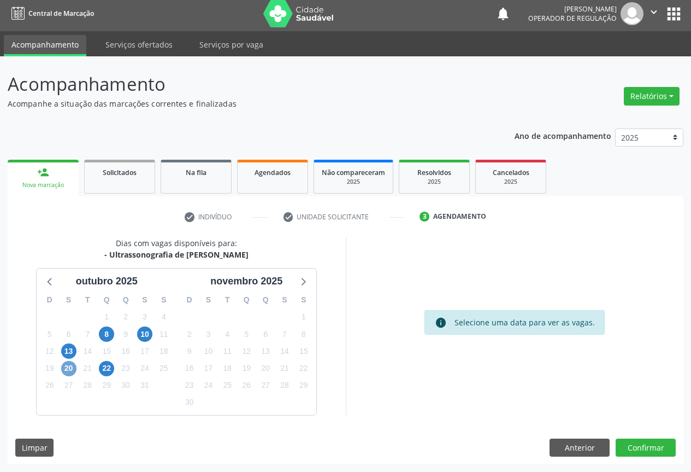
click at [68, 370] on span "20" at bounding box center [68, 368] width 15 height 15
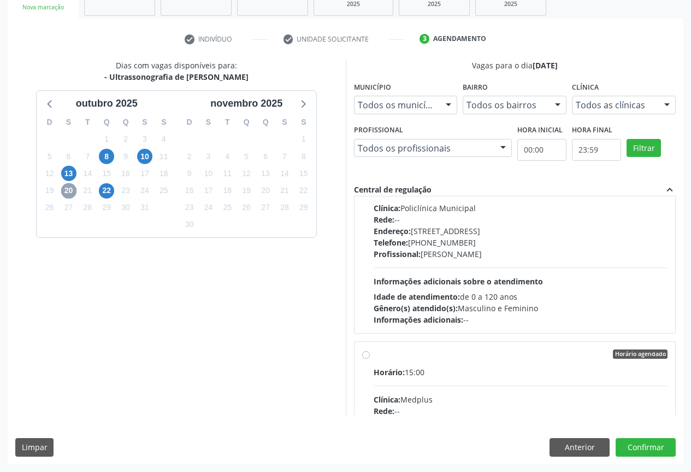
scroll to position [172, 0]
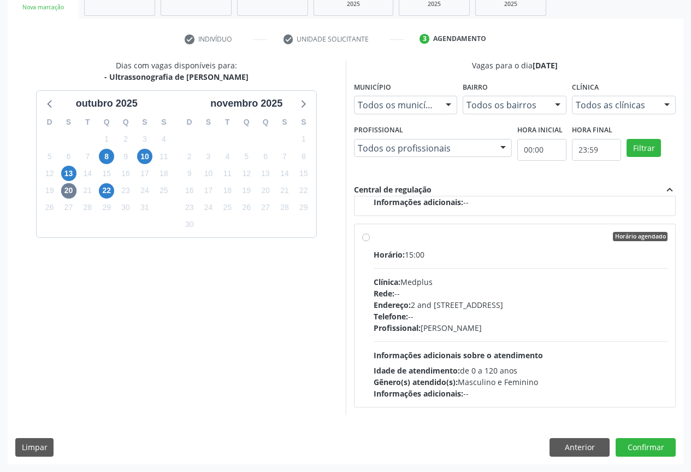
click at [428, 269] on div "Horário: 15:00 Clínica: Medplus Rede: -- Endereço: 2 and S 204 Ed Emp B, nº 35,…" at bounding box center [521, 324] width 295 height 150
click at [370, 242] on input "Horário agendado Horário: 15:00 Clínica: Medplus Rede: -- Endereço: 2 and S 204…" at bounding box center [366, 237] width 8 height 10
radio input "true"
drag, startPoint x: 640, startPoint y: 445, endPoint x: 638, endPoint y: 437, distance: 9.0
click at [640, 442] on button "Confirmar" at bounding box center [646, 447] width 60 height 19
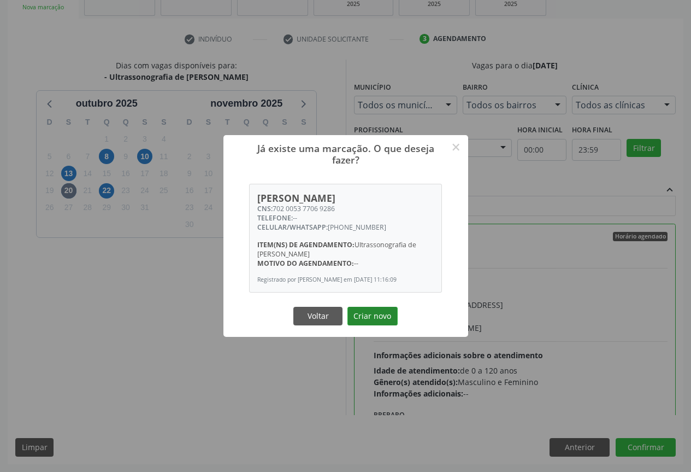
click at [379, 319] on button "Criar novo" at bounding box center [373, 316] width 50 height 19
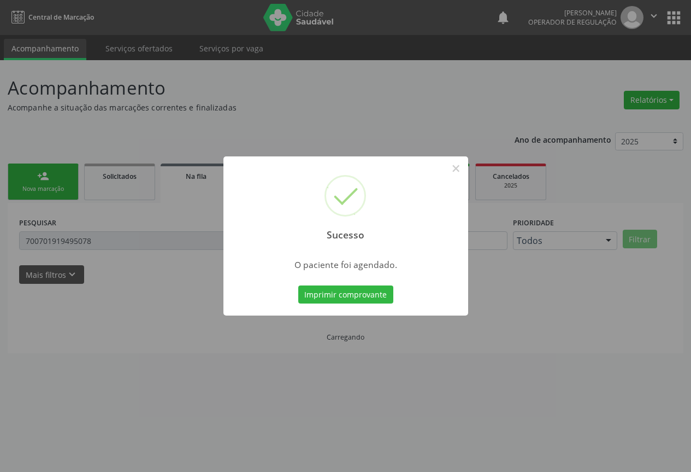
scroll to position [0, 0]
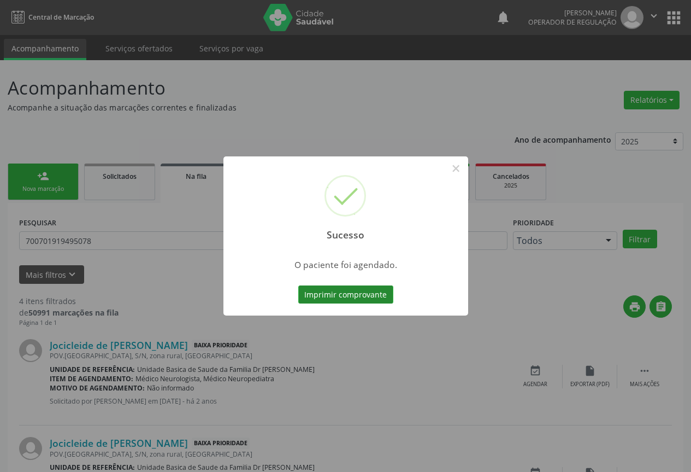
click at [354, 295] on button "Imprimir comprovante" at bounding box center [345, 294] width 95 height 19
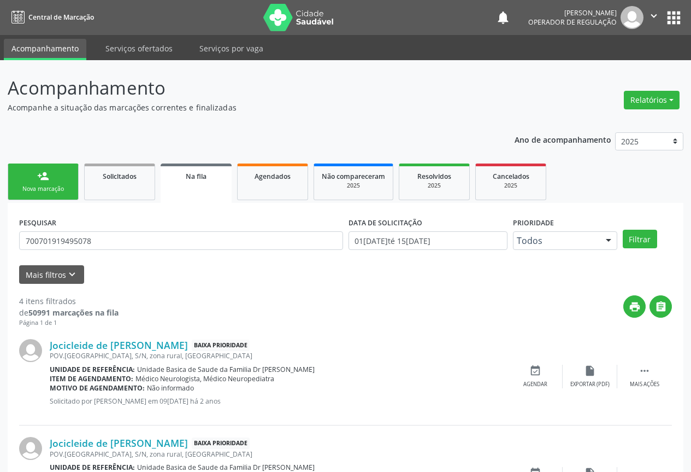
click at [48, 175] on div "person_add" at bounding box center [43, 176] width 12 height 12
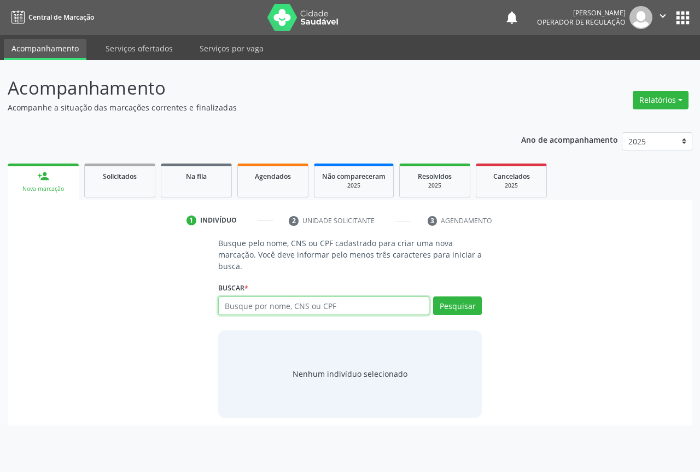
click at [282, 304] on input "text" at bounding box center [323, 305] width 211 height 19
click at [264, 302] on input "text" at bounding box center [323, 305] width 211 height 19
click at [237, 305] on input "text" at bounding box center [323, 305] width 211 height 19
type input "9"
click at [250, 301] on input "text" at bounding box center [323, 305] width 211 height 19
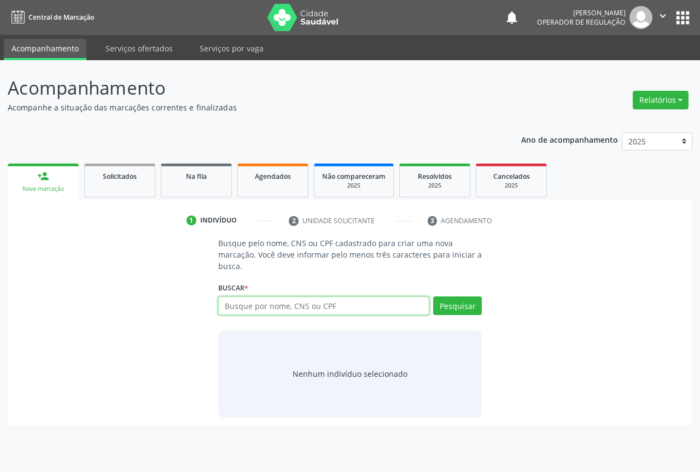
click at [247, 302] on input "text" at bounding box center [323, 305] width 211 height 19
type input "702307144956416"
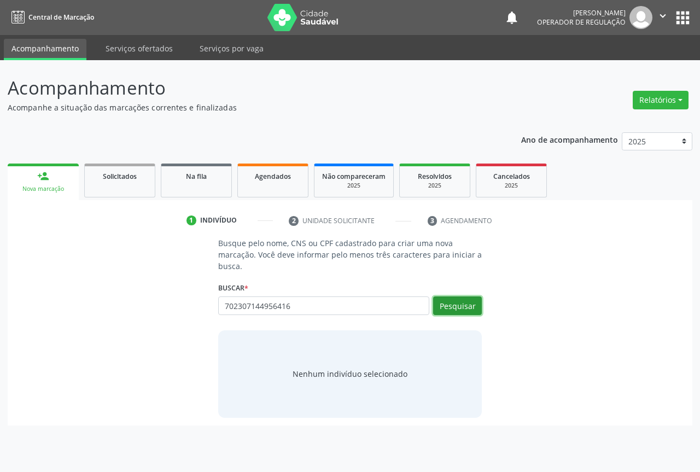
click at [458, 303] on button "Pesquisar" at bounding box center [457, 305] width 49 height 19
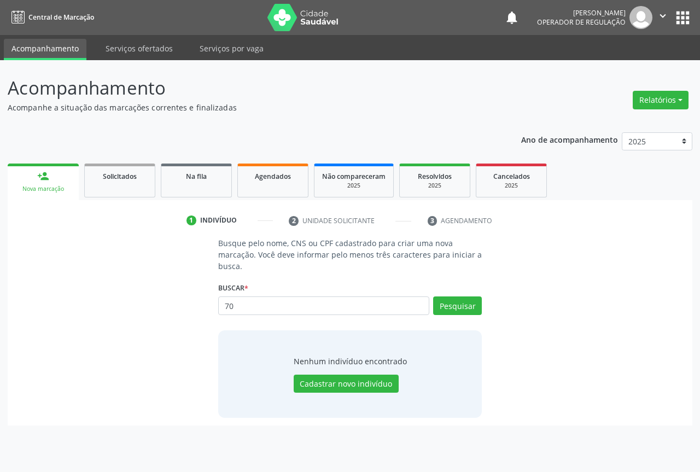
type input "7"
type input "702307144956416"
drag, startPoint x: 478, startPoint y: 305, endPoint x: 469, endPoint y: 303, distance: 8.9
click at [477, 305] on button "Pesquisar" at bounding box center [457, 305] width 49 height 19
type input "702307144956416"
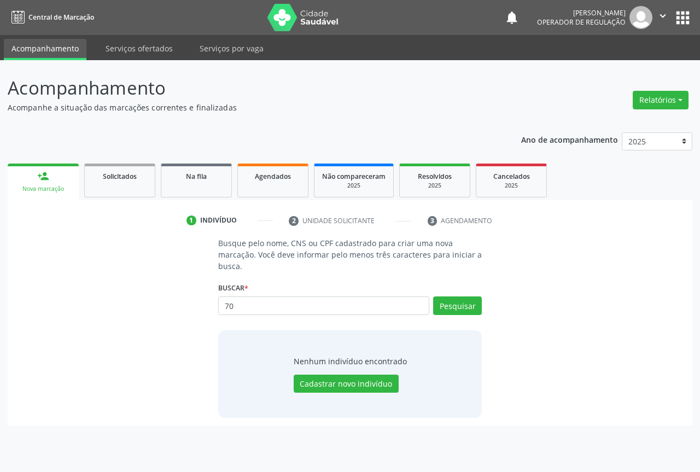
type input "7"
click at [232, 307] on input "text" at bounding box center [323, 305] width 211 height 19
type input "MARISELMA DOS SANTOS NASCIMENTO"
click at [467, 298] on button "Pesquisar" at bounding box center [457, 305] width 49 height 19
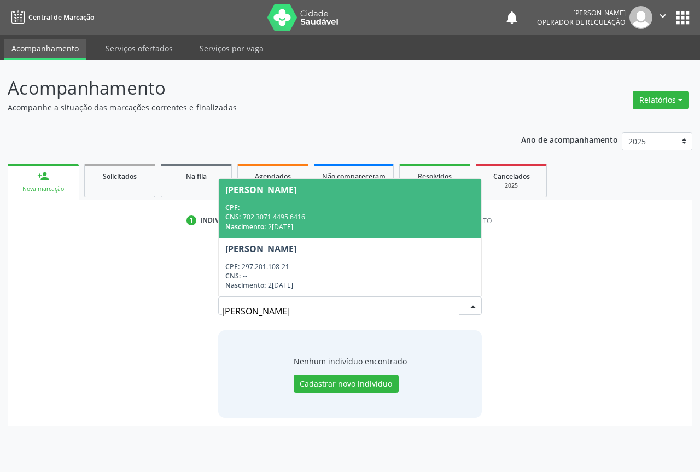
click at [252, 224] on span "Nascimento:" at bounding box center [245, 226] width 40 height 9
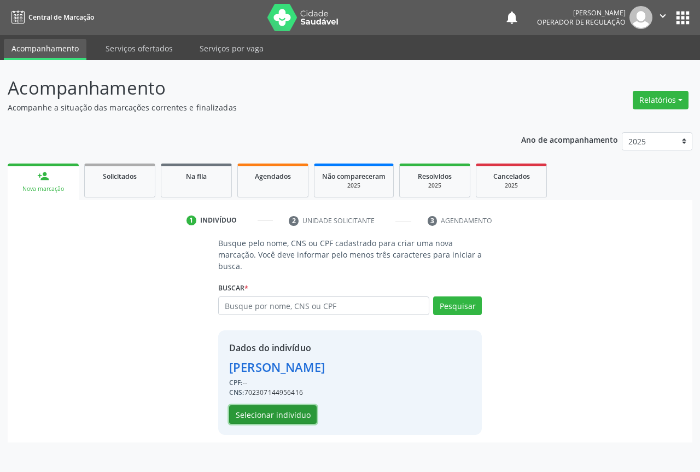
click at [275, 420] on button "Selecionar indivíduo" at bounding box center [272, 414] width 87 height 19
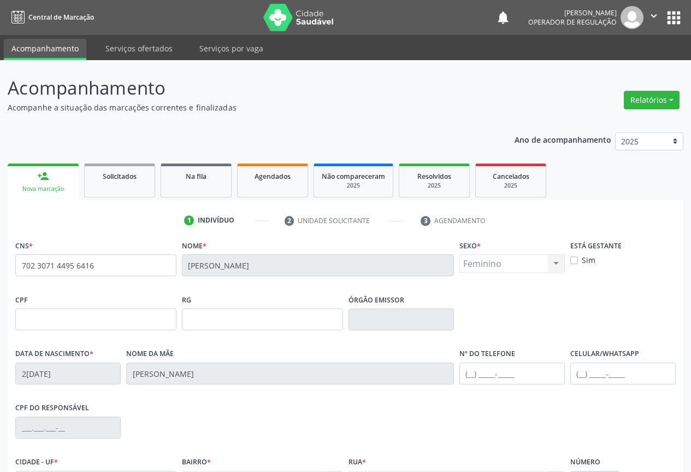
scroll to position [121, 0]
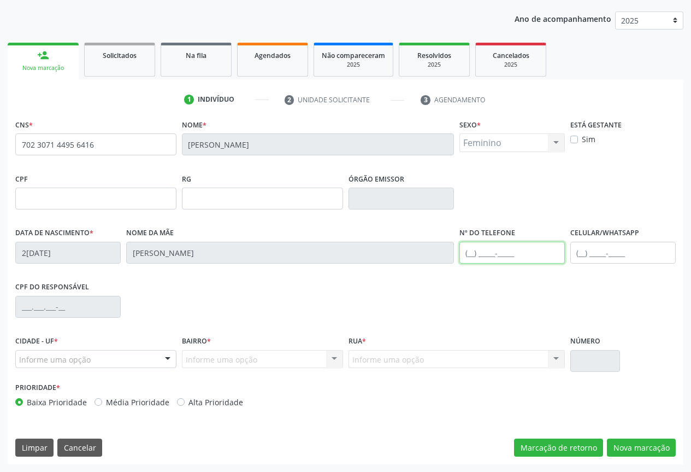
drag, startPoint x: 507, startPoint y: 252, endPoint x: 543, endPoint y: 263, distance: 38.1
click at [518, 255] on input "text" at bounding box center [512, 253] width 105 height 22
type input "(74) 99107-2084"
click at [163, 357] on div at bounding box center [168, 359] width 16 height 19
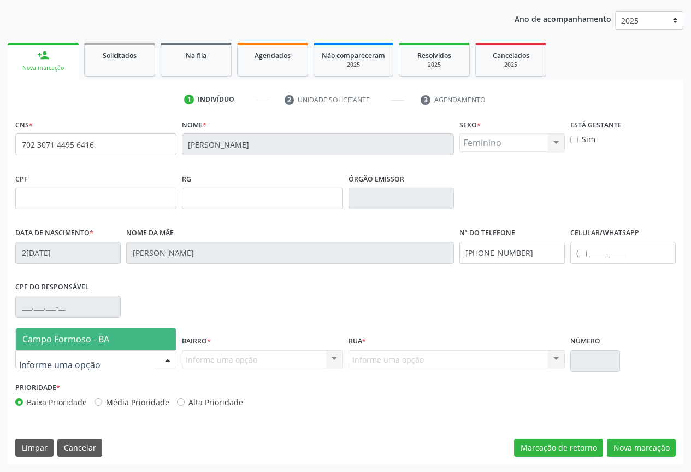
click at [85, 339] on span "Campo Formoso - BA" at bounding box center [65, 339] width 87 height 12
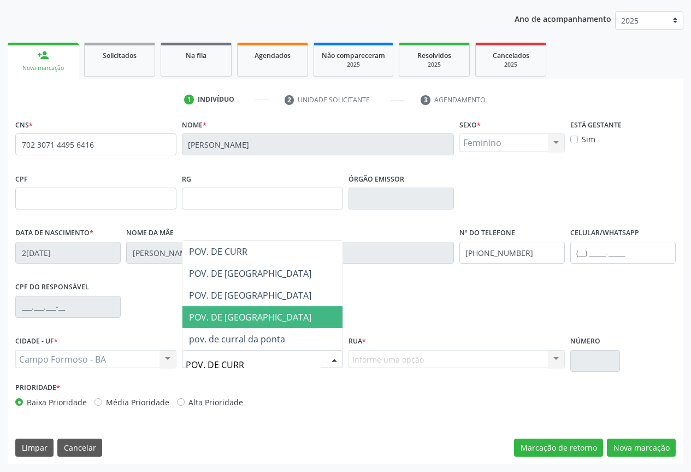
type input "POV. DE CURRA"
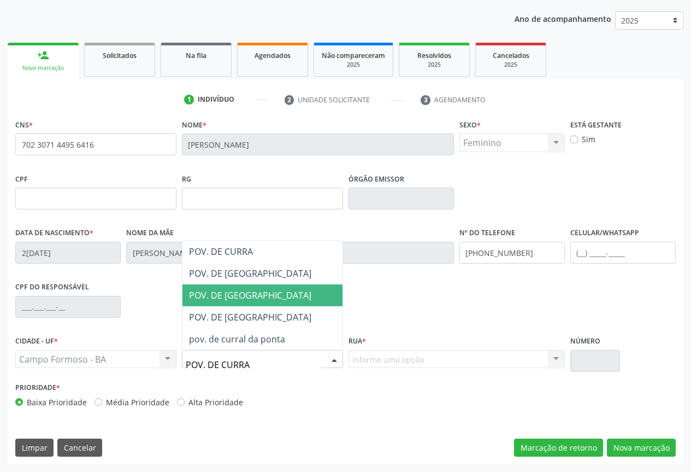
click at [251, 297] on span "POV. DE CURRAL VELHO" at bounding box center [250, 295] width 122 height 12
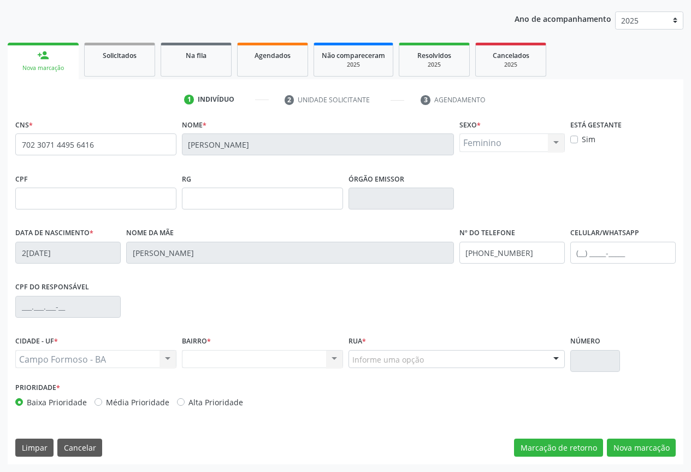
click at [336, 355] on div "Nenhum resultado encontrado para: " " Não há nenhuma opção para ser exibida." at bounding box center [262, 359] width 161 height 19
click at [556, 359] on div at bounding box center [556, 359] width 16 height 19
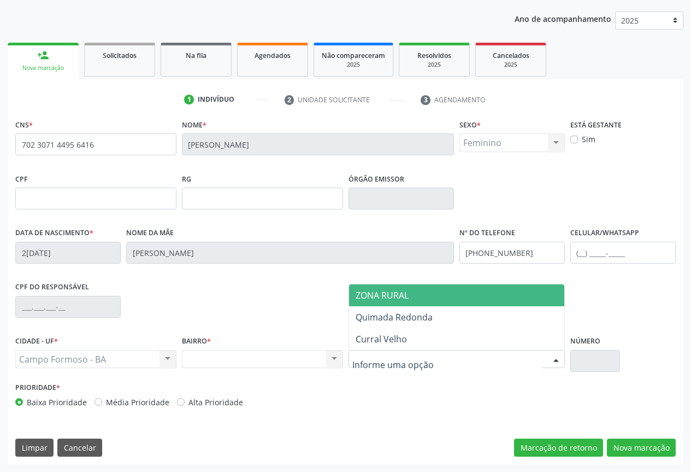
click at [393, 293] on span "ZONA RURAL" at bounding box center [382, 295] width 53 height 12
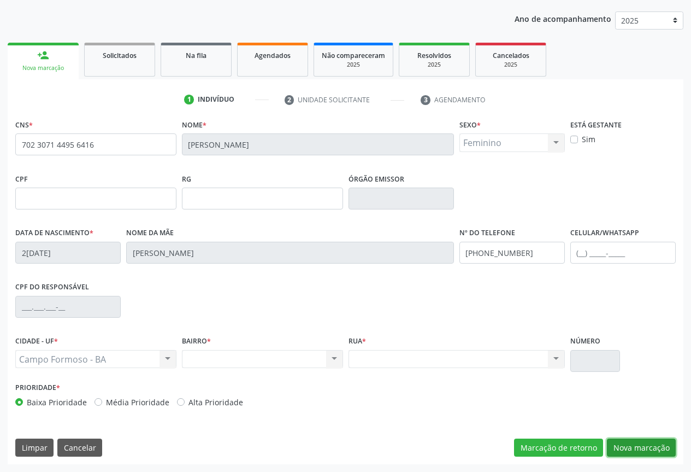
click at [639, 443] on button "Nova marcação" at bounding box center [641, 447] width 69 height 19
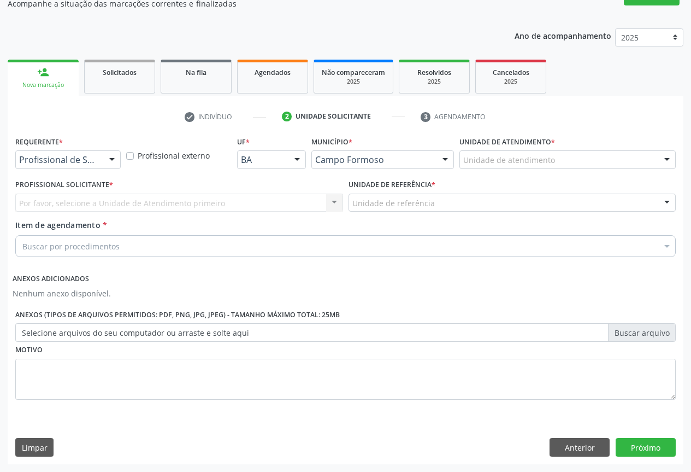
scroll to position [104, 0]
click at [103, 163] on div "Profissional de Saúde Profissional de Saúde Paciente Nenhum resultado encontrad…" at bounding box center [67, 159] width 105 height 19
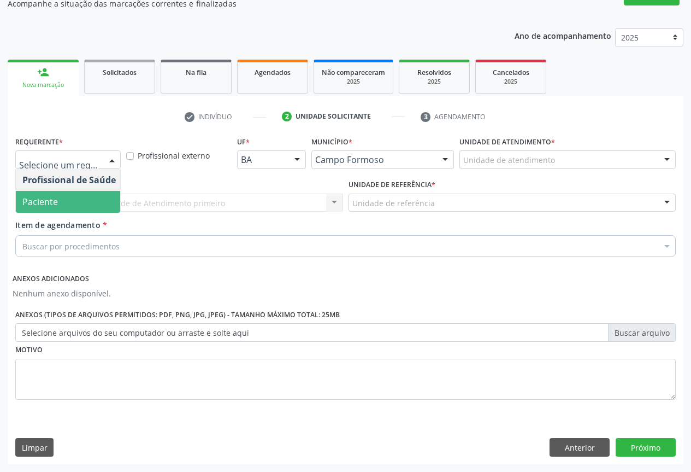
drag, startPoint x: 54, startPoint y: 203, endPoint x: 96, endPoint y: 203, distance: 42.1
click at [55, 203] on span "Paciente" at bounding box center [40, 202] width 36 height 12
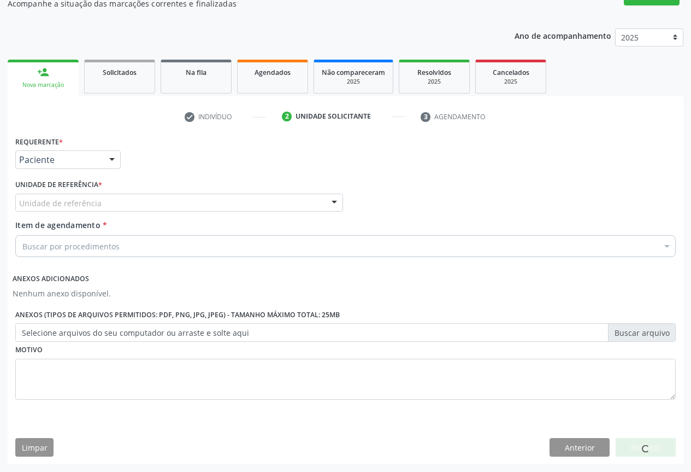
drag, startPoint x: 147, startPoint y: 203, endPoint x: 96, endPoint y: 227, distance: 57.0
click at [147, 203] on div "Unidade de referência" at bounding box center [179, 202] width 328 height 19
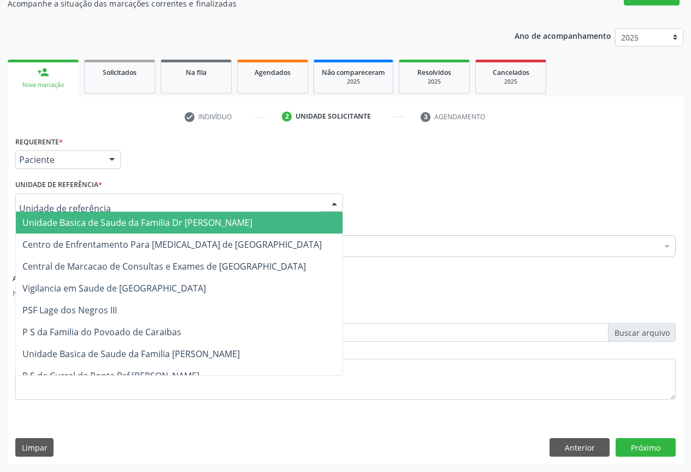
click at [89, 226] on span "Unidade Basica de Saude da Familia Dr [PERSON_NAME]" at bounding box center [137, 222] width 230 height 12
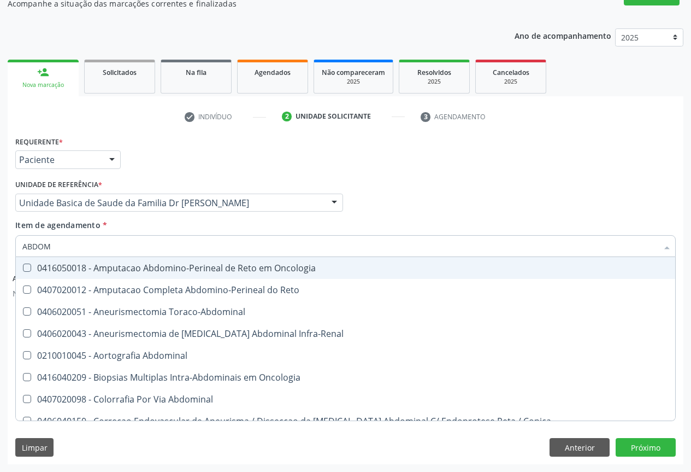
type input "ABDOME"
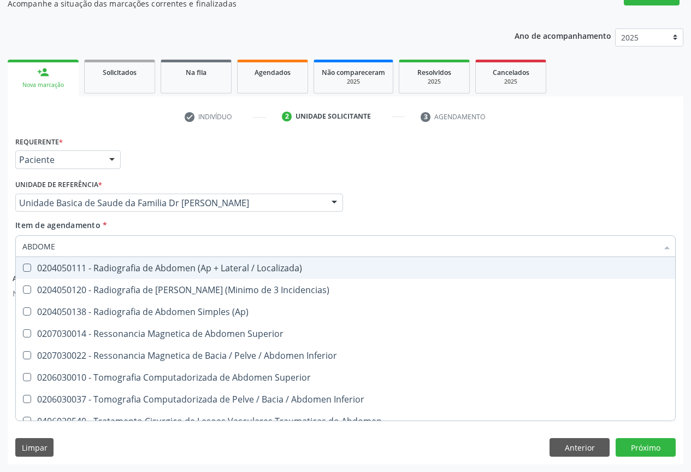
scroll to position [55, 0]
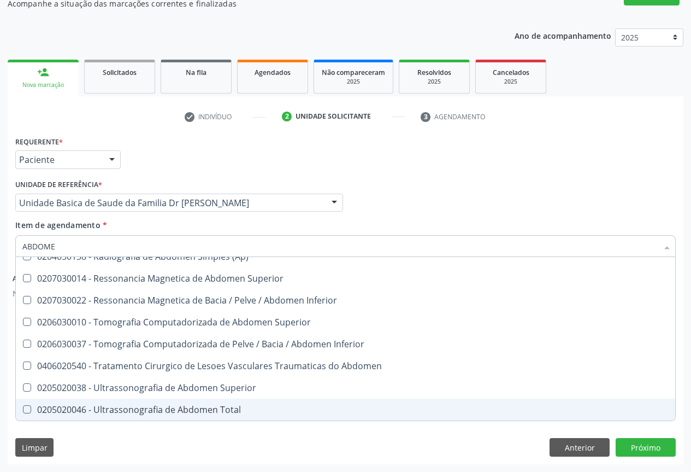
click at [201, 408] on div "0205020046 - Ultrassonografia de Abdomen Total" at bounding box center [345, 409] width 647 height 9
checkbox Total "true"
type input "ABDOME"
click at [252, 452] on div "Limpar Anterior Próximo" at bounding box center [345, 447] width 661 height 19
checkbox Incidencias\) "true"
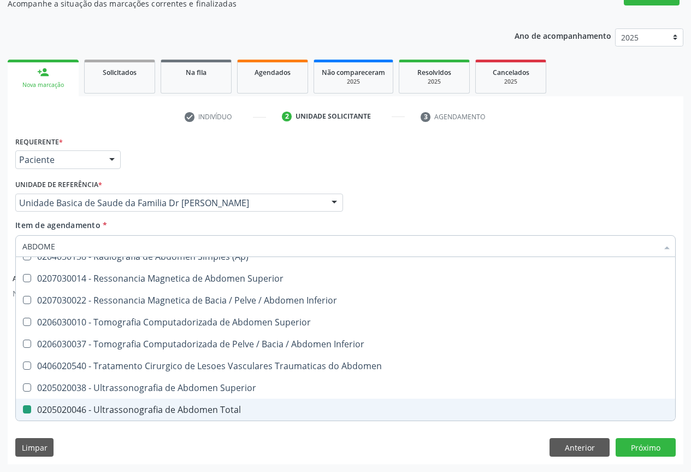
checkbox Total "false"
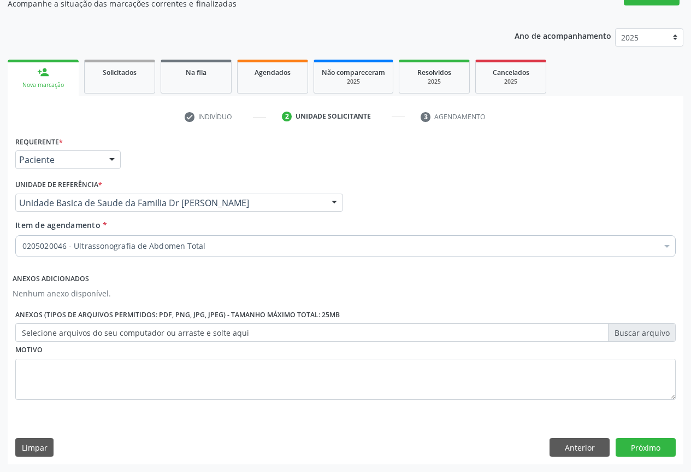
scroll to position [0, 0]
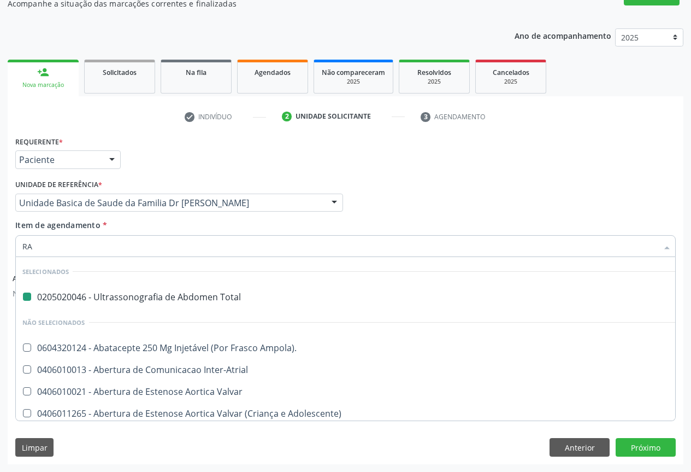
type input "RAD"
checkbox Total "false"
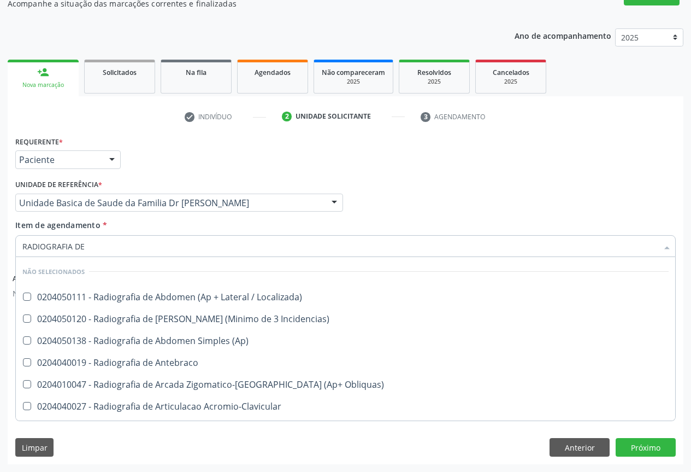
type input "RADIOGRAFIA DE T"
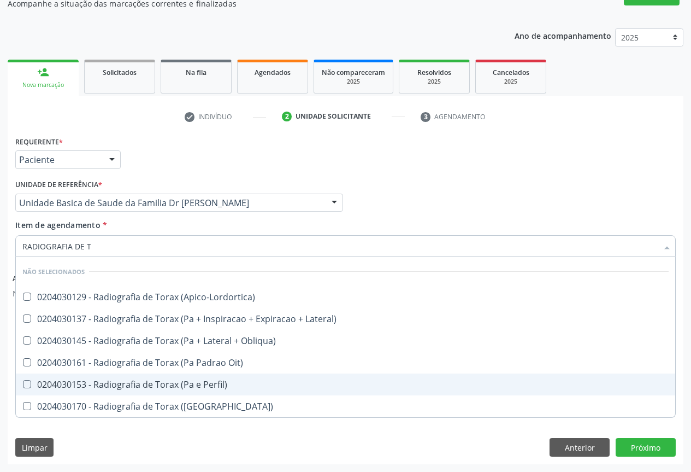
click at [139, 386] on div "0204030153 - Radiografia de Torax (Pa e Perfil)" at bounding box center [345, 384] width 647 height 9
checkbox Perfil\) "true"
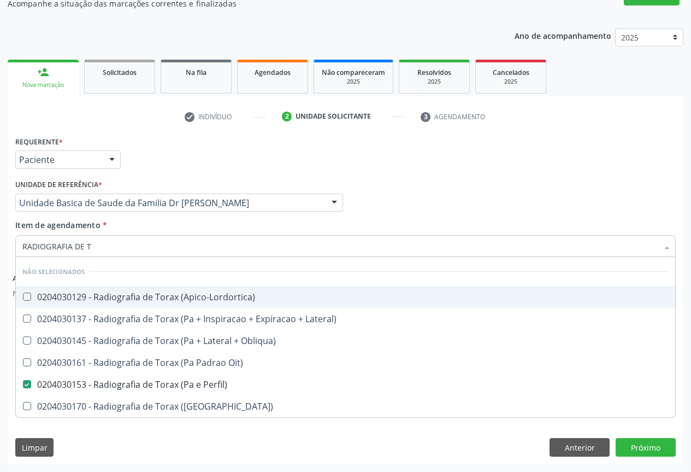
click at [180, 221] on div "Item de agendamento * RADIOGRAFIA DE T Desfazer seleção Não selecionados 020403…" at bounding box center [345, 236] width 661 height 34
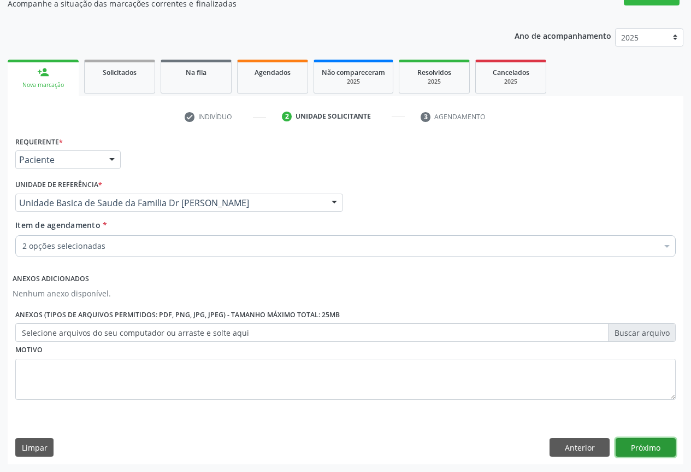
click at [649, 444] on button "Próximo" at bounding box center [646, 447] width 60 height 19
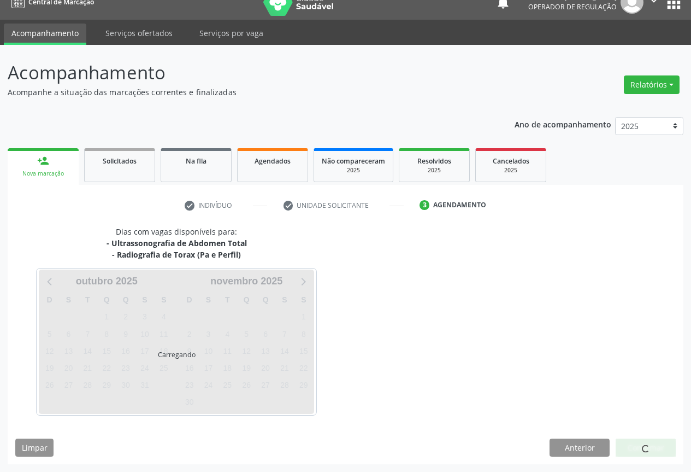
scroll to position [48, 0]
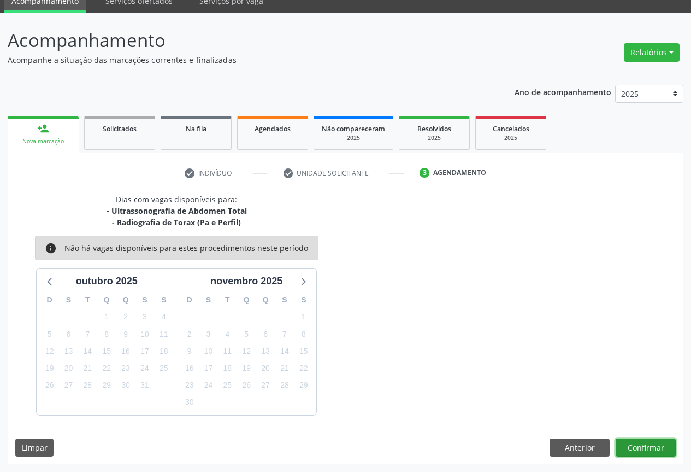
click at [633, 444] on button "Confirmar" at bounding box center [646, 447] width 60 height 19
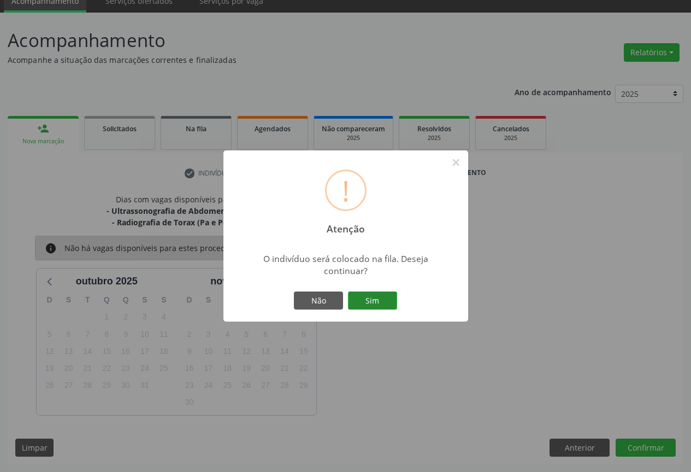
click at [366, 302] on button "Sim" at bounding box center [372, 300] width 49 height 19
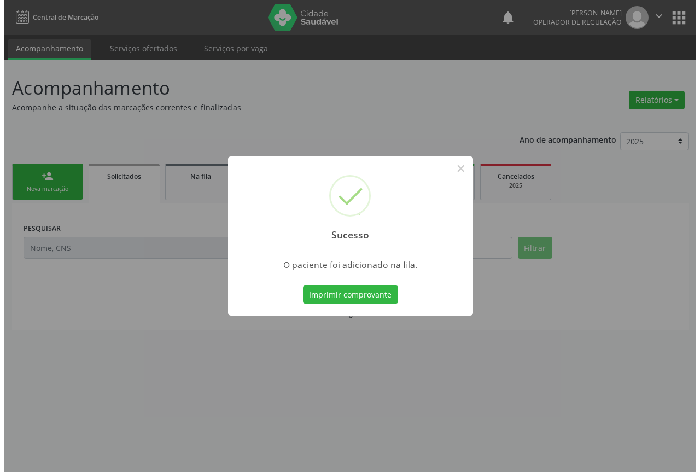
scroll to position [0, 0]
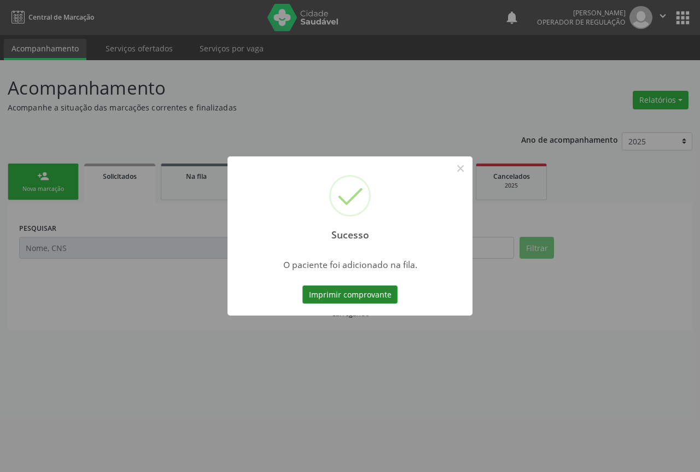
click at [361, 295] on button "Imprimir comprovante" at bounding box center [349, 294] width 95 height 19
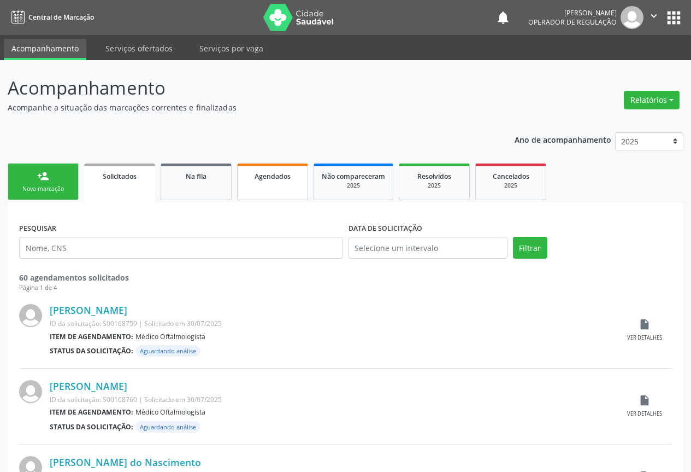
click at [278, 186] on link "Agendados" at bounding box center [272, 181] width 71 height 37
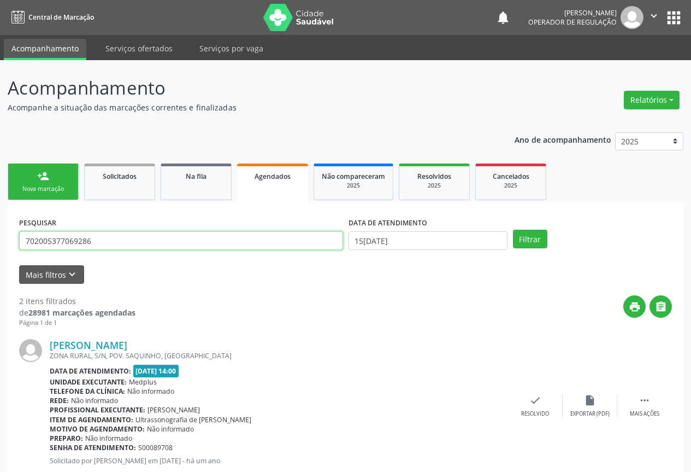
click at [101, 234] on input "702005377069286" at bounding box center [181, 240] width 324 height 19
type input "7"
type input "702108736676896"
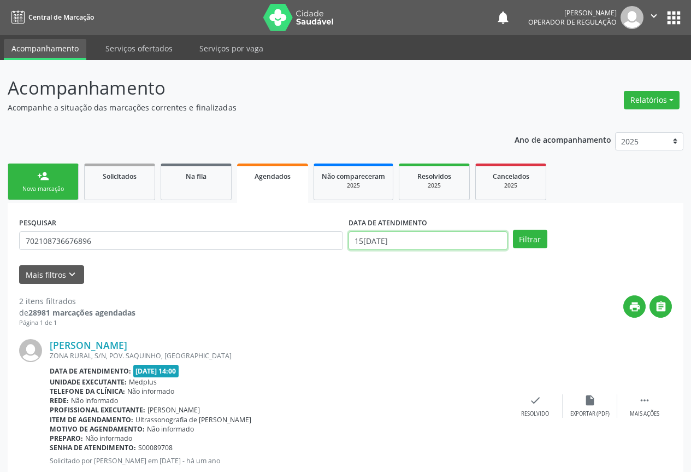
click at [493, 243] on input "15/10/2025" at bounding box center [428, 240] width 159 height 19
click at [538, 234] on button "Filtrar" at bounding box center [530, 239] width 34 height 19
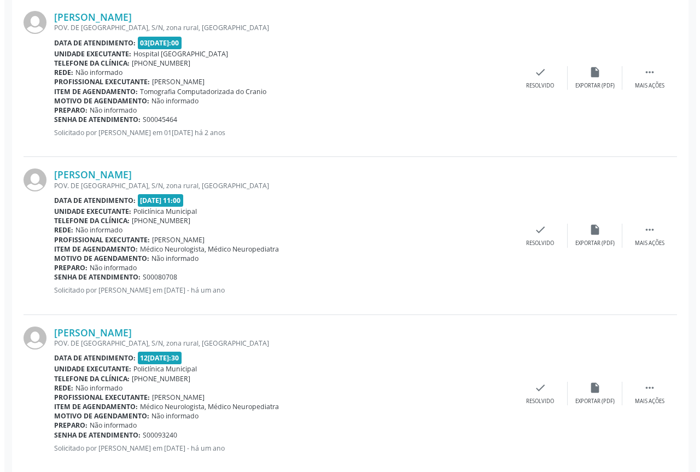
scroll to position [504, 0]
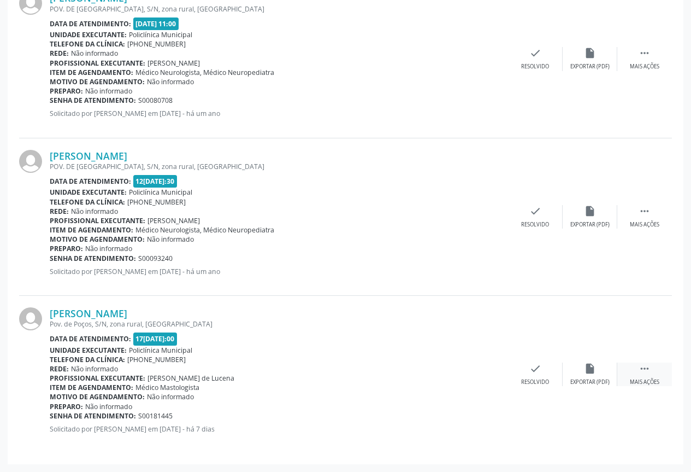
click at [637, 373] on div " Mais ações" at bounding box center [645, 373] width 55 height 23
click at [482, 366] on icon "cancel" at bounding box center [481, 368] width 12 height 12
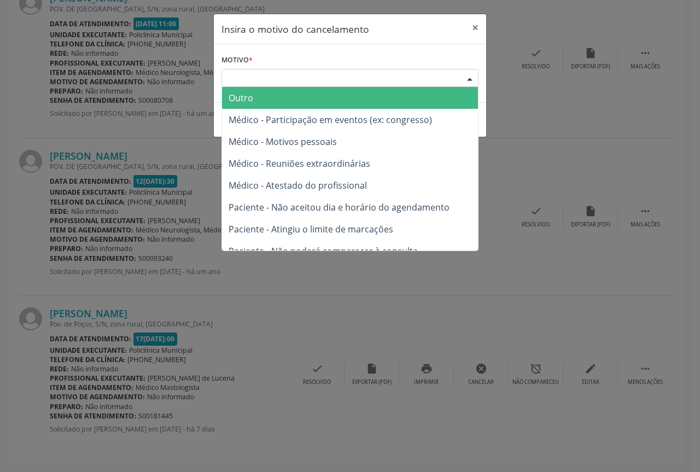
drag, startPoint x: 461, startPoint y: 78, endPoint x: 420, endPoint y: 97, distance: 45.0
click at [461, 79] on div "Escolha o motivo Outro Médico - Participação em eventos (ex: congresso) Médico …" at bounding box center [349, 78] width 257 height 19
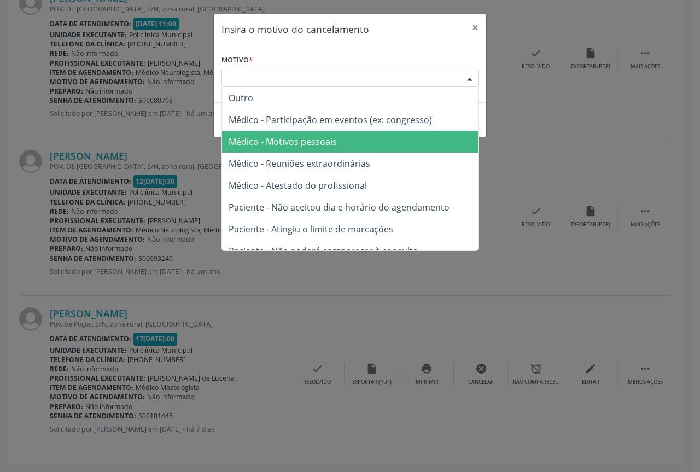
click at [324, 133] on span "Médico - Motivos pessoais" at bounding box center [350, 142] width 256 height 22
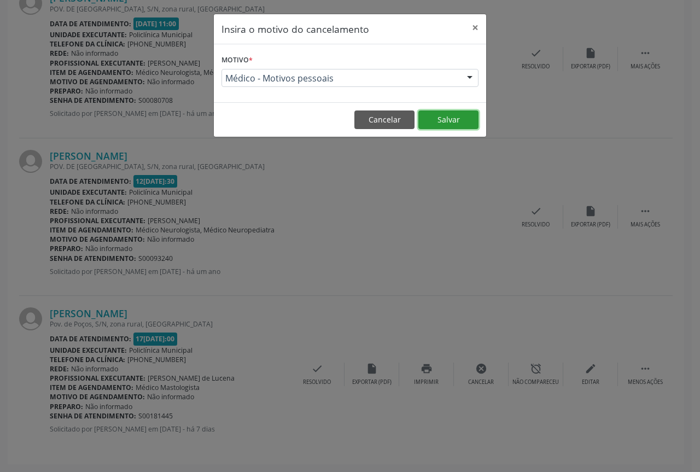
click at [439, 121] on button "Salvar" at bounding box center [448, 119] width 60 height 19
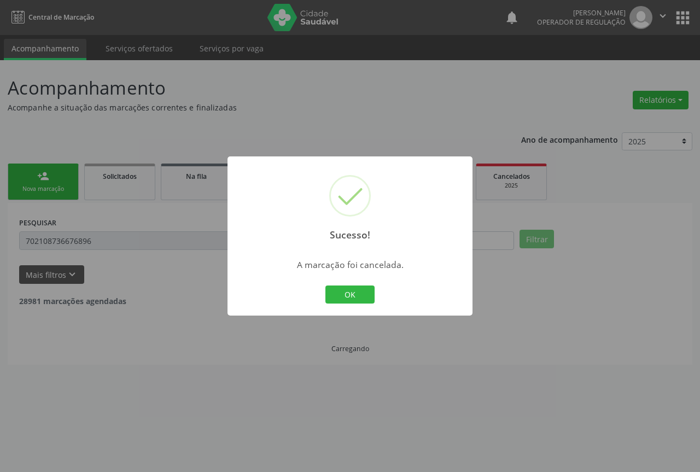
scroll to position [0, 0]
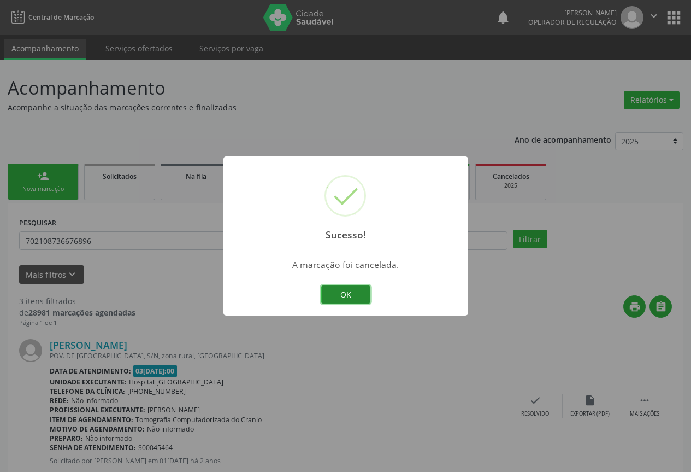
click at [348, 293] on button "OK" at bounding box center [345, 294] width 49 height 19
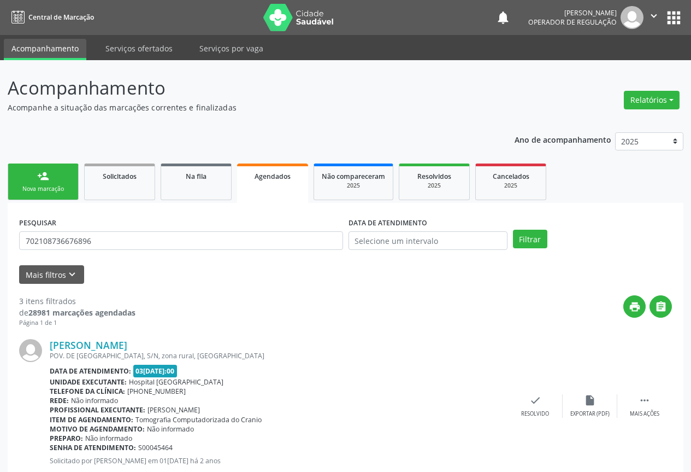
click at [51, 186] on div "Nova marcação" at bounding box center [43, 189] width 55 height 8
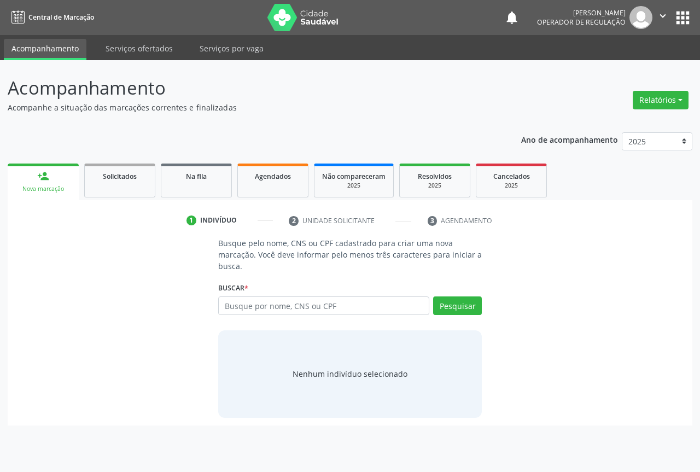
click at [51, 186] on div "Nova marcação" at bounding box center [43, 189] width 56 height 8
click at [279, 304] on input "text" at bounding box center [323, 305] width 211 height 19
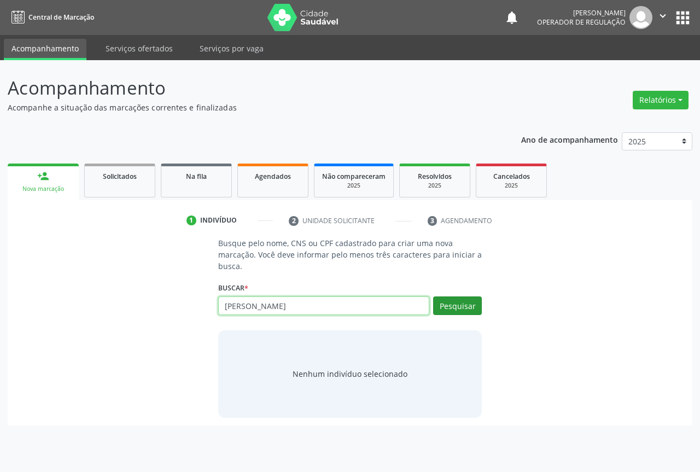
type input "ANGELITA DA SILVA SANTOS"
click at [459, 304] on button "Pesquisar" at bounding box center [457, 305] width 49 height 19
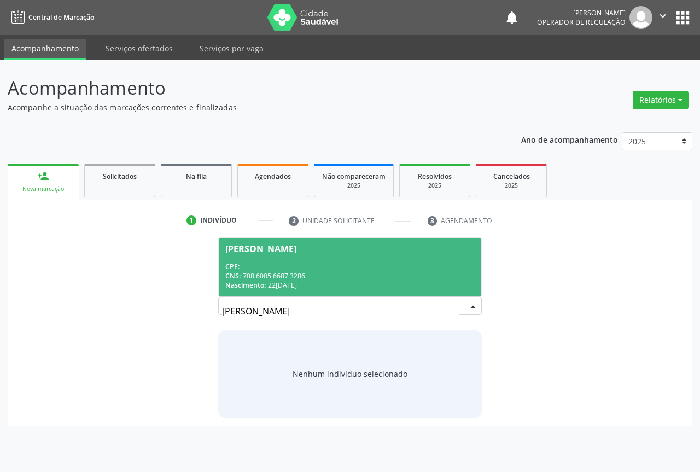
click at [251, 252] on div "Angelita da Silva Santos" at bounding box center [260, 248] width 71 height 9
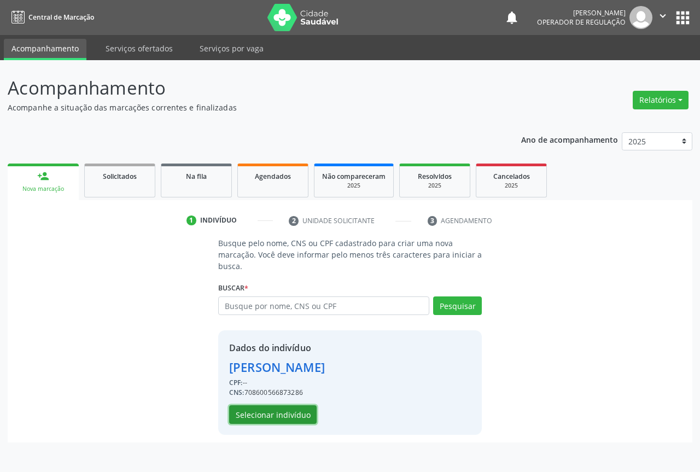
click at [293, 416] on button "Selecionar indivíduo" at bounding box center [272, 414] width 87 height 19
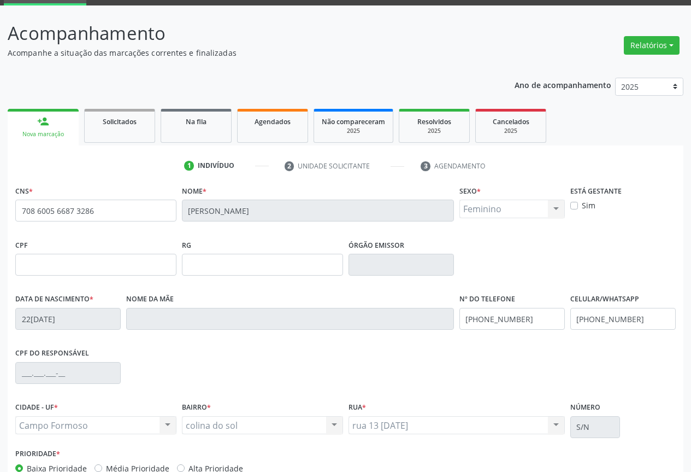
scroll to position [121, 0]
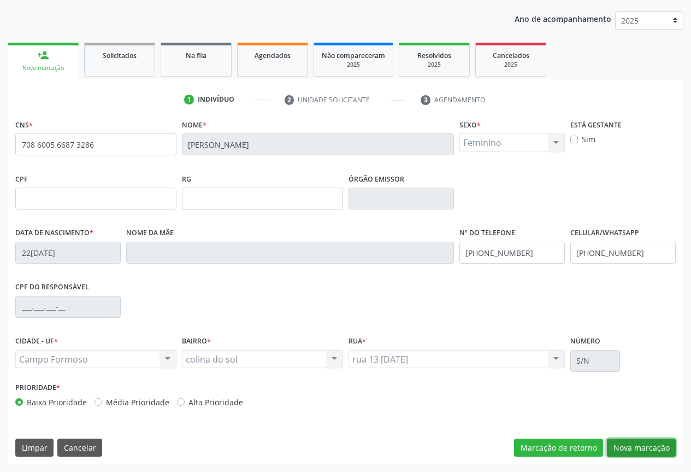
click at [638, 438] on button "Nova marcação" at bounding box center [641, 447] width 69 height 19
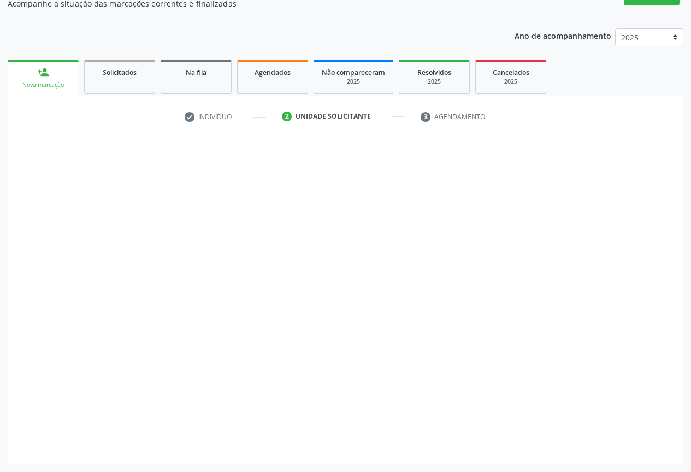
scroll to position [104, 0]
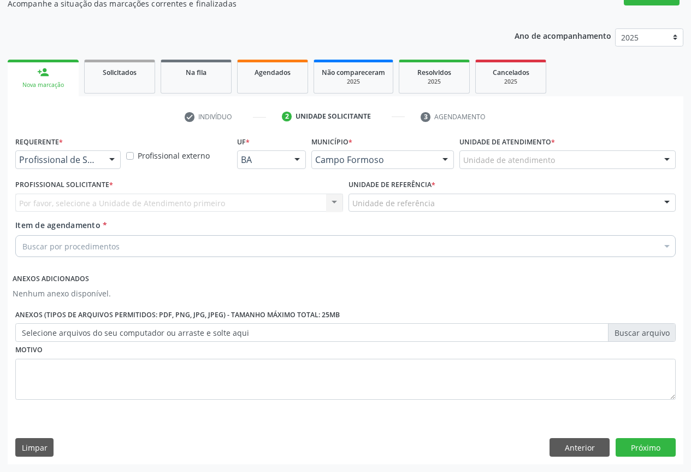
drag, startPoint x: 104, startPoint y: 157, endPoint x: 94, endPoint y: 178, distance: 22.7
click at [104, 160] on div at bounding box center [112, 160] width 16 height 19
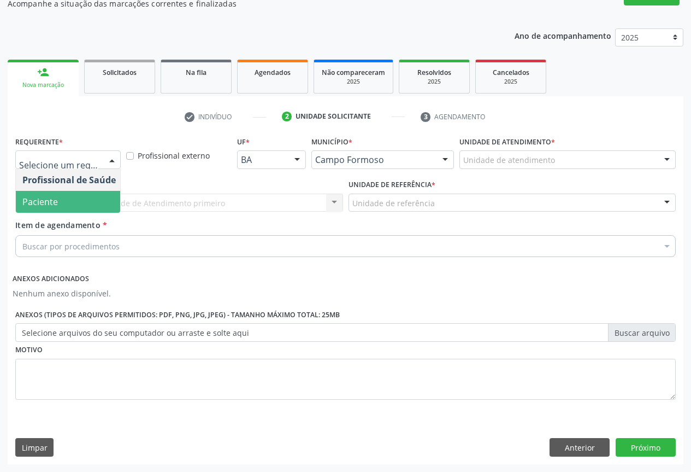
click at [64, 212] on span "Paciente" at bounding box center [69, 202] width 107 height 22
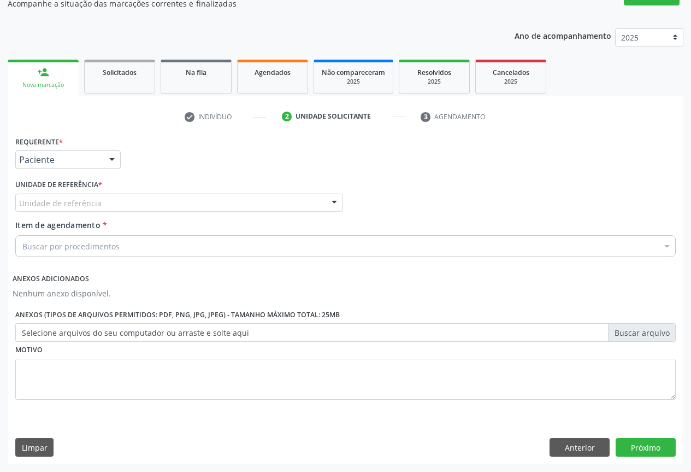
drag, startPoint x: 144, startPoint y: 203, endPoint x: 104, endPoint y: 216, distance: 41.5
click at [144, 204] on div "Unidade de referência" at bounding box center [179, 202] width 328 height 19
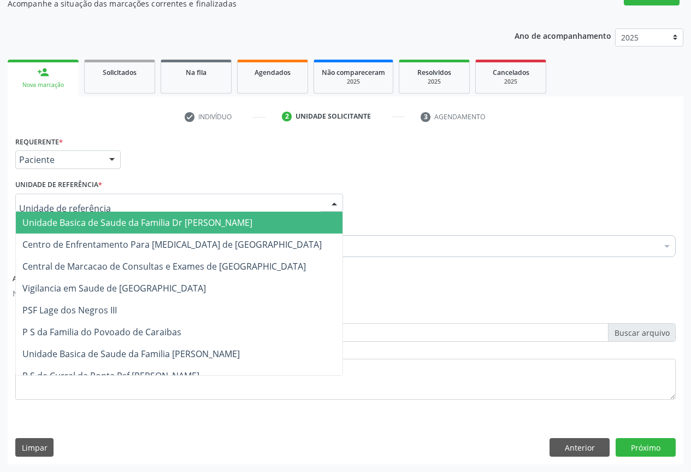
drag, startPoint x: 99, startPoint y: 218, endPoint x: 133, endPoint y: 232, distance: 37.0
click at [103, 220] on span "Unidade Basica de Saude da Familia Dr [PERSON_NAME]" at bounding box center [137, 222] width 230 height 12
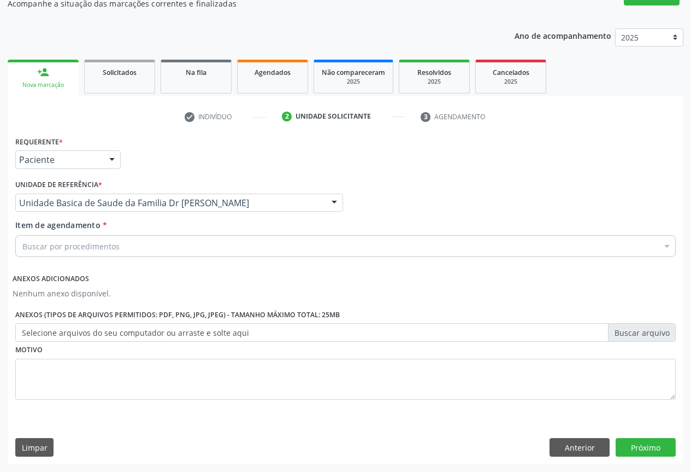
click at [66, 238] on div "Buscar por procedimentos" at bounding box center [345, 246] width 661 height 22
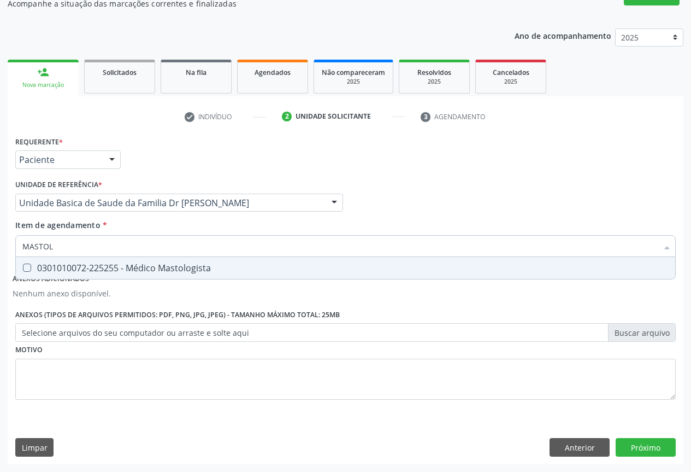
type input "MASTOLO"
click at [121, 268] on div "0301010072-225255 - Médico Mastologista" at bounding box center [345, 267] width 647 height 9
checkbox Mastologista "true"
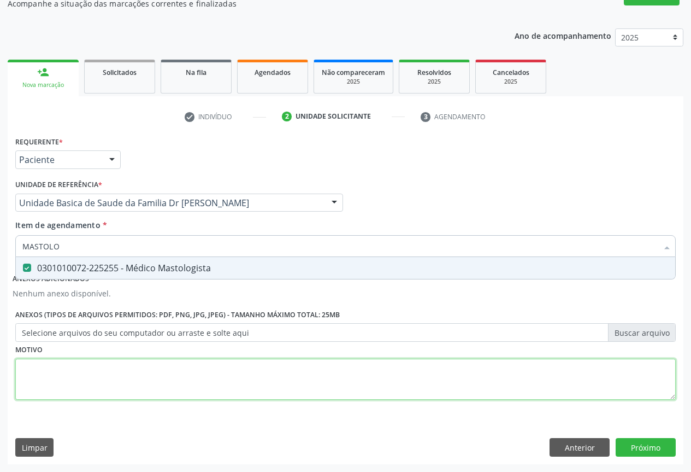
click at [105, 374] on div "Requerente * Paciente Profissional de Saúde Paciente Nenhum resultado encontrad…" at bounding box center [345, 273] width 661 height 281
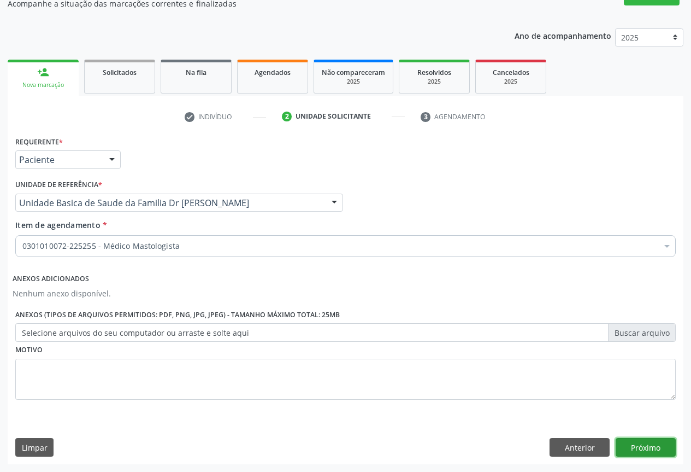
click at [659, 451] on button "Próximo" at bounding box center [646, 447] width 60 height 19
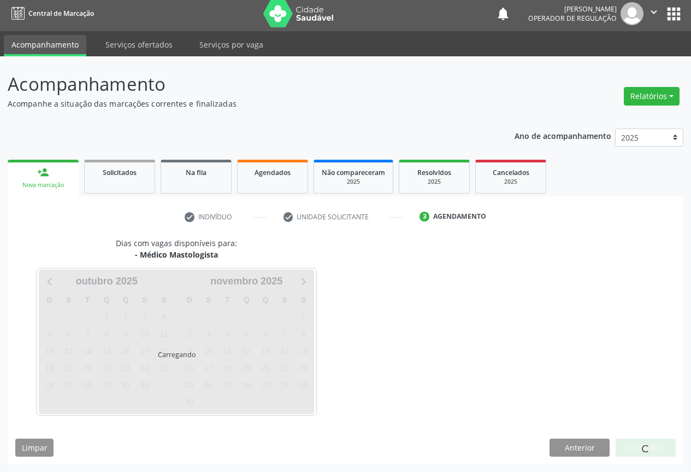
scroll to position [4, 0]
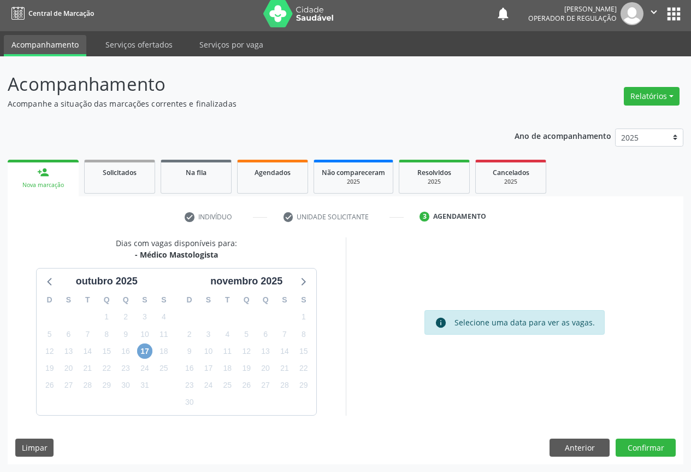
click at [145, 352] on span "17" at bounding box center [144, 350] width 15 height 15
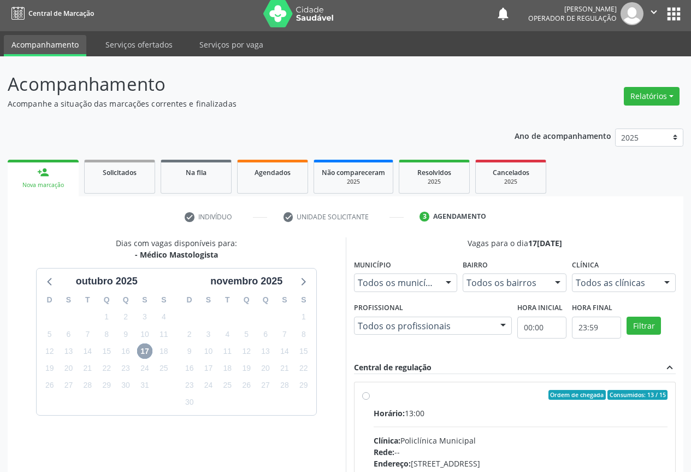
scroll to position [113, 0]
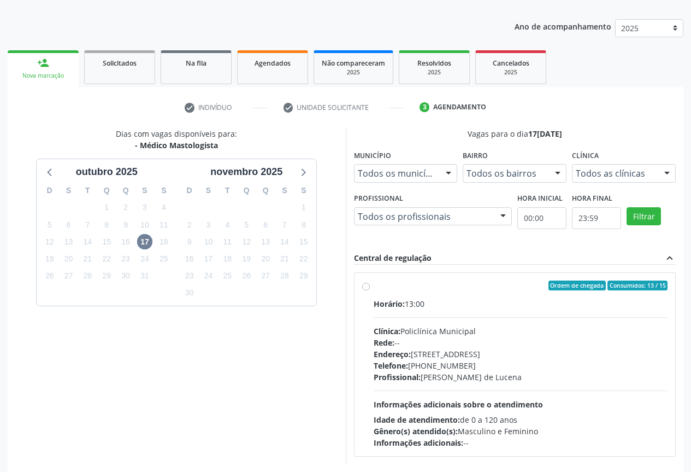
click at [382, 288] on div "Ordem de chegada Consumidos: 13 / 15" at bounding box center [521, 285] width 295 height 10
click at [370, 288] on input "Ordem de chegada Consumidos: 13 / 15 Horário: 13:00 Clínica: Policlínica Munici…" at bounding box center [366, 285] width 8 height 10
radio input "true"
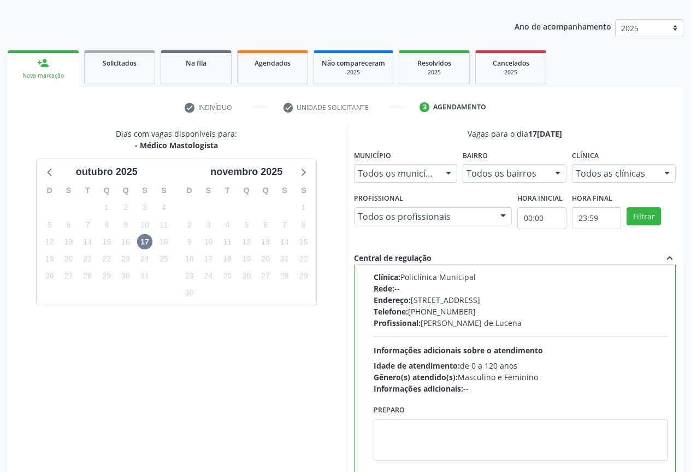
scroll to position [181, 0]
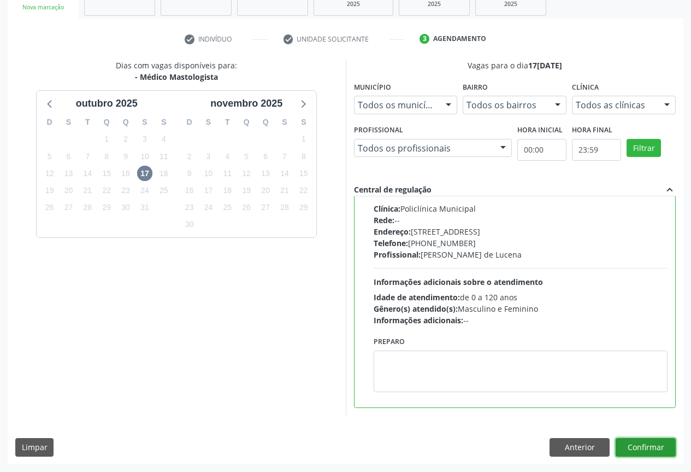
click at [647, 442] on button "Confirmar" at bounding box center [646, 447] width 60 height 19
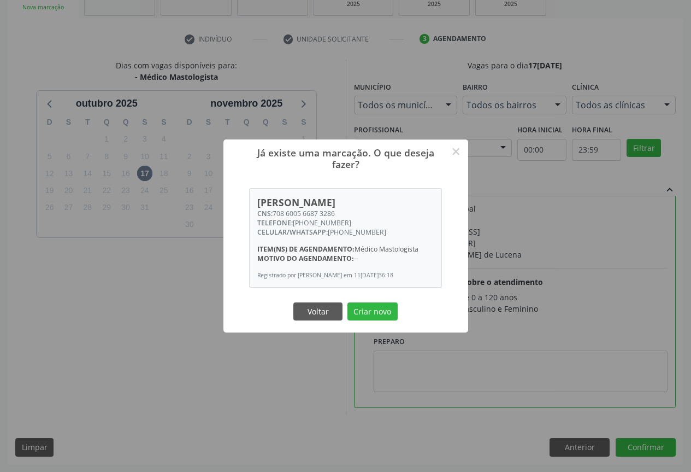
drag, startPoint x: 371, startPoint y: 304, endPoint x: 385, endPoint y: 305, distance: 14.2
click at [373, 304] on button "Criar novo" at bounding box center [373, 311] width 50 height 19
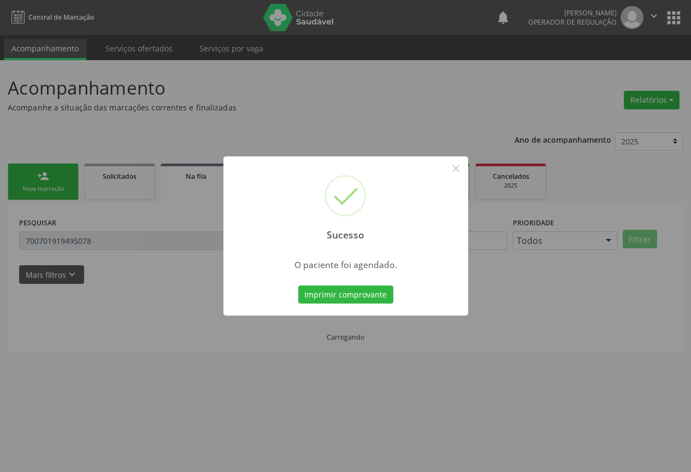
scroll to position [0, 0]
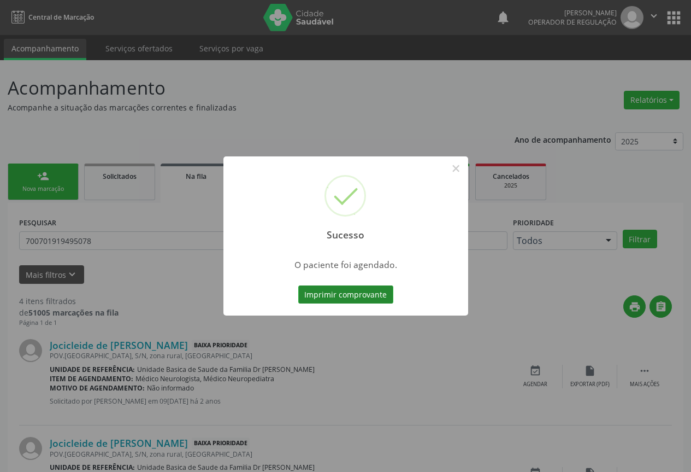
click at [366, 295] on button "Imprimir comprovante" at bounding box center [345, 294] width 95 height 19
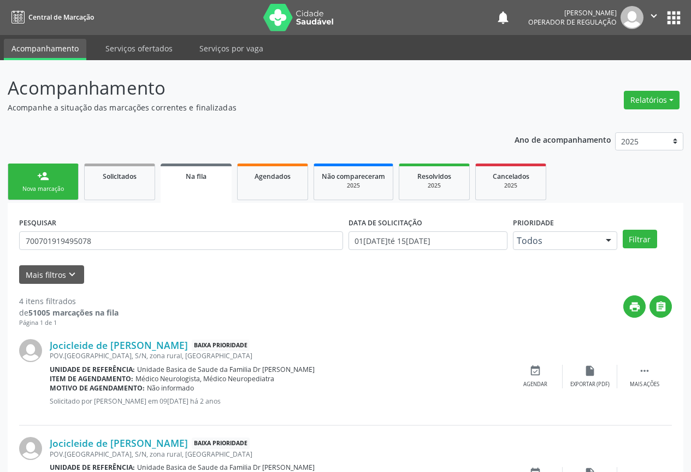
click at [49, 186] on div "Nova marcação" at bounding box center [43, 189] width 55 height 8
click at [51, 186] on div "Nova marcação" at bounding box center [43, 189] width 55 height 8
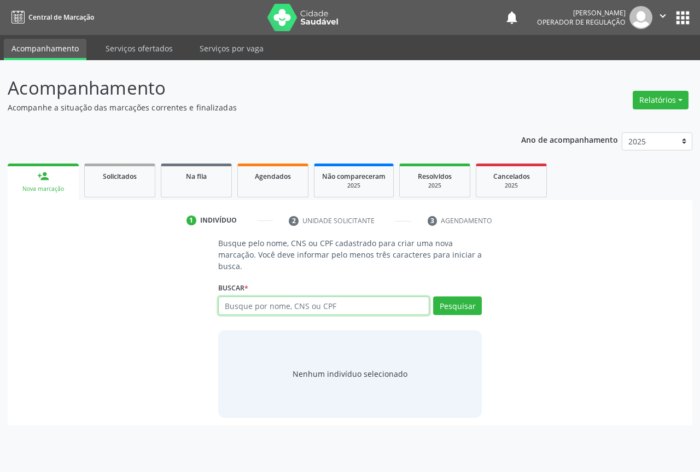
click at [263, 302] on input "text" at bounding box center [323, 305] width 211 height 19
click at [269, 302] on input "text" at bounding box center [323, 305] width 211 height 19
type input "705801430626931"
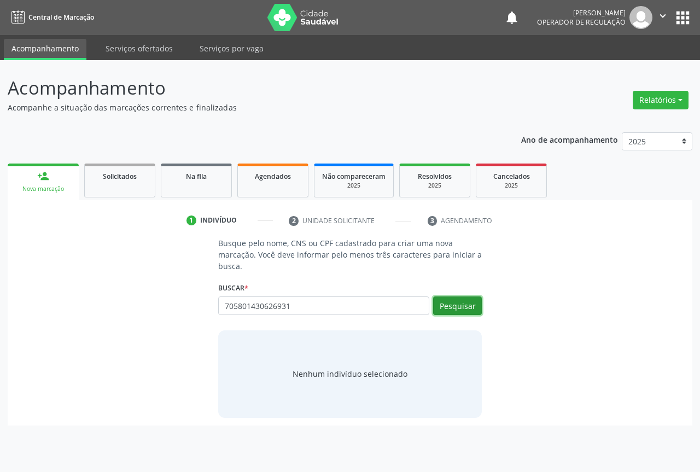
drag, startPoint x: 450, startPoint y: 302, endPoint x: 585, endPoint y: 268, distance: 139.6
click at [456, 301] on button "Pesquisar" at bounding box center [457, 305] width 49 height 19
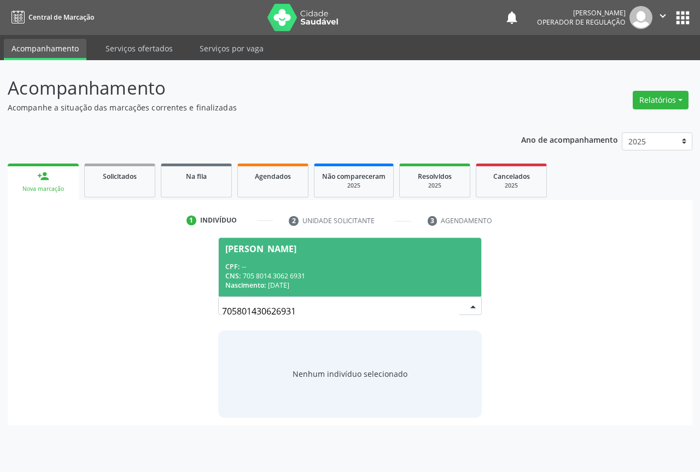
click at [259, 262] on div "CPF: --" at bounding box center [349, 266] width 249 height 9
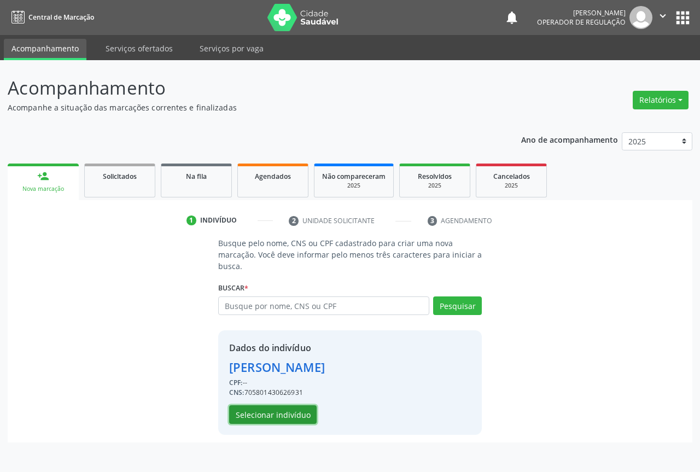
click at [266, 409] on button "Selecionar indivíduo" at bounding box center [272, 414] width 87 height 19
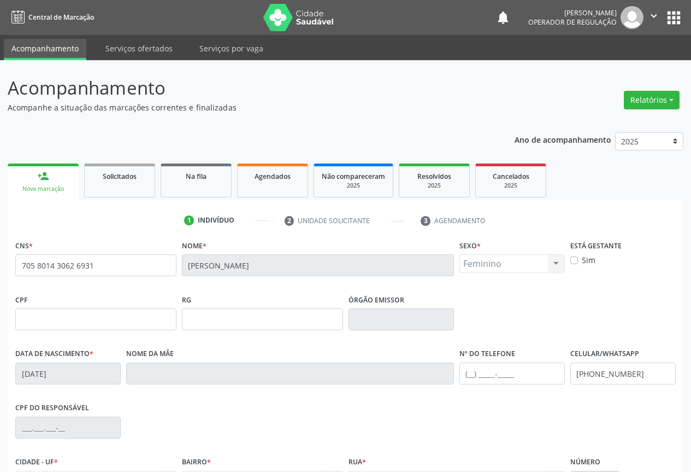
scroll to position [121, 0]
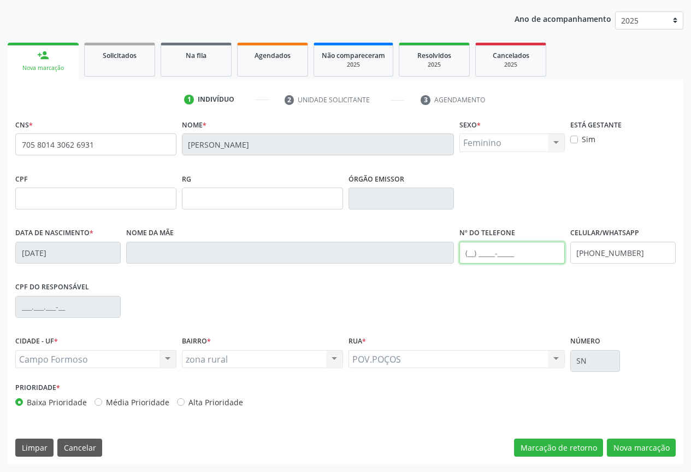
click at [493, 243] on input "text" at bounding box center [512, 253] width 105 height 22
type input "(74) 99196-7853"
click at [632, 445] on button "Nova marcação" at bounding box center [641, 447] width 69 height 19
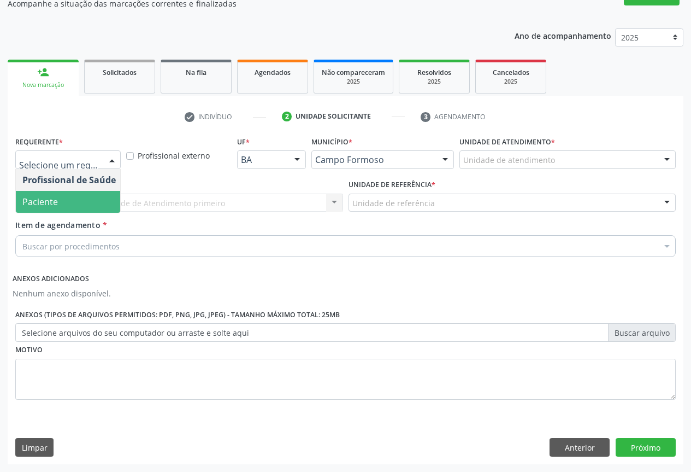
drag, startPoint x: 39, startPoint y: 200, endPoint x: 121, endPoint y: 209, distance: 82.0
click at [43, 200] on span "Paciente" at bounding box center [40, 202] width 36 height 12
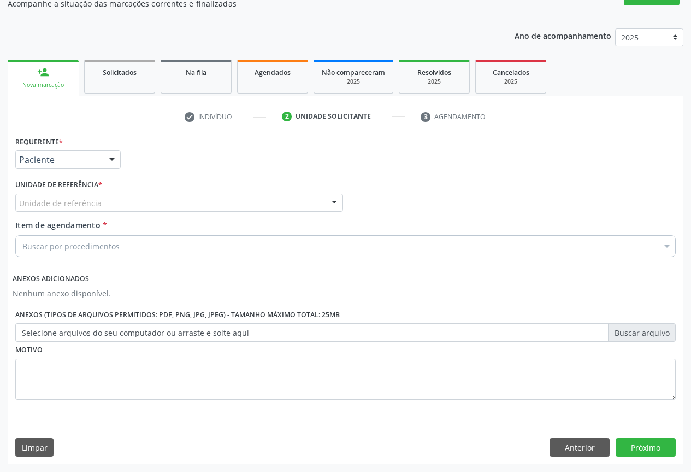
drag, startPoint x: 168, startPoint y: 207, endPoint x: 117, endPoint y: 216, distance: 51.7
click at [168, 207] on div "Unidade de referência" at bounding box center [179, 202] width 328 height 19
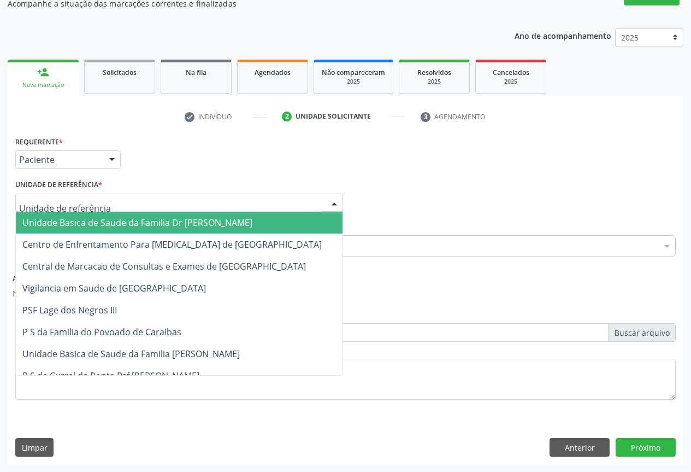
drag, startPoint x: 98, startPoint y: 222, endPoint x: 151, endPoint y: 240, distance: 56.5
click at [114, 224] on span "Unidade Basica de Saude da Familia Dr [PERSON_NAME]" at bounding box center [137, 222] width 230 height 12
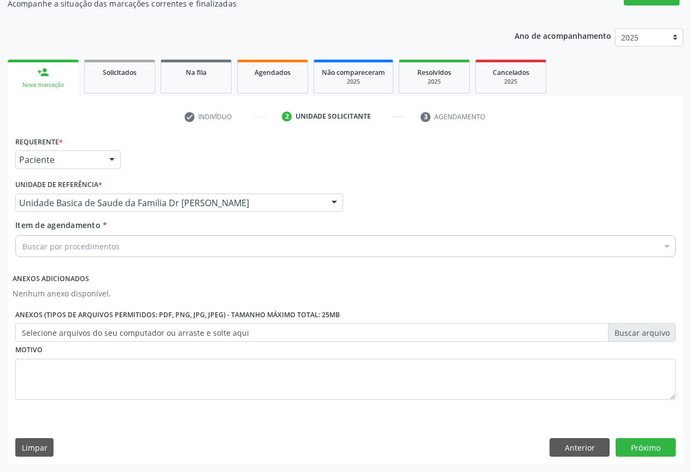
click at [126, 244] on div "Buscar por procedimentos" at bounding box center [345, 246] width 661 height 22
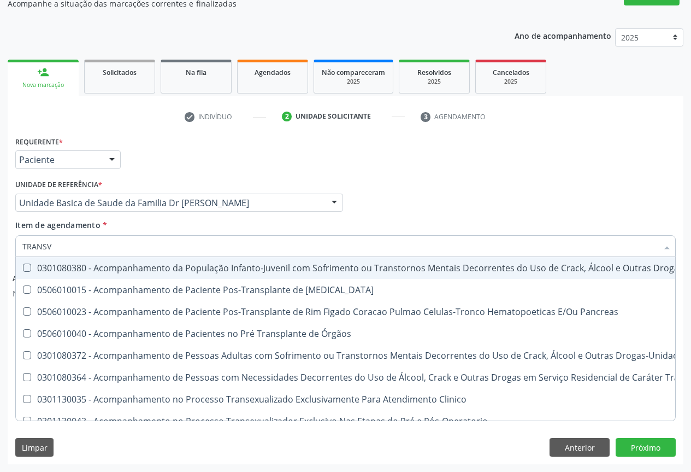
type input "TRANSVA"
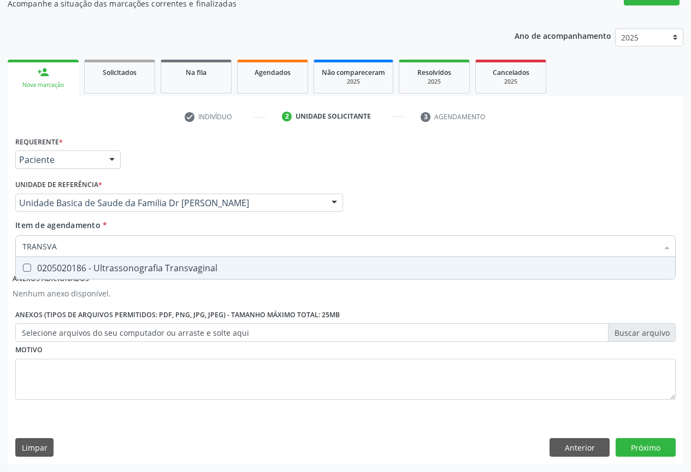
drag, startPoint x: 193, startPoint y: 269, endPoint x: 223, endPoint y: 277, distance: 30.4
click at [196, 270] on div "0205020186 - Ultrassonografia Transvaginal" at bounding box center [345, 267] width 647 height 9
checkbox Transvaginal "true"
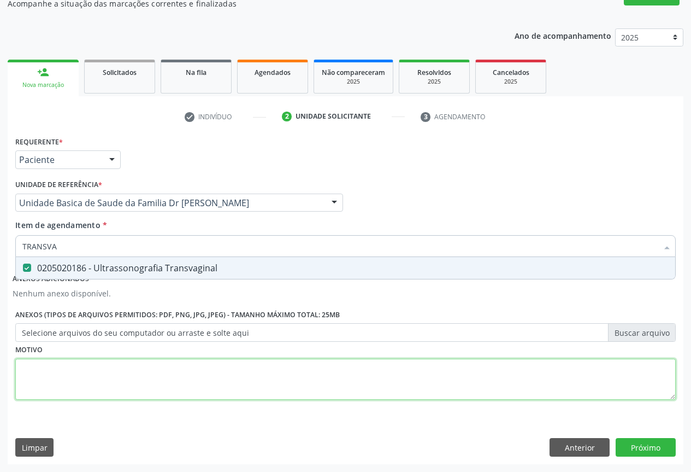
click at [203, 386] on div "Requerente * Paciente Profissional de Saúde Paciente Nenhum resultado encontrad…" at bounding box center [345, 273] width 661 height 281
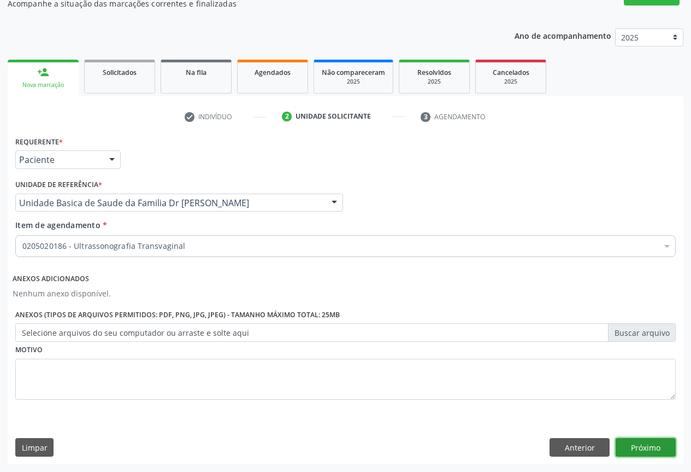
click at [650, 445] on button "Próximo" at bounding box center [646, 447] width 60 height 19
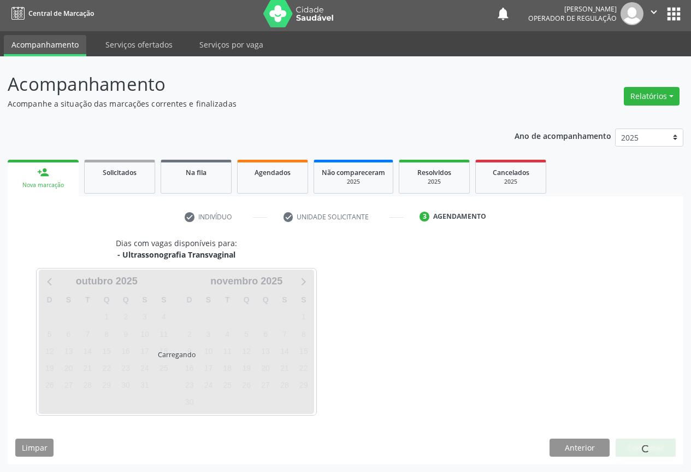
scroll to position [4, 0]
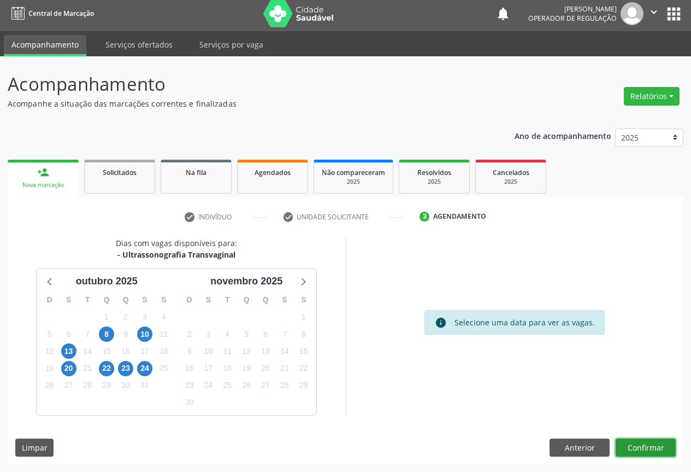
click at [648, 447] on button "Confirmar" at bounding box center [646, 447] width 60 height 19
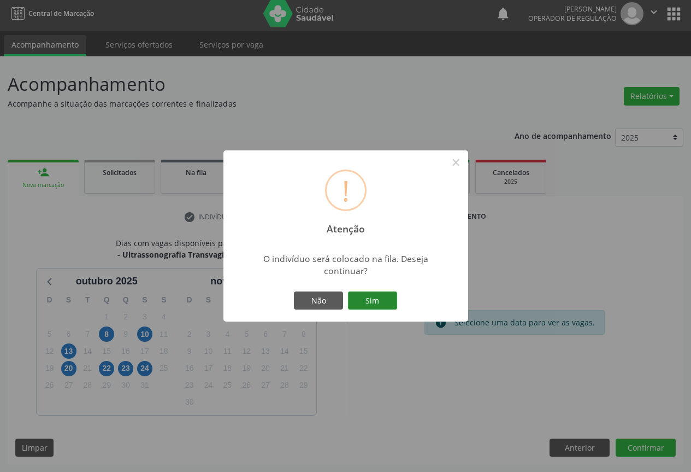
click at [378, 298] on button "Sim" at bounding box center [372, 300] width 49 height 19
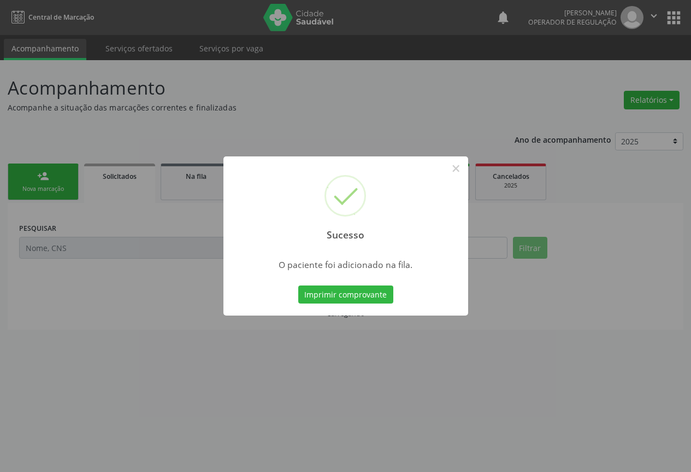
scroll to position [0, 0]
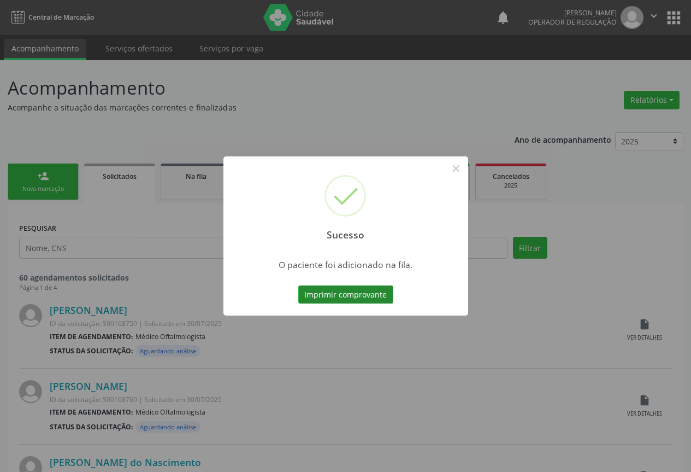
click at [340, 290] on button "Imprimir comprovante" at bounding box center [345, 294] width 95 height 19
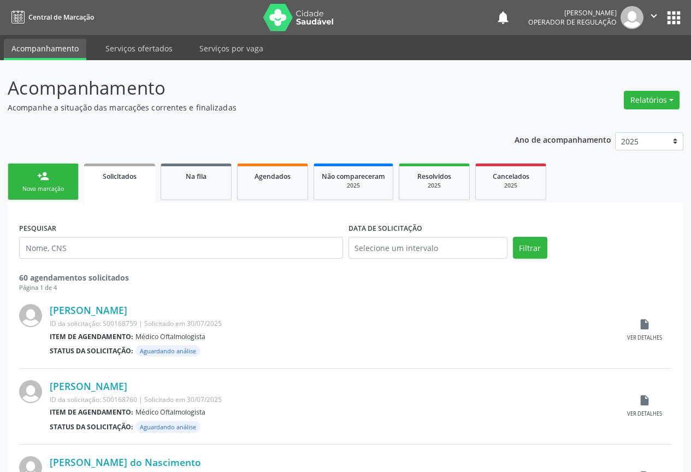
drag, startPoint x: 46, startPoint y: 185, endPoint x: 44, endPoint y: 192, distance: 7.4
click at [46, 185] on div "Nova marcação" at bounding box center [43, 189] width 55 height 8
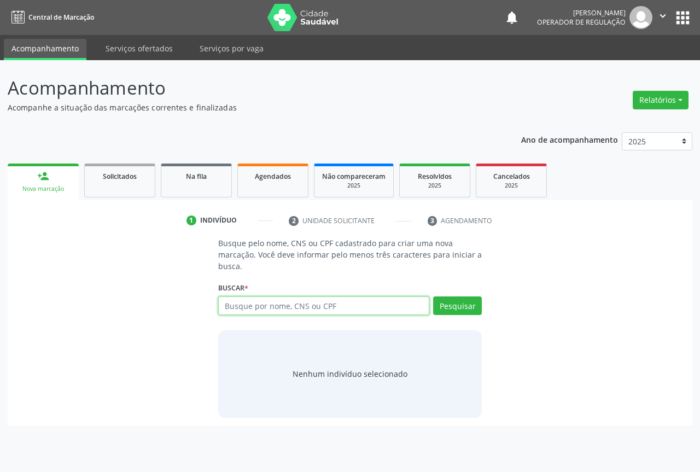
click at [227, 299] on input "text" at bounding box center [323, 305] width 211 height 19
type input "701002866234394"
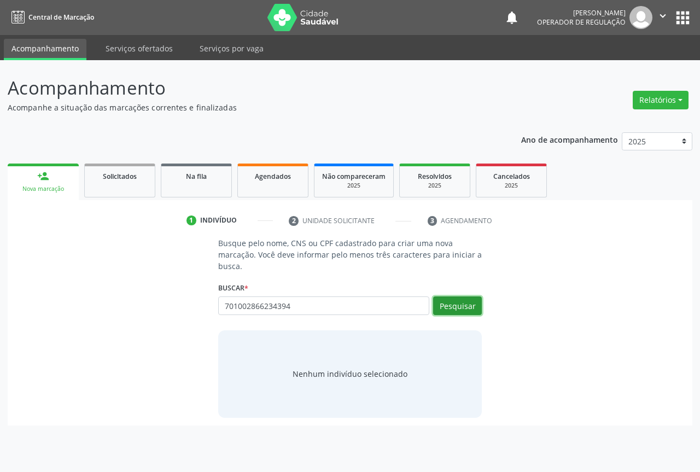
click at [462, 304] on button "Pesquisar" at bounding box center [457, 305] width 49 height 19
type input "701002866234394"
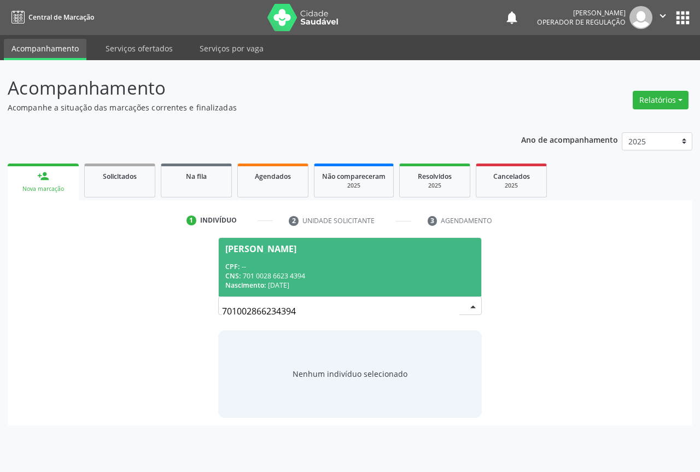
click at [278, 259] on span "Manoel Sousa Almeida CPF: -- CNS: 701 0028 6623 4394 Nascimento: 18/10/1972" at bounding box center [350, 267] width 262 height 58
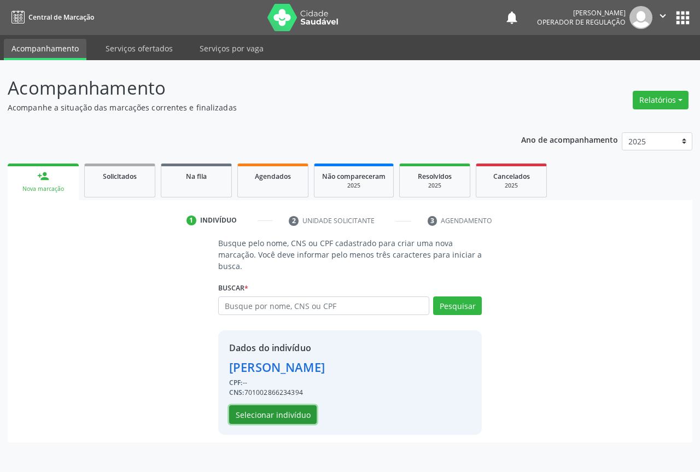
click at [259, 414] on button "Selecionar indivíduo" at bounding box center [272, 414] width 87 height 19
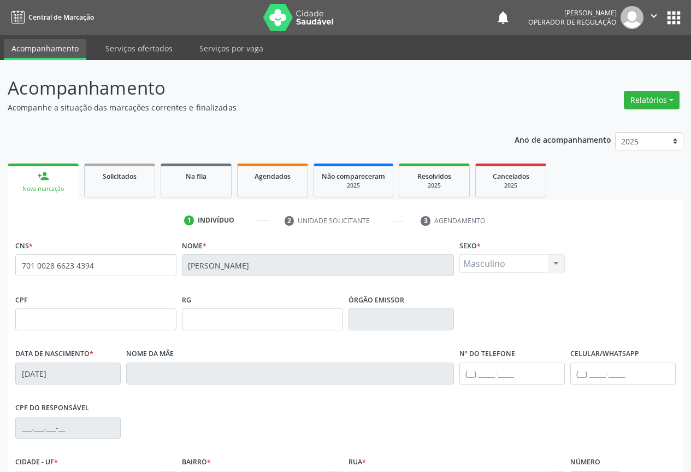
scroll to position [121, 0]
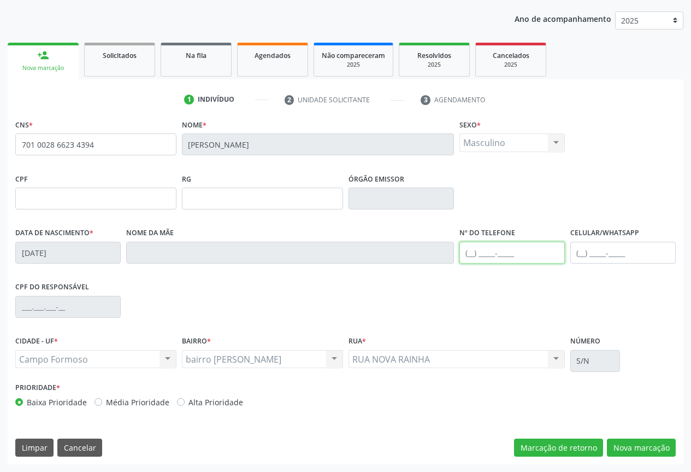
drag, startPoint x: 507, startPoint y: 254, endPoint x: 504, endPoint y: 249, distance: 5.6
click at [507, 254] on input "text" at bounding box center [512, 253] width 105 height 22
type input "(74) 99142-8884"
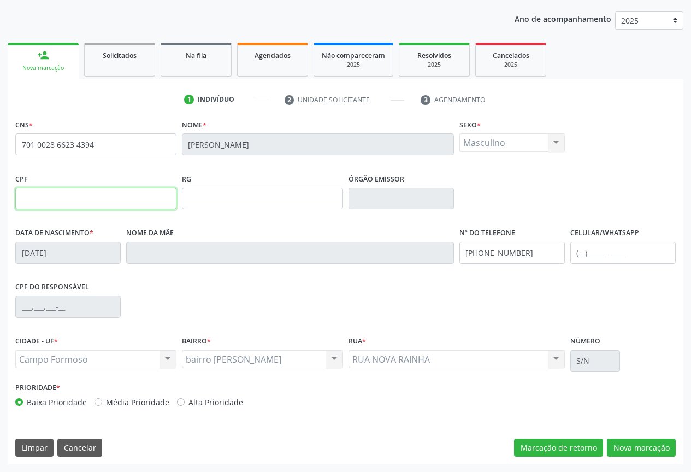
click at [27, 201] on input "text" at bounding box center [95, 198] width 161 height 22
type input "638.355.685-15"
click at [637, 444] on button "Nova marcação" at bounding box center [641, 447] width 69 height 19
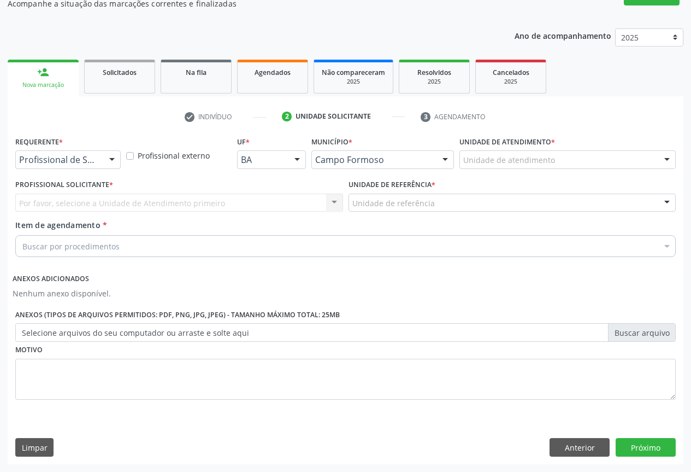
scroll to position [104, 0]
click at [107, 158] on div at bounding box center [112, 160] width 16 height 19
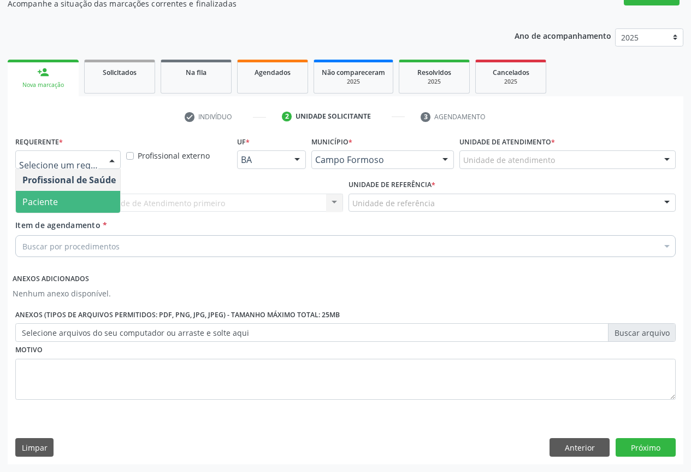
click at [91, 206] on span "Paciente" at bounding box center [69, 202] width 107 height 22
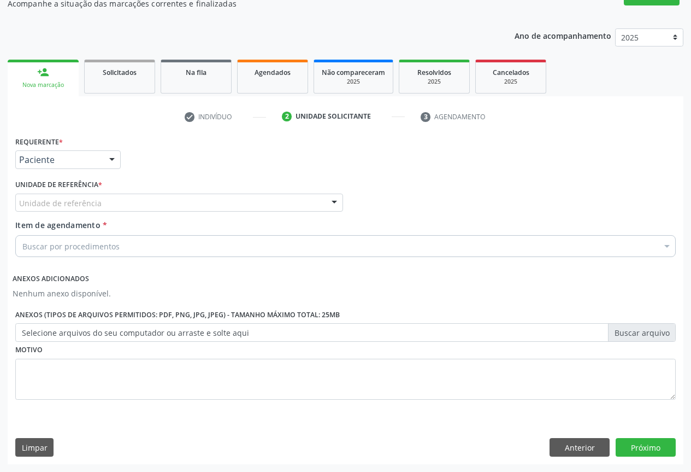
click at [190, 202] on div "Unidade de referência" at bounding box center [179, 202] width 328 height 19
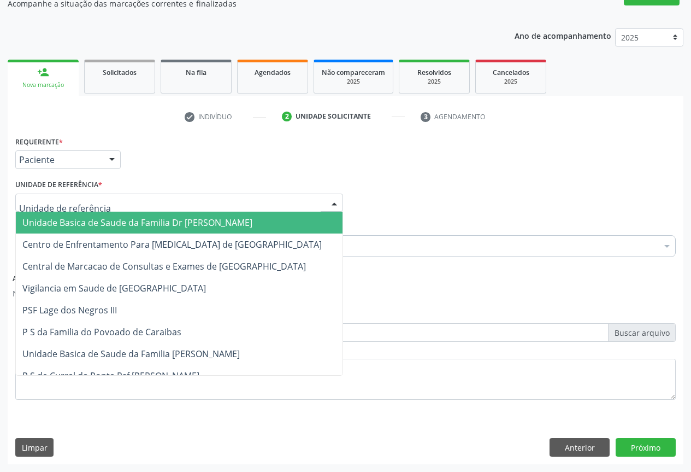
drag, startPoint x: 106, startPoint y: 224, endPoint x: 136, endPoint y: 242, distance: 34.9
click at [111, 226] on span "Unidade Basica de Saude da Familia Dr [PERSON_NAME]" at bounding box center [137, 222] width 230 height 12
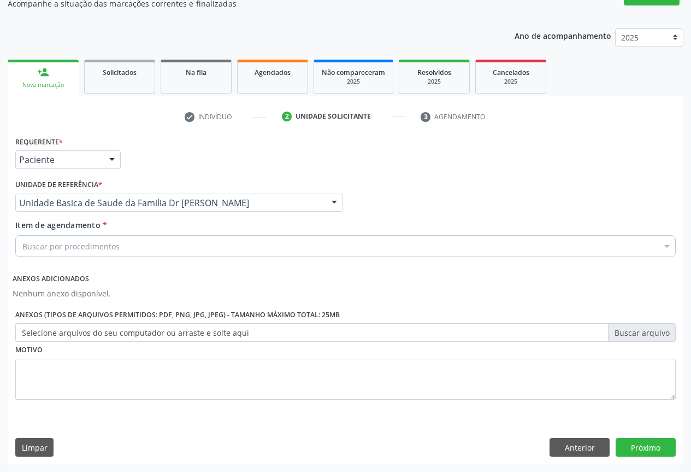
drag, startPoint x: 98, startPoint y: 242, endPoint x: 119, endPoint y: 260, distance: 27.6
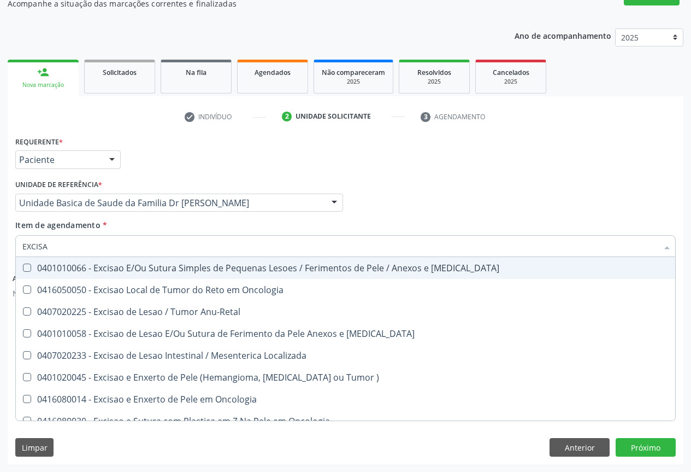
type input "EXCISAO"
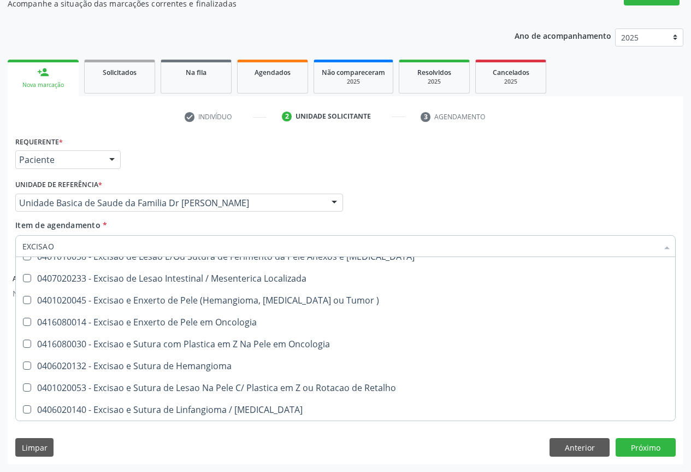
scroll to position [0, 0]
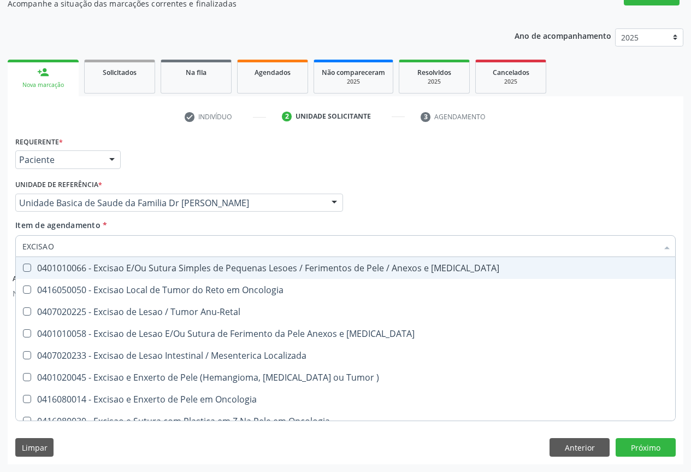
drag, startPoint x: 142, startPoint y: 267, endPoint x: 190, endPoint y: 250, distance: 50.5
click at [147, 267] on div "0401010066 - Excisao E/Ou Sutura Simples de Pequenas Lesoes / Ferimentos de Pel…" at bounding box center [345, 267] width 647 height 9
checkbox Mucosa "true"
click at [230, 231] on div "Item de agendamento * EXCISAO Desfazer seleção 0401010066 - Excisao E/Ou Sutura…" at bounding box center [345, 236] width 661 height 34
checkbox Oncologia "true"
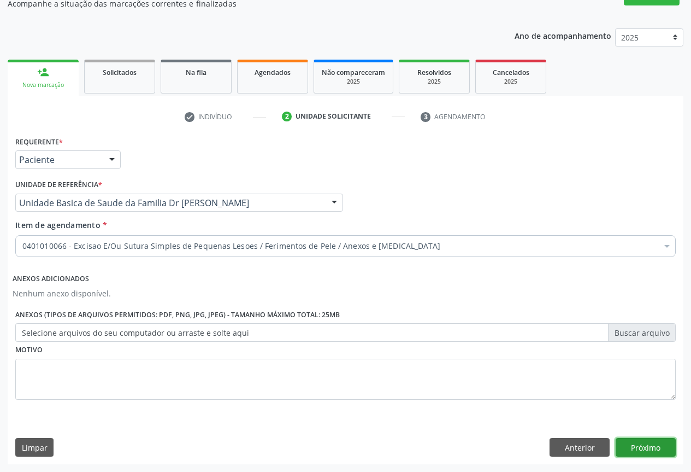
click at [643, 442] on button "Próximo" at bounding box center [646, 447] width 60 height 19
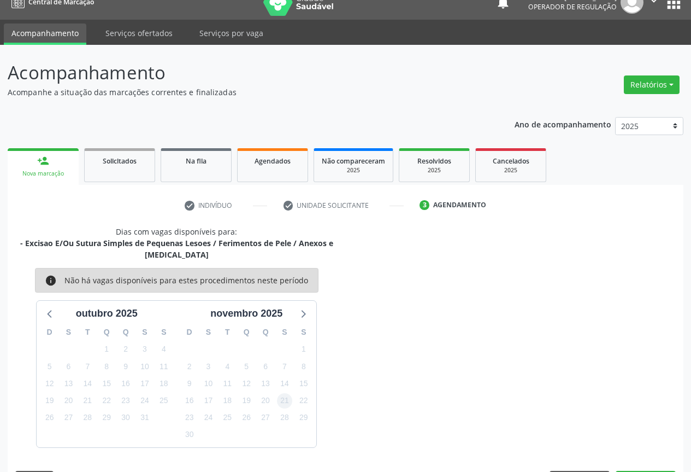
scroll to position [48, 0]
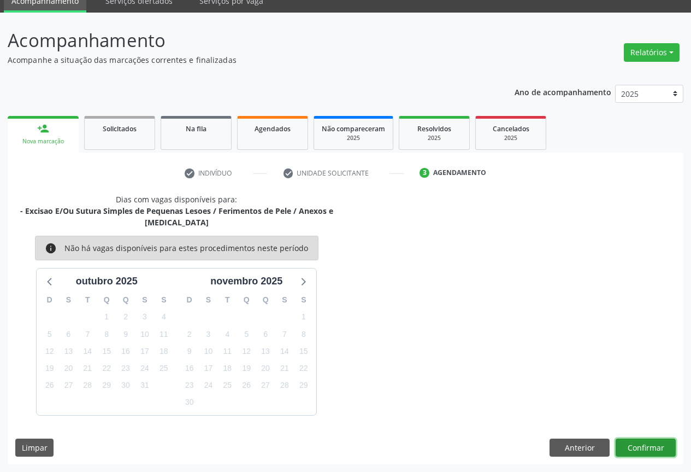
click at [647, 439] on button "Confirmar" at bounding box center [646, 447] width 60 height 19
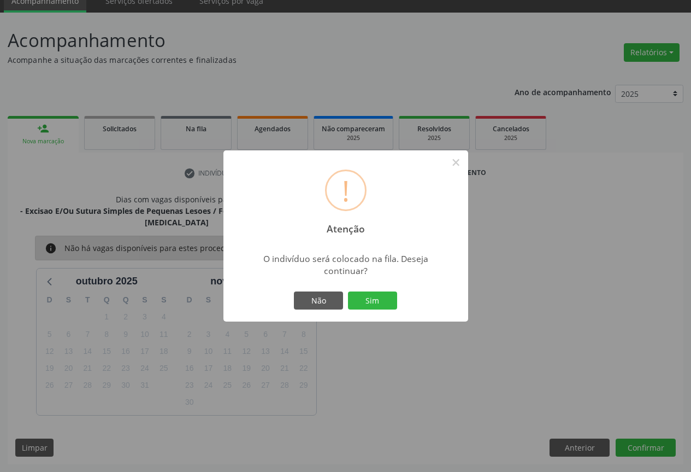
drag, startPoint x: 375, startPoint y: 295, endPoint x: 428, endPoint y: 302, distance: 53.5
click at [376, 295] on button "Sim" at bounding box center [372, 300] width 49 height 19
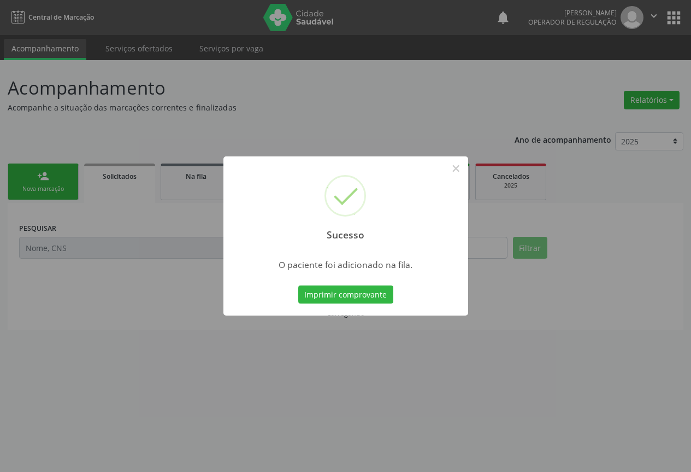
scroll to position [0, 0]
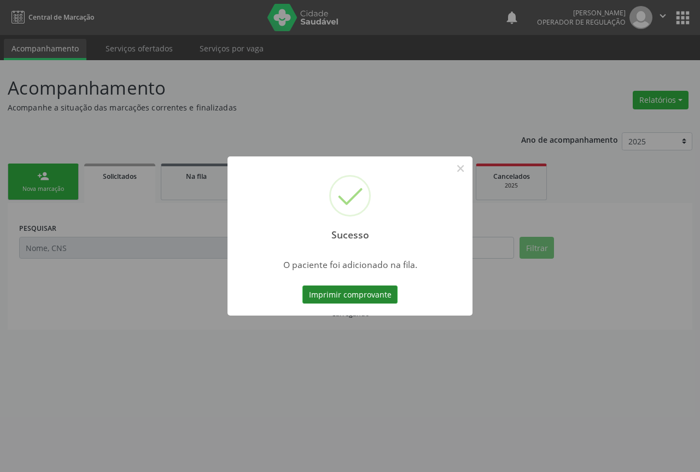
click at [360, 299] on button "Imprimir comprovante" at bounding box center [349, 294] width 95 height 19
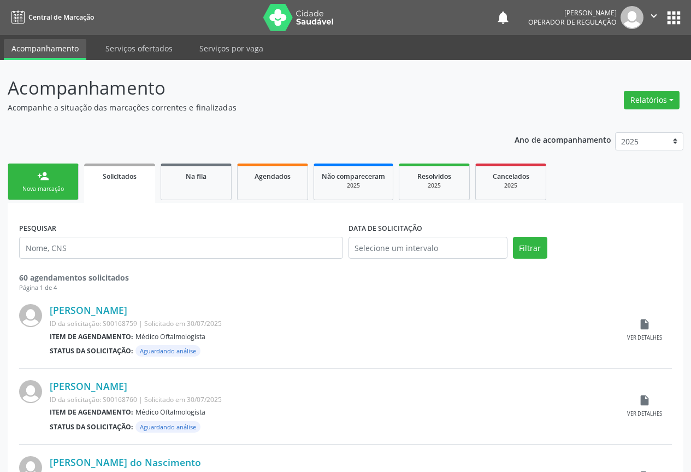
click at [63, 186] on div "Nova marcação" at bounding box center [43, 189] width 55 height 8
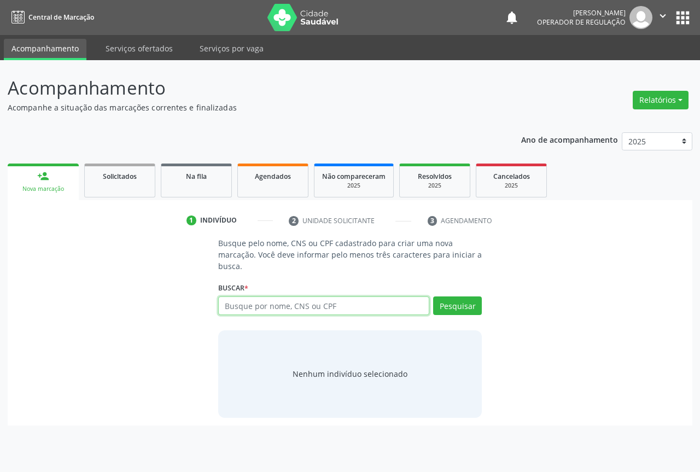
drag, startPoint x: 268, startPoint y: 301, endPoint x: 268, endPoint y: 284, distance: 17.0
click at [268, 298] on input "text" at bounding box center [323, 305] width 211 height 19
type input "JEILANE MARIA DA SILVA"
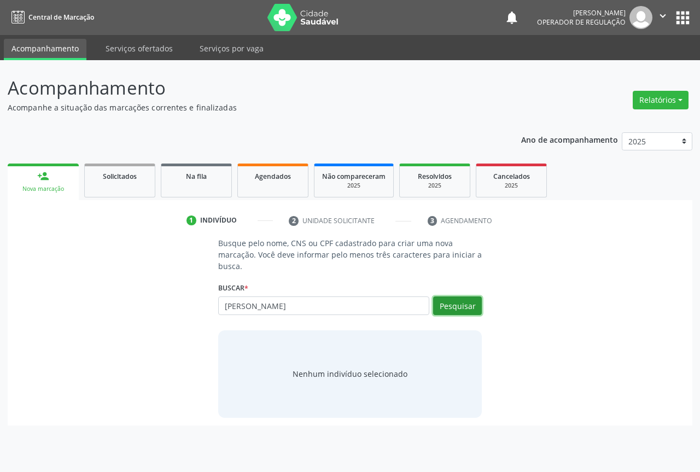
click at [454, 303] on button "Pesquisar" at bounding box center [457, 305] width 49 height 19
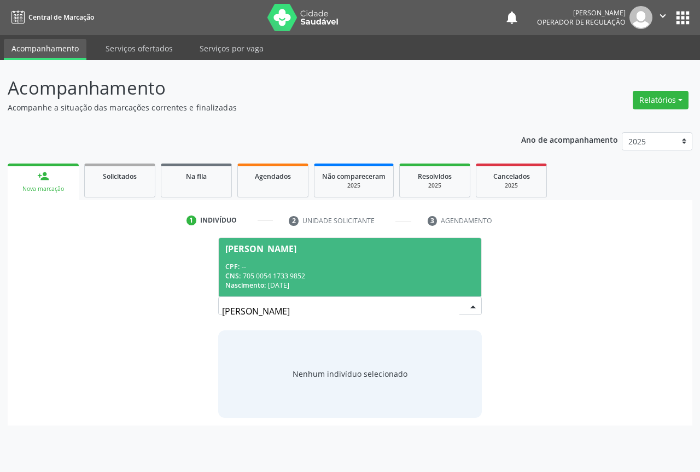
click at [241, 262] on div "CPF: --" at bounding box center [349, 266] width 249 height 9
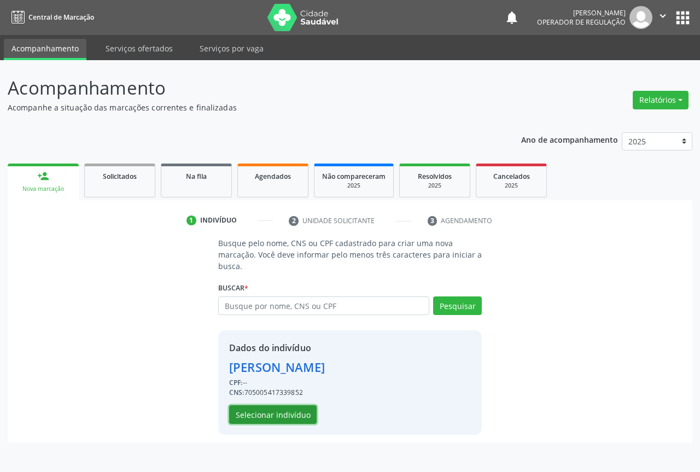
click at [280, 408] on button "Selecionar indivíduo" at bounding box center [272, 414] width 87 height 19
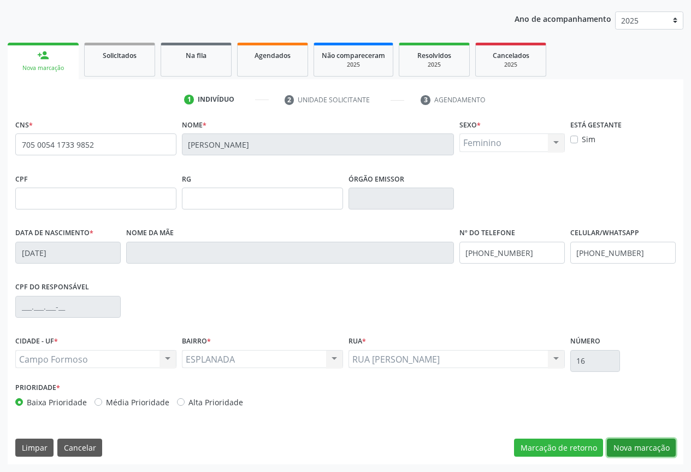
click at [657, 440] on button "Nova marcação" at bounding box center [641, 447] width 69 height 19
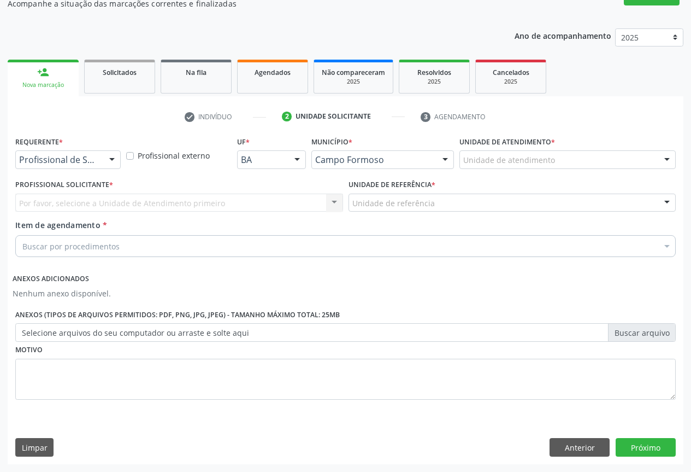
scroll to position [104, 0]
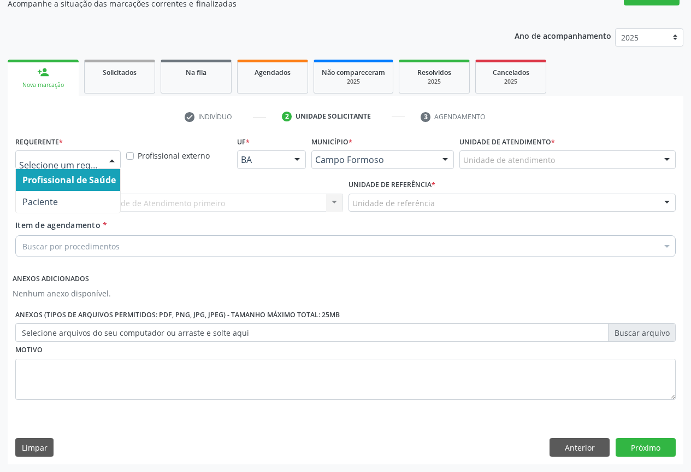
click at [113, 162] on div at bounding box center [112, 160] width 16 height 19
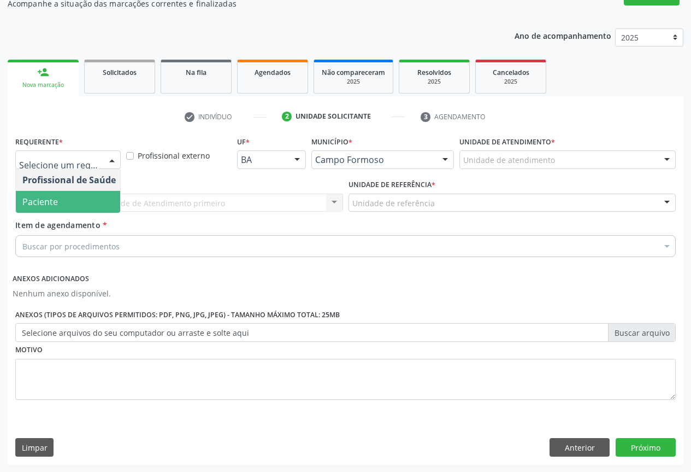
click at [38, 199] on span "Paciente" at bounding box center [40, 202] width 36 height 12
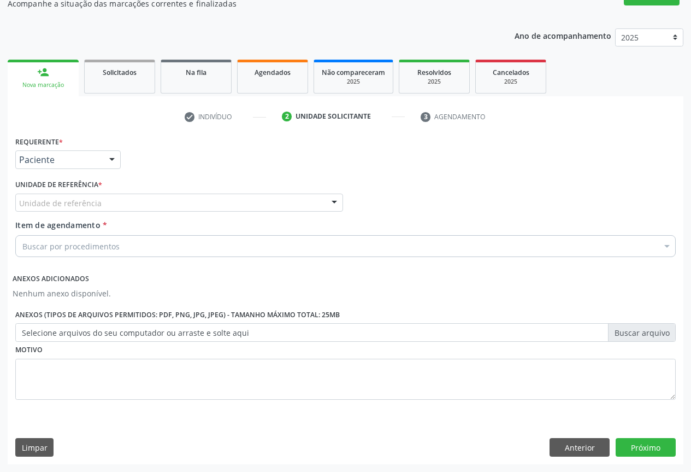
drag, startPoint x: 176, startPoint y: 196, endPoint x: 168, endPoint y: 205, distance: 12.0
click at [176, 196] on div "Unidade de referência" at bounding box center [179, 202] width 328 height 19
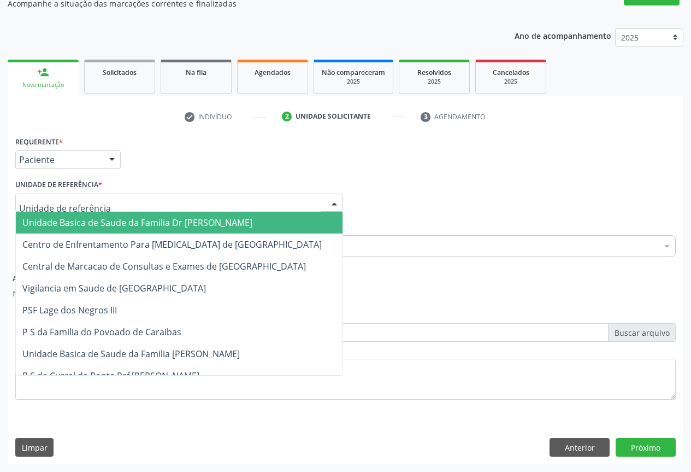
drag, startPoint x: 124, startPoint y: 224, endPoint x: 138, endPoint y: 240, distance: 21.3
click at [127, 226] on span "Unidade Basica de Saude da Familia Dr [PERSON_NAME]" at bounding box center [137, 222] width 230 height 12
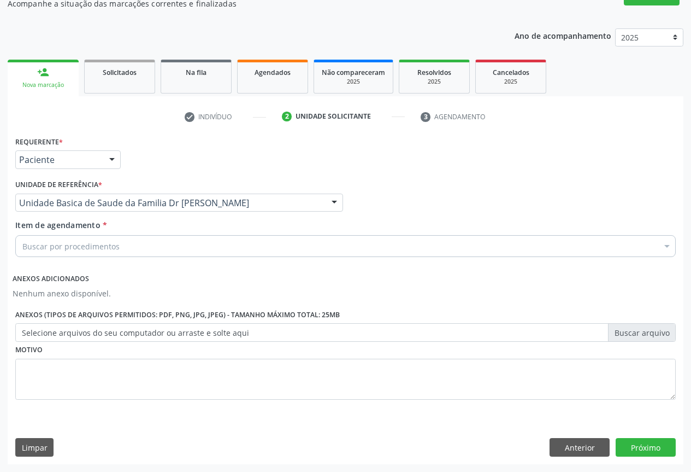
drag, startPoint x: 112, startPoint y: 242, endPoint x: 124, endPoint y: 248, distance: 13.4
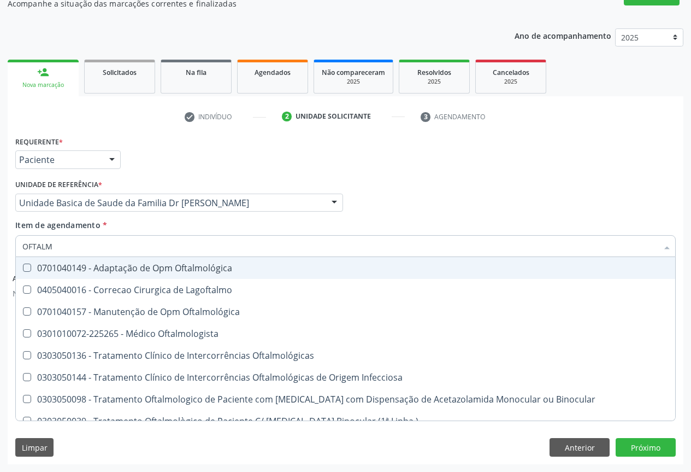
type input "OFTALMO"
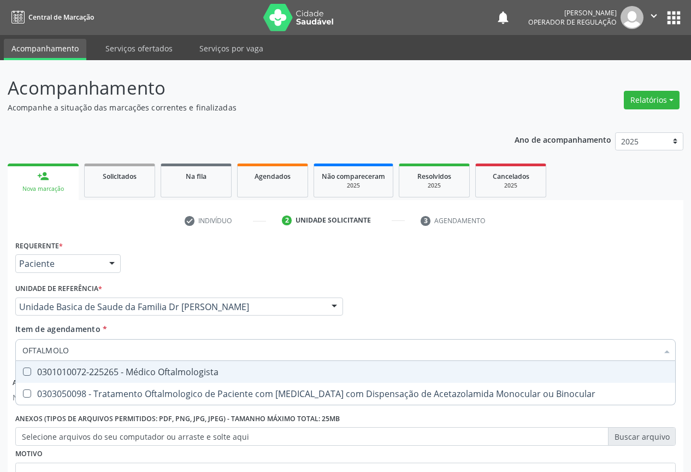
scroll to position [104, 0]
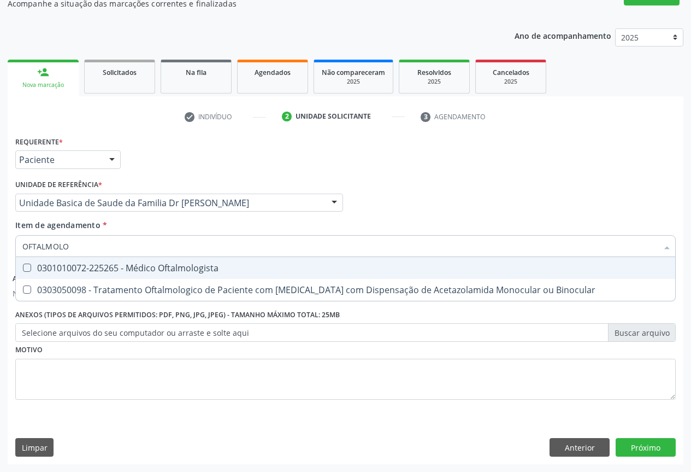
drag, startPoint x: 183, startPoint y: 266, endPoint x: 196, endPoint y: 265, distance: 12.6
click at [184, 266] on div "0301010072-225265 - Médico Oftalmologista" at bounding box center [345, 267] width 647 height 9
checkbox Oftalmologista "true"
click at [200, 226] on div "Item de agendamento * OFTALMOLO Desfazer seleção 0301010072-225265 - Médico Oft…" at bounding box center [345, 236] width 661 height 34
checkbox Binocular "true"
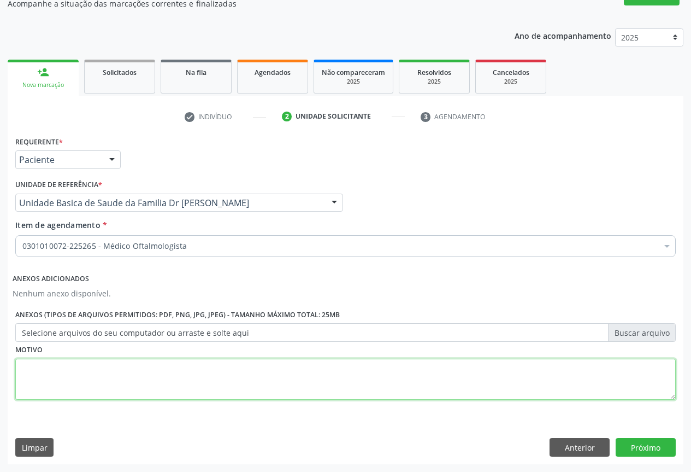
drag, startPoint x: 163, startPoint y: 378, endPoint x: 178, endPoint y: 371, distance: 16.1
click at [163, 377] on textarea at bounding box center [345, 380] width 661 height 42
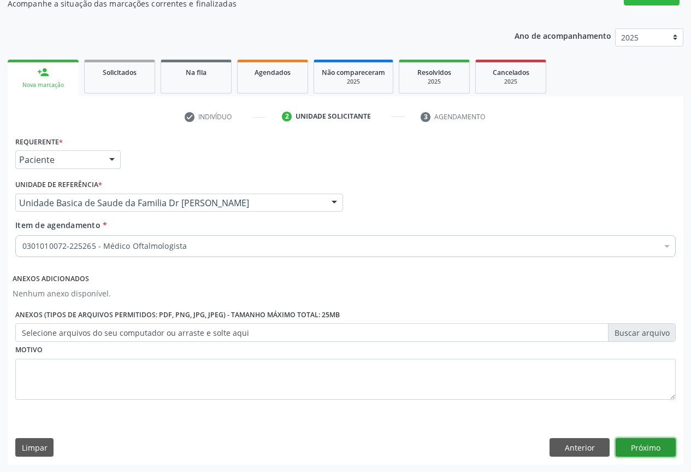
click at [640, 445] on button "Próximo" at bounding box center [646, 447] width 60 height 19
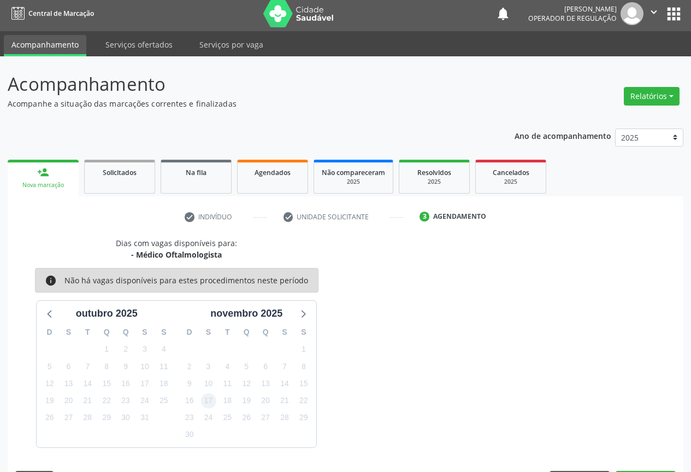
scroll to position [36, 0]
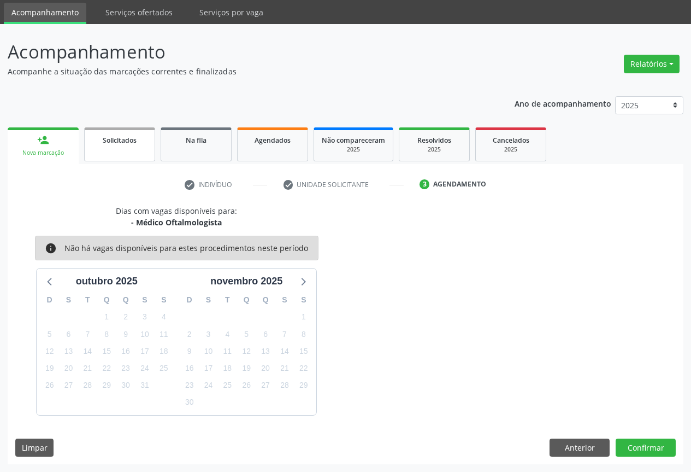
click at [93, 151] on link "Solicitados" at bounding box center [119, 144] width 71 height 34
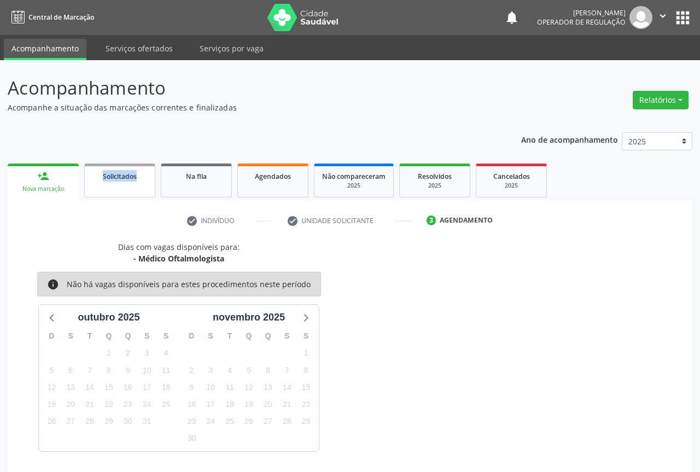
click at [93, 151] on div "Ano de acompanhamento 2025 2024 2023 person_add Nova marcação Solicitados Na fi…" at bounding box center [350, 313] width 684 height 376
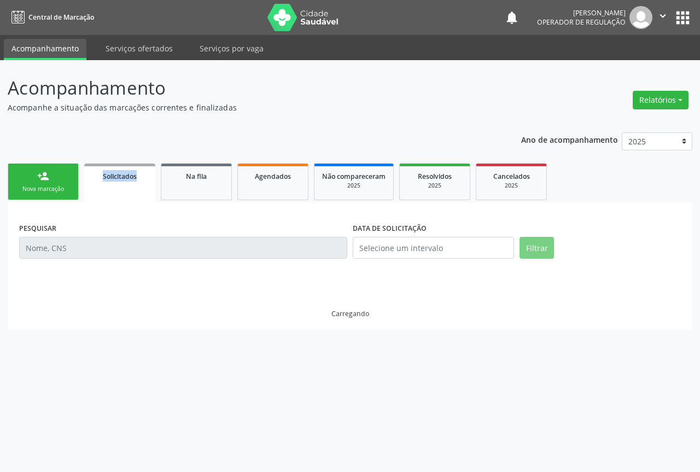
drag, startPoint x: 93, startPoint y: 151, endPoint x: 103, endPoint y: 152, distance: 9.9
click at [99, 152] on div "Ano de acompanhamento 2025 2024 2023 person_add Nova marcação Solicitados Na fi…" at bounding box center [350, 227] width 684 height 205
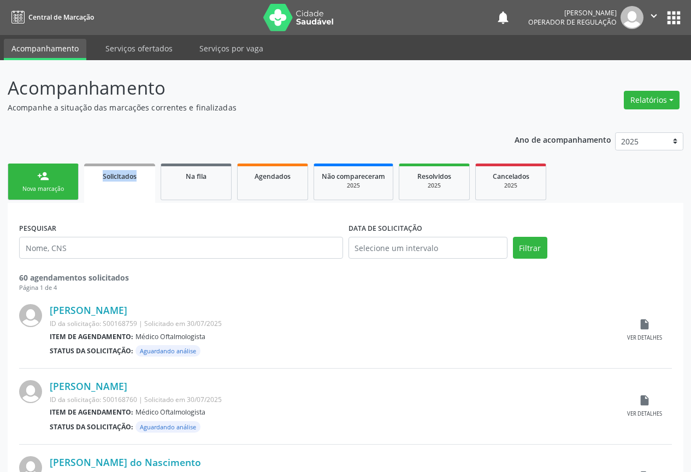
click at [33, 182] on link "person_add Nova marcação" at bounding box center [43, 181] width 71 height 37
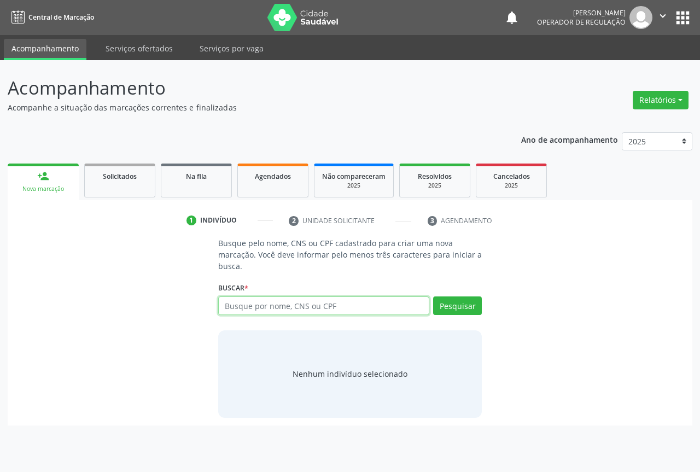
click at [300, 310] on input "text" at bounding box center [323, 305] width 211 height 19
type input "704109139405172"
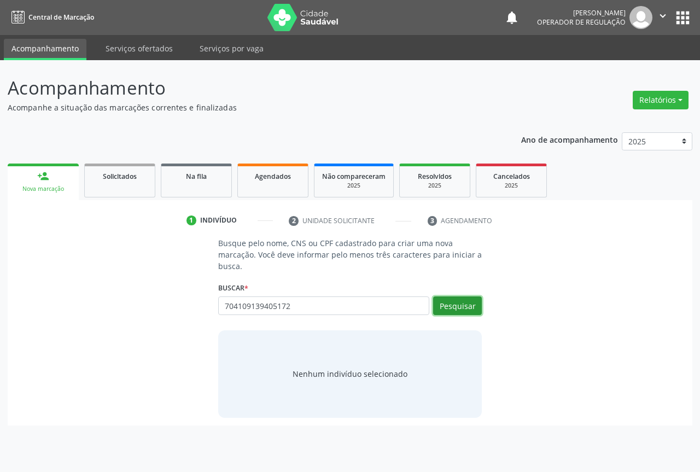
drag, startPoint x: 454, startPoint y: 302, endPoint x: 473, endPoint y: 298, distance: 19.6
click at [457, 302] on button "Pesquisar" at bounding box center [457, 305] width 49 height 19
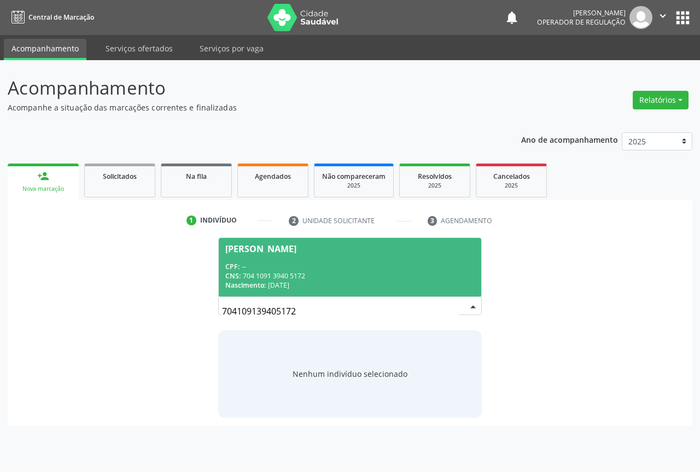
drag, startPoint x: 275, startPoint y: 254, endPoint x: 317, endPoint y: 257, distance: 42.3
click at [275, 254] on span "[PERSON_NAME] CPF: -- CNS: 704 1091 3940 5172 Nascimento: 0[DATE]" at bounding box center [350, 267] width 262 height 58
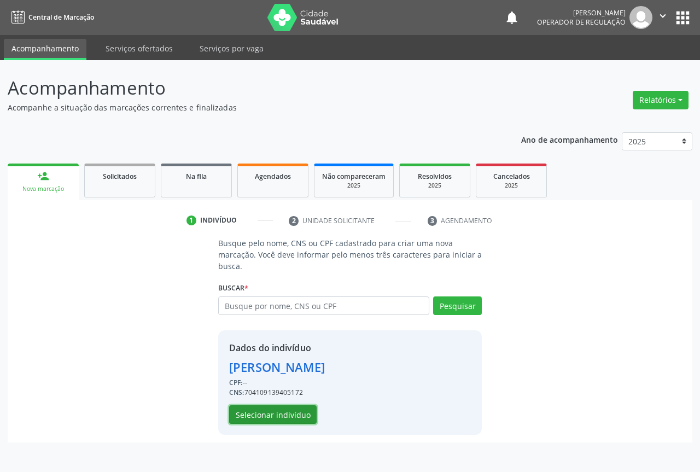
drag, startPoint x: 274, startPoint y: 412, endPoint x: 280, endPoint y: 412, distance: 6.0
click at [280, 412] on button "Selecionar indivíduo" at bounding box center [272, 414] width 87 height 19
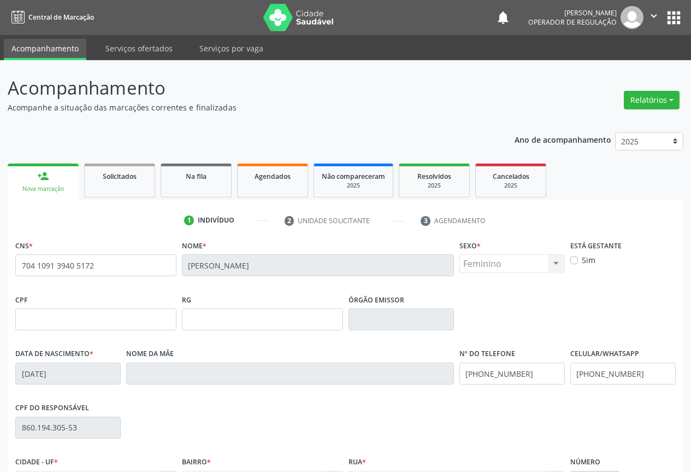
scroll to position [121, 0]
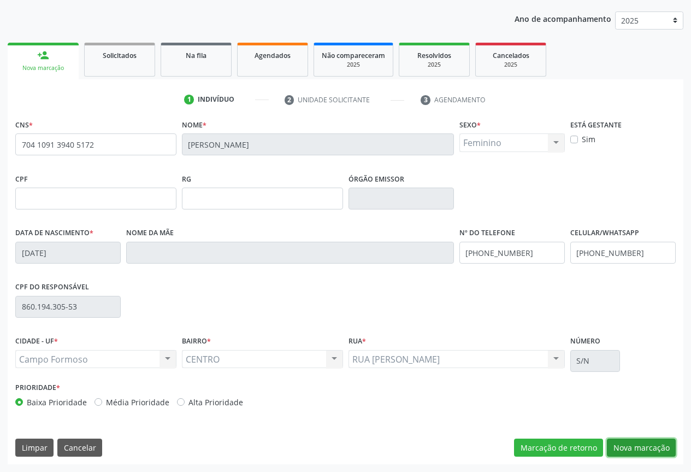
click at [634, 440] on button "Nova marcação" at bounding box center [641, 447] width 69 height 19
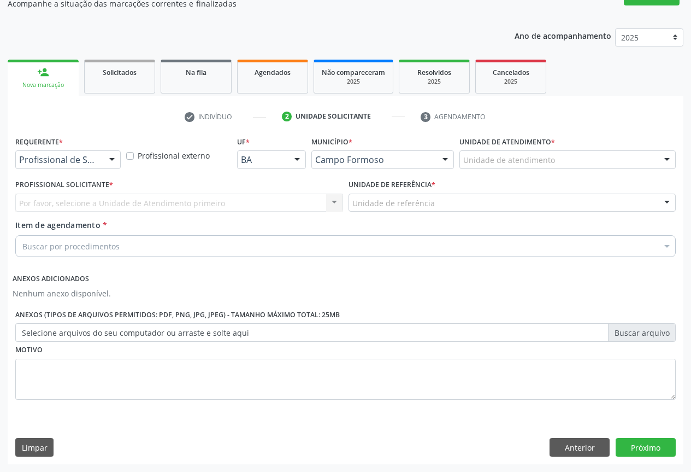
scroll to position [104, 0]
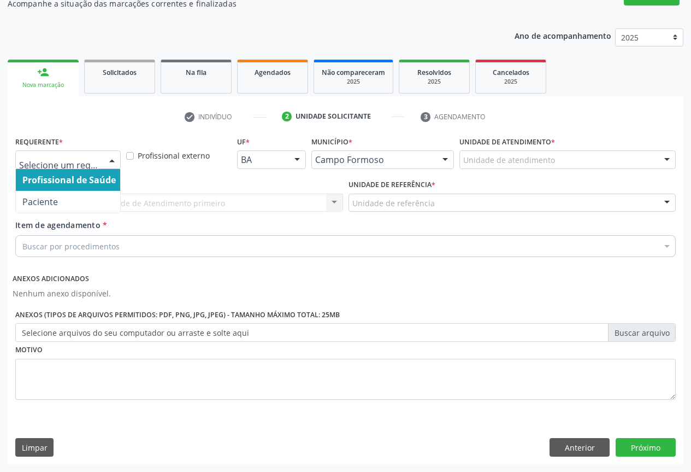
drag, startPoint x: 109, startPoint y: 158, endPoint x: 112, endPoint y: 168, distance: 10.2
click at [110, 157] on div at bounding box center [112, 160] width 16 height 19
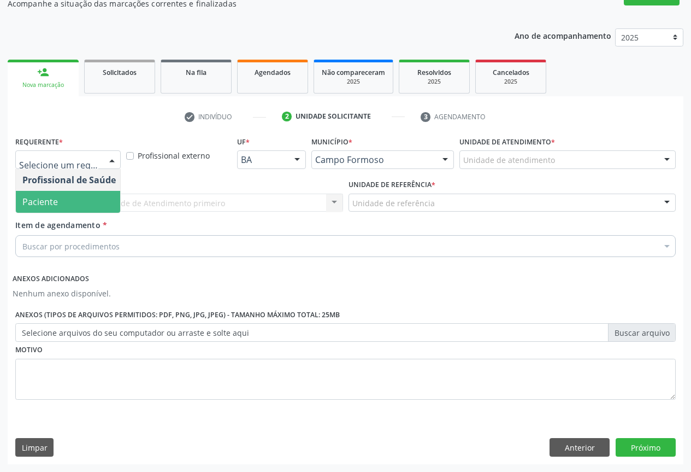
click at [44, 202] on span "Paciente" at bounding box center [40, 202] width 36 height 12
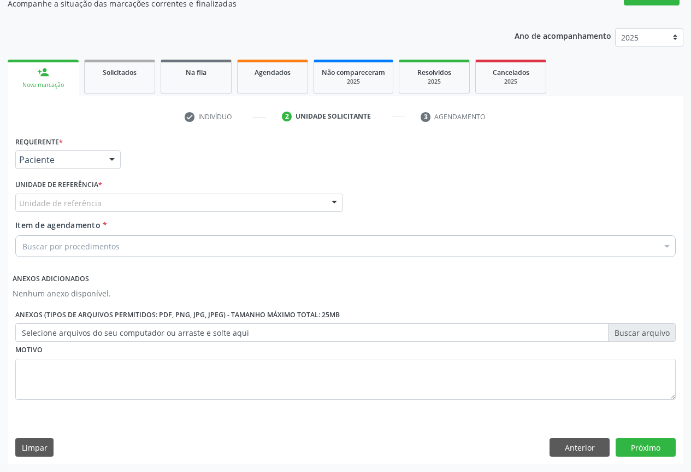
click at [325, 202] on div "Unidade de referência Unidade Basica de Saude da Familia Dr [PERSON_NAME] Centr…" at bounding box center [179, 202] width 328 height 19
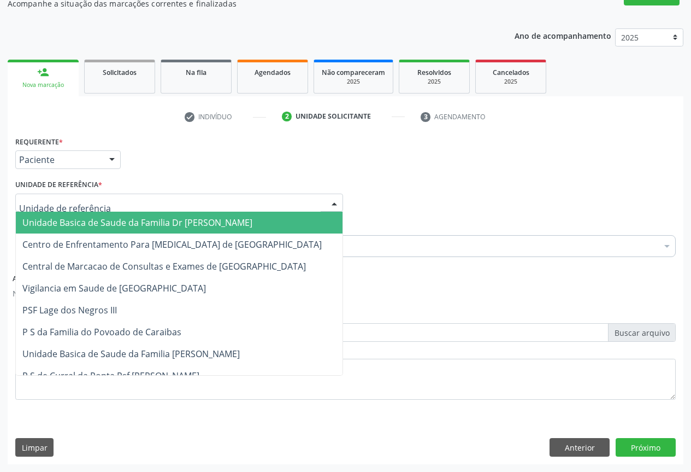
click at [90, 222] on span "Unidade Basica de Saude da Familia Dr [PERSON_NAME]" at bounding box center [137, 222] width 230 height 12
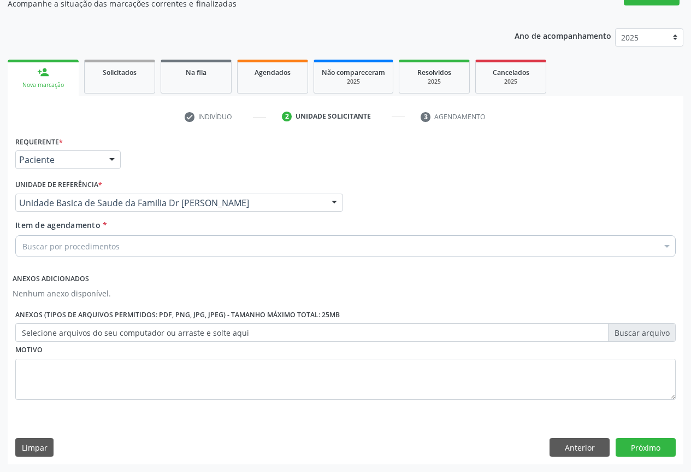
drag, startPoint x: 80, startPoint y: 245, endPoint x: 80, endPoint y: 236, distance: 8.8
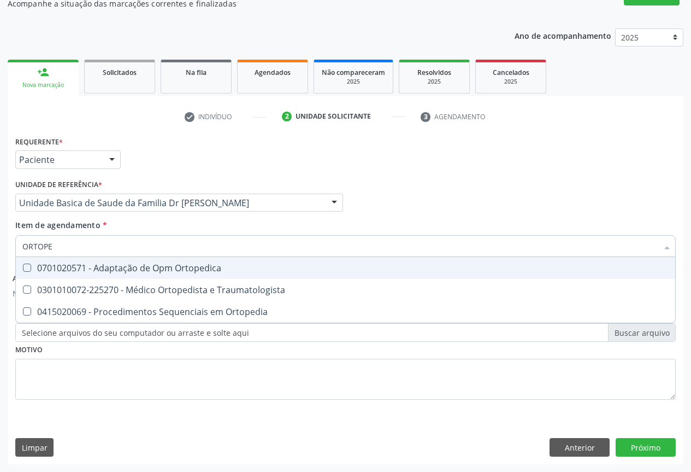
type input "ORTOPED"
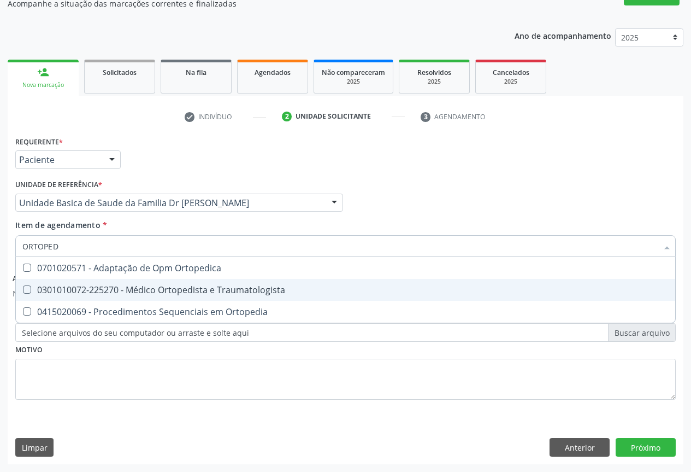
drag, startPoint x: 179, startPoint y: 291, endPoint x: 208, endPoint y: 364, distance: 78.0
click at [182, 292] on div "0301010072-225270 - Médico Ortopedista e Traumatologista" at bounding box center [345, 289] width 647 height 9
checkbox Traumatologista "true"
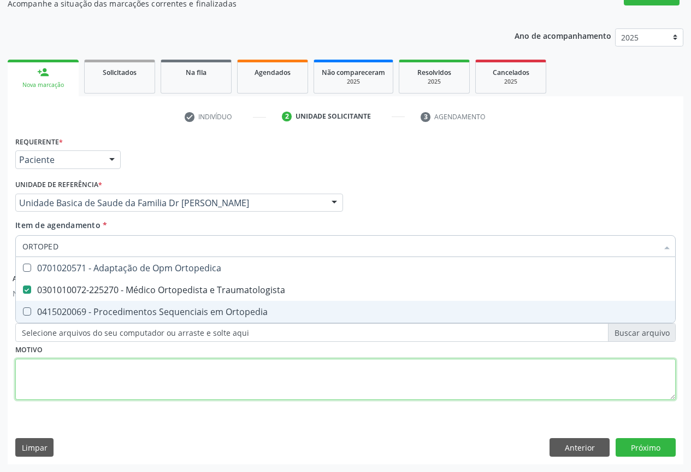
click at [189, 373] on div "Requerente * Paciente Profissional de Saúde Paciente Nenhum resultado encontrad…" at bounding box center [345, 273] width 661 height 281
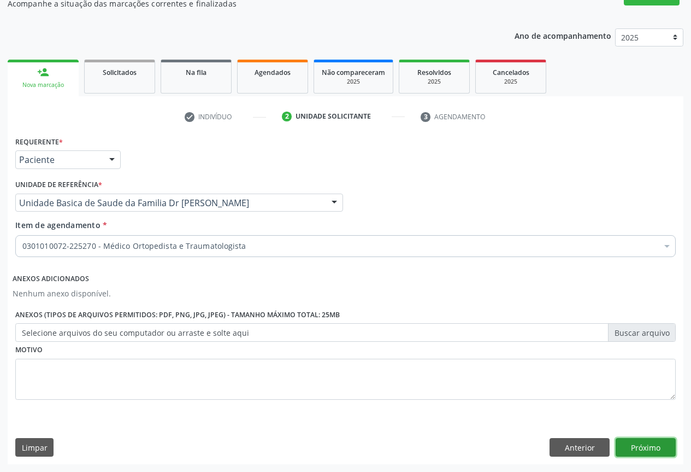
click at [656, 441] on button "Próximo" at bounding box center [646, 447] width 60 height 19
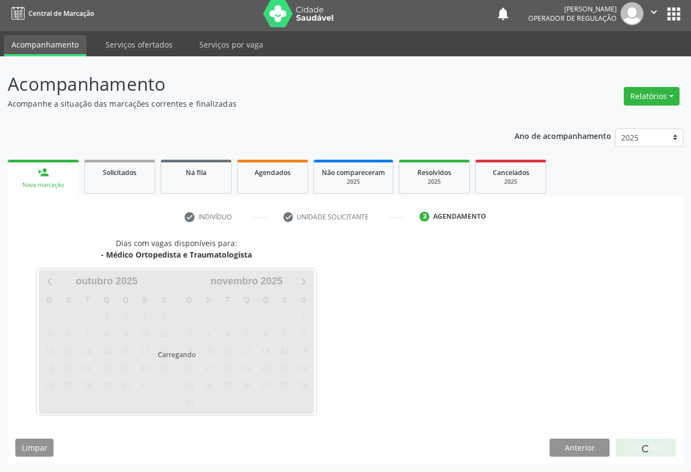
scroll to position [4, 0]
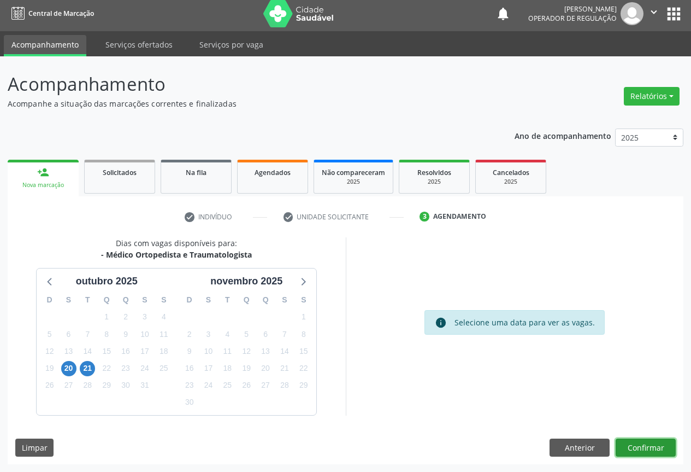
click at [642, 444] on button "Confirmar" at bounding box center [646, 447] width 60 height 19
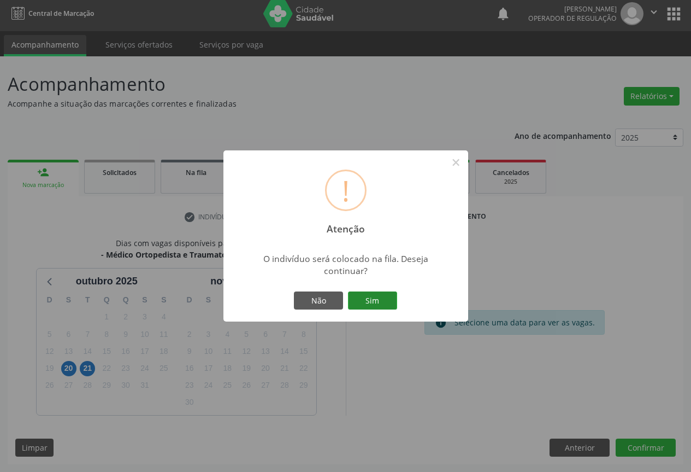
click at [378, 296] on button "Sim" at bounding box center [372, 300] width 49 height 19
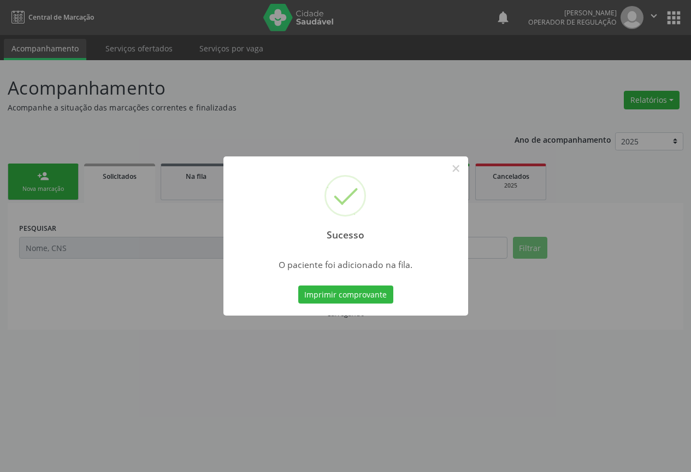
scroll to position [0, 0]
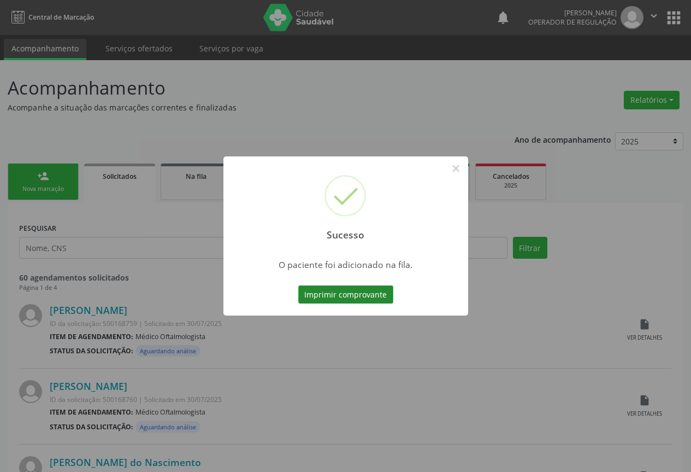
click at [344, 294] on button "Imprimir comprovante" at bounding box center [345, 294] width 95 height 19
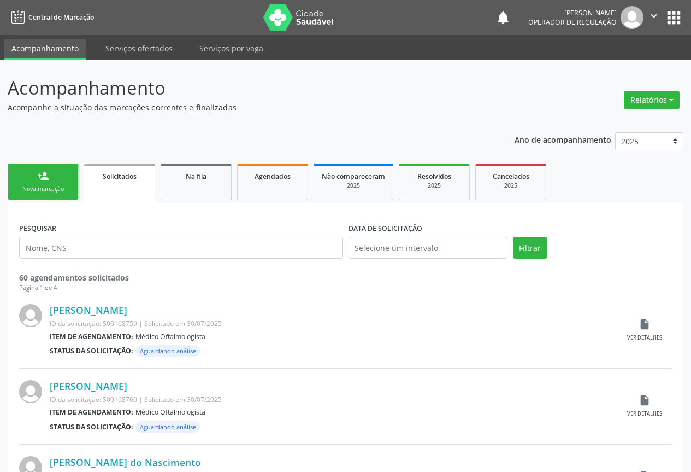
drag, startPoint x: 49, startPoint y: 175, endPoint x: 174, endPoint y: 142, distance: 130.0
click at [48, 175] on div "person_add" at bounding box center [43, 176] width 12 height 12
click at [61, 174] on link "person_add Nova marcação" at bounding box center [43, 181] width 71 height 37
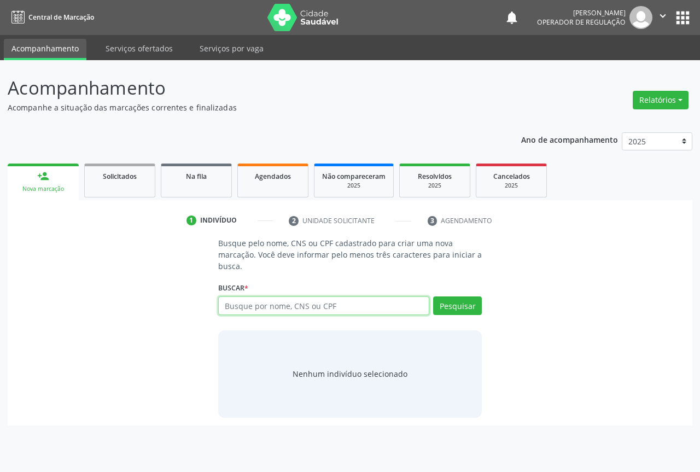
drag, startPoint x: 284, startPoint y: 305, endPoint x: 290, endPoint y: 304, distance: 5.5
click at [286, 304] on input "text" at bounding box center [323, 305] width 211 height 19
type input "700405984281040"
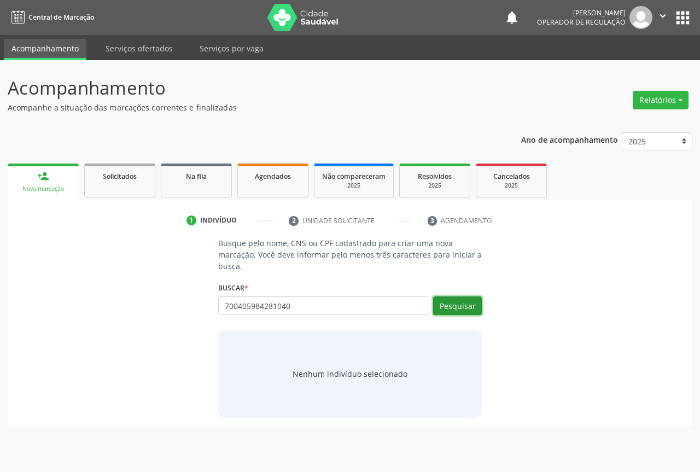
click at [465, 302] on button "Pesquisar" at bounding box center [457, 305] width 49 height 19
type input "700405984281040"
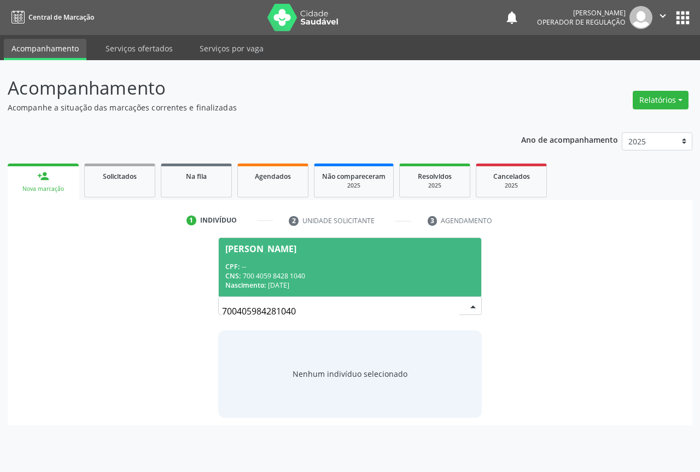
click at [267, 266] on div "CPF: --" at bounding box center [349, 266] width 249 height 9
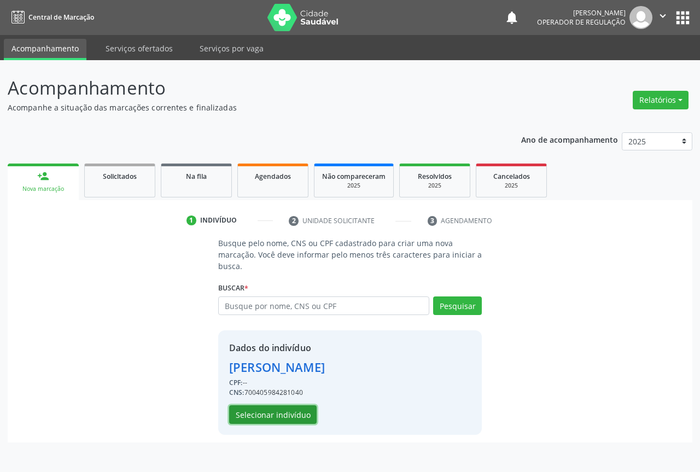
click at [266, 413] on button "Selecionar indivíduo" at bounding box center [272, 414] width 87 height 19
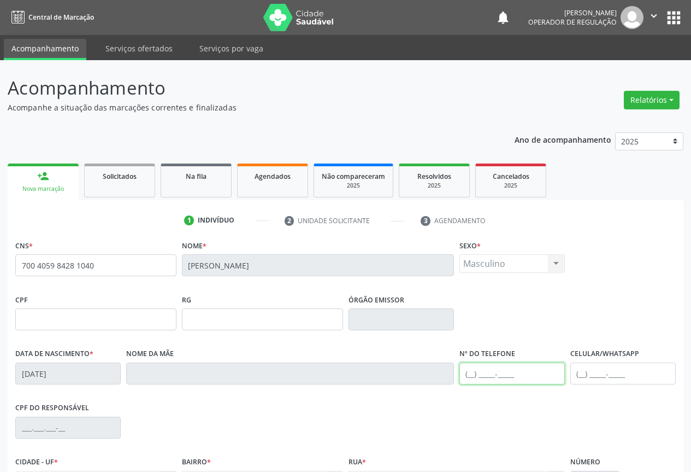
drag, startPoint x: 479, startPoint y: 374, endPoint x: 486, endPoint y: 356, distance: 19.2
click at [483, 373] on input "text" at bounding box center [512, 373] width 105 height 22
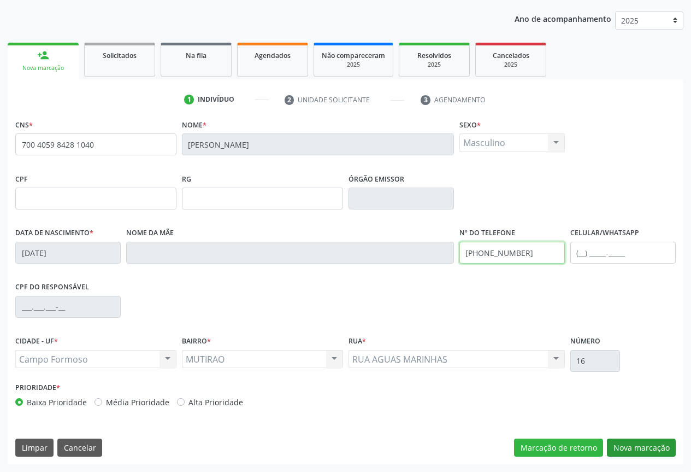
type input "[PHONE_NUMBER]"
drag, startPoint x: 665, startPoint y: 448, endPoint x: 644, endPoint y: 433, distance: 25.0
click at [662, 445] on button "Nova marcação" at bounding box center [641, 447] width 69 height 19
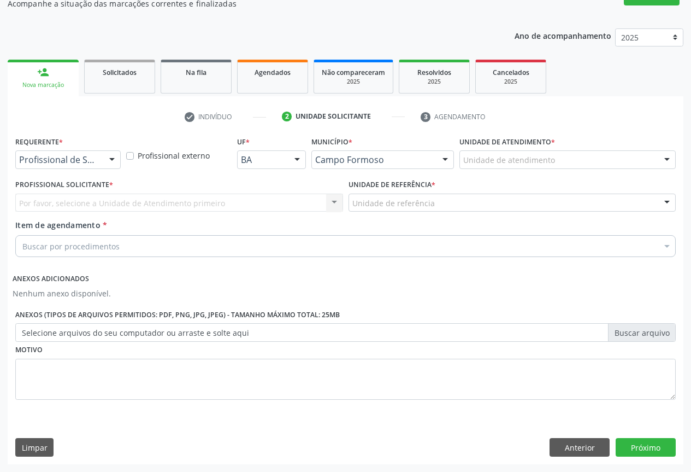
scroll to position [104, 0]
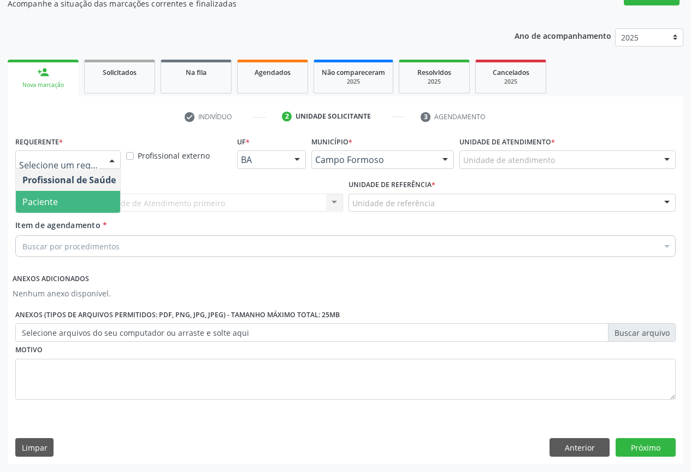
drag, startPoint x: 46, startPoint y: 199, endPoint x: 121, endPoint y: 204, distance: 74.5
click at [48, 199] on span "Paciente" at bounding box center [40, 202] width 36 height 12
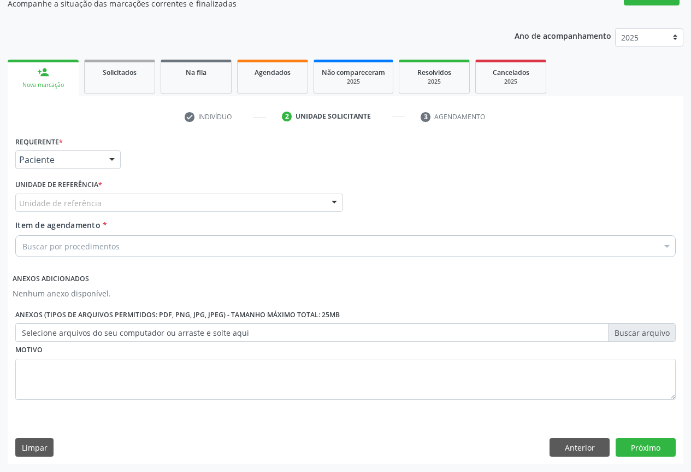
click at [161, 209] on div "Unidade de referência" at bounding box center [179, 202] width 328 height 19
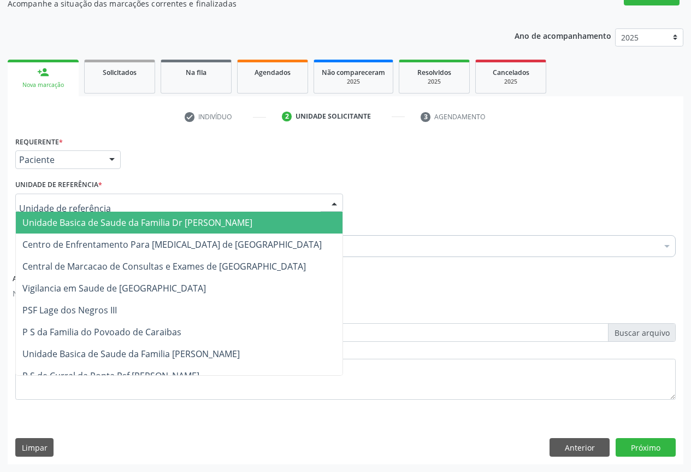
click at [124, 222] on span "Unidade Basica de Saude da Familia Dr [PERSON_NAME]" at bounding box center [137, 222] width 230 height 12
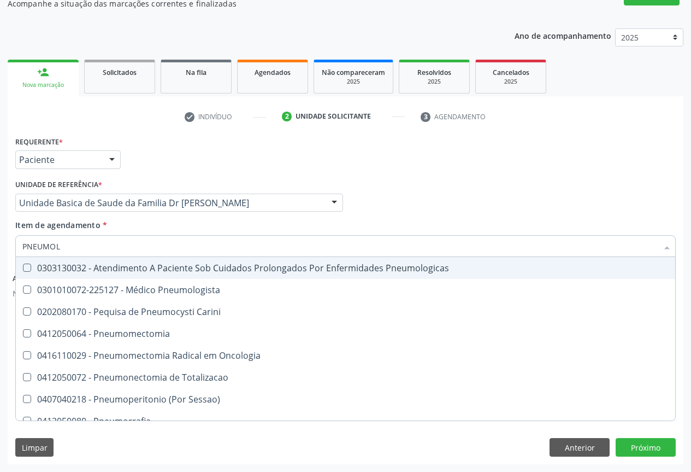
type input "PNEUMOLO"
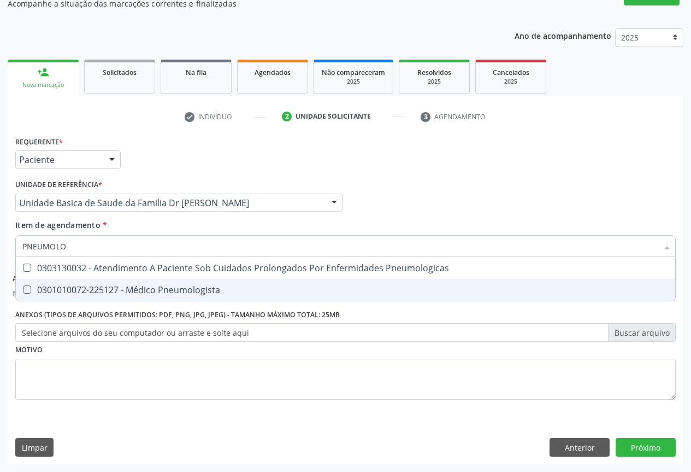
drag, startPoint x: 168, startPoint y: 290, endPoint x: 190, endPoint y: 301, distance: 24.9
click at [170, 290] on div "0301010072-225127 - Médico Pneumologista" at bounding box center [345, 289] width 647 height 9
checkbox Pneumologista "true"
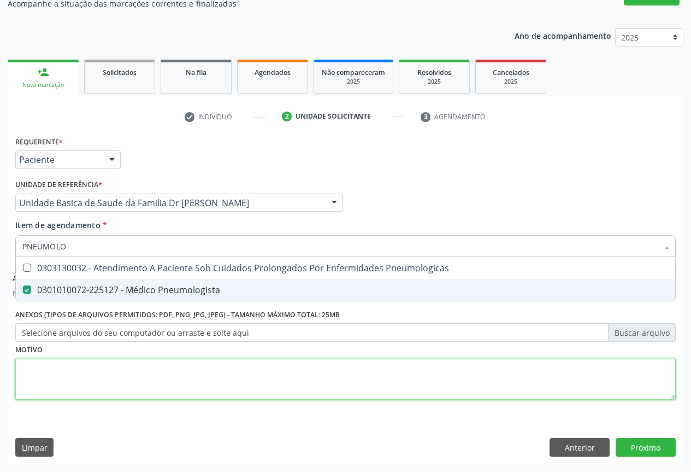
click at [249, 385] on div "Requerente * Paciente Profissional de Saúde Paciente Nenhum resultado encontrad…" at bounding box center [345, 273] width 661 height 281
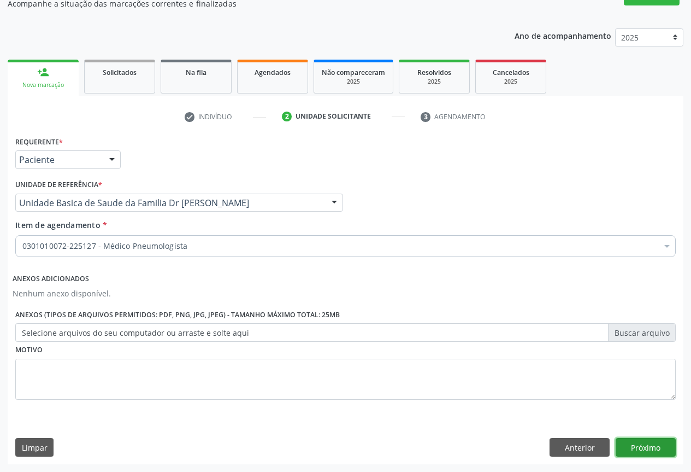
click at [651, 446] on button "Próximo" at bounding box center [646, 447] width 60 height 19
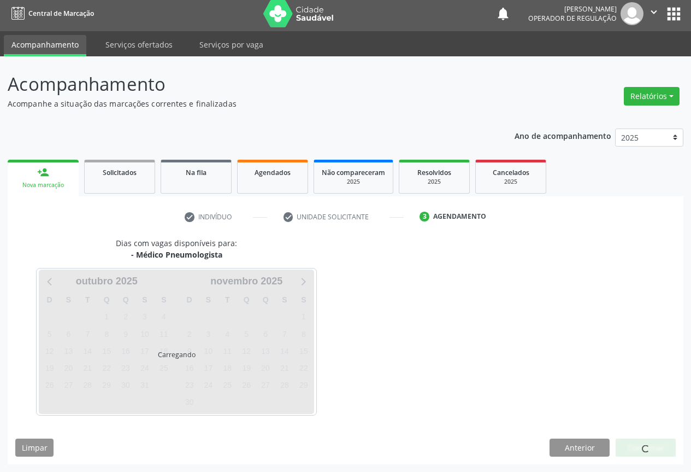
scroll to position [36, 0]
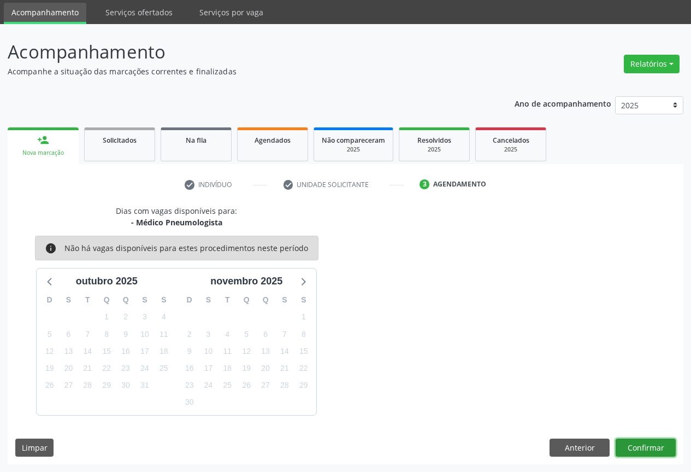
click at [644, 446] on button "Confirmar" at bounding box center [646, 447] width 60 height 19
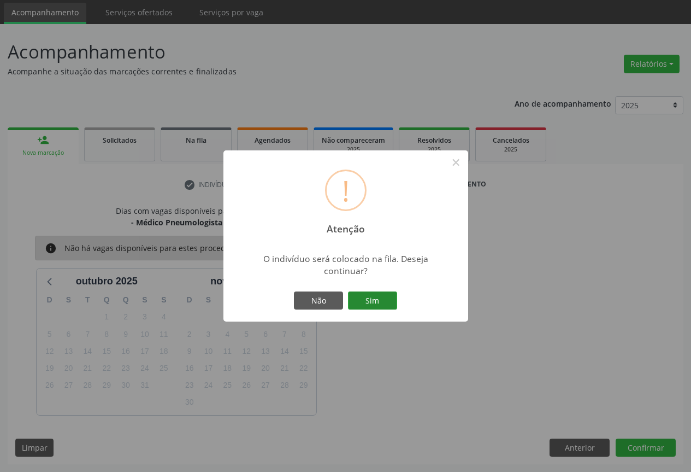
click at [380, 303] on button "Sim" at bounding box center [372, 300] width 49 height 19
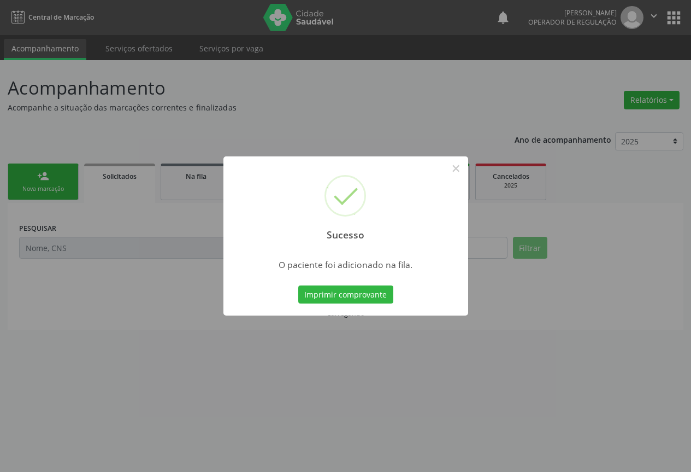
scroll to position [0, 0]
click at [348, 290] on button "Imprimir comprovante" at bounding box center [345, 294] width 95 height 19
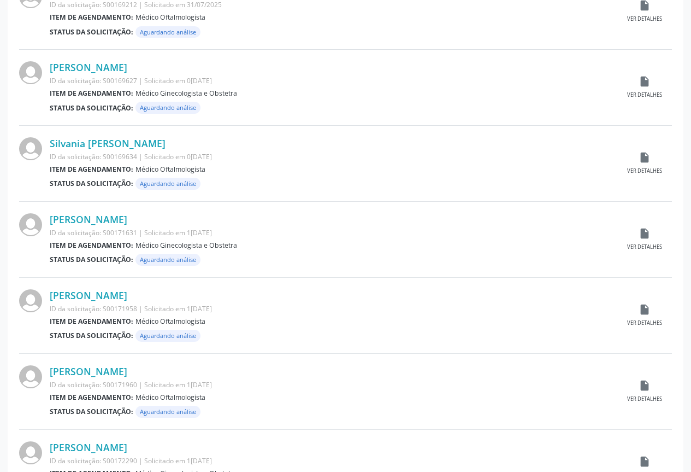
scroll to position [273, 0]
